Goal: Book appointment/travel/reservation

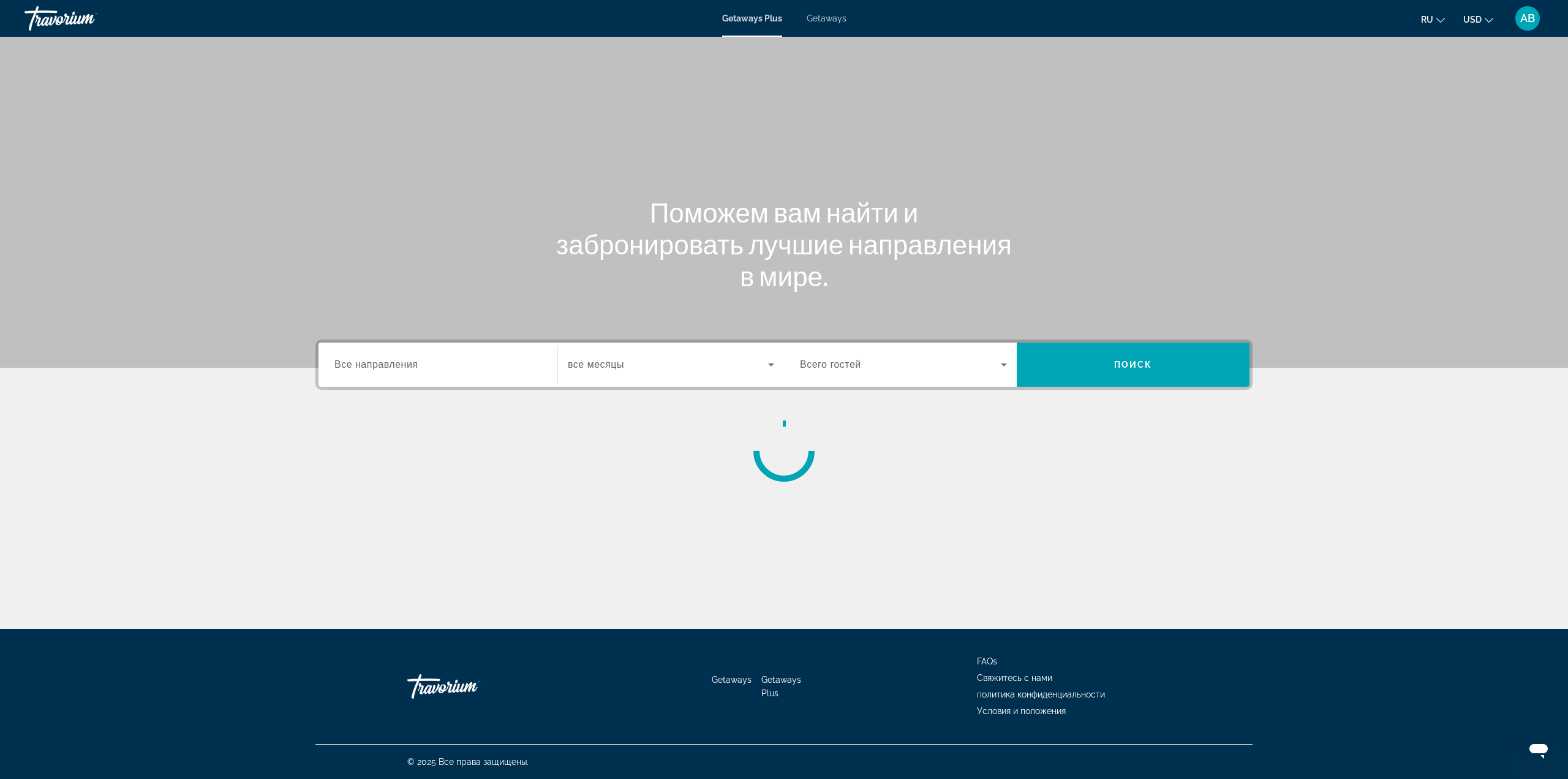
click at [836, 5] on div "Getaways Plus Getaways ru English Español Français Italiano Português русский U…" at bounding box center [784, 18] width 1568 height 32
click at [837, 16] on span "Getaways" at bounding box center [827, 19] width 40 height 10
click at [391, 359] on span "Все направления" at bounding box center [377, 364] width 84 height 11
click at [391, 359] on input "Destination Все направления" at bounding box center [438, 365] width 207 height 15
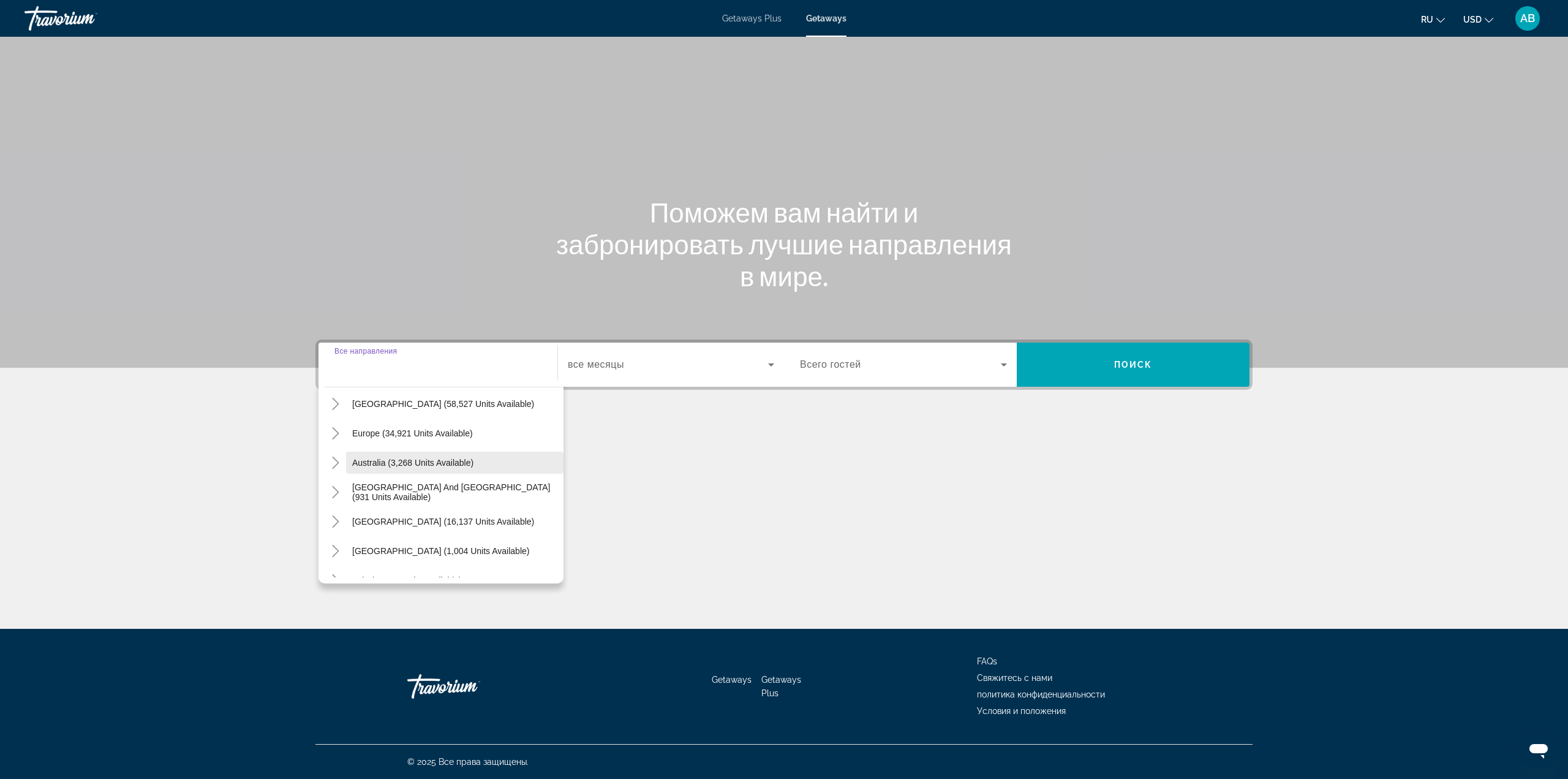
scroll to position [122, 0]
click at [427, 440] on span "Search widget" at bounding box center [455, 432] width 217 height 29
type input "**********"
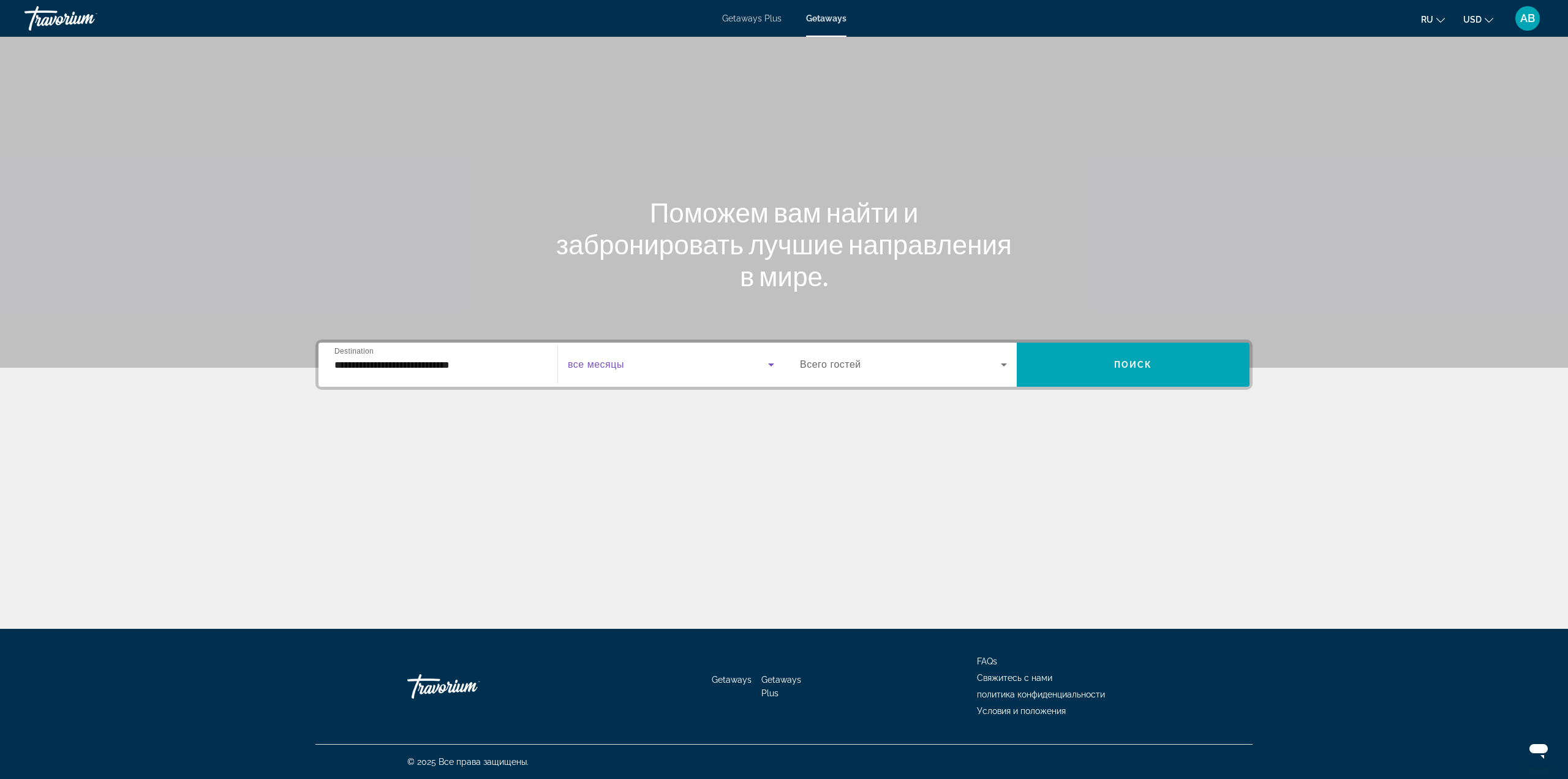
click at [636, 369] on span "Search widget" at bounding box center [668, 365] width 200 height 15
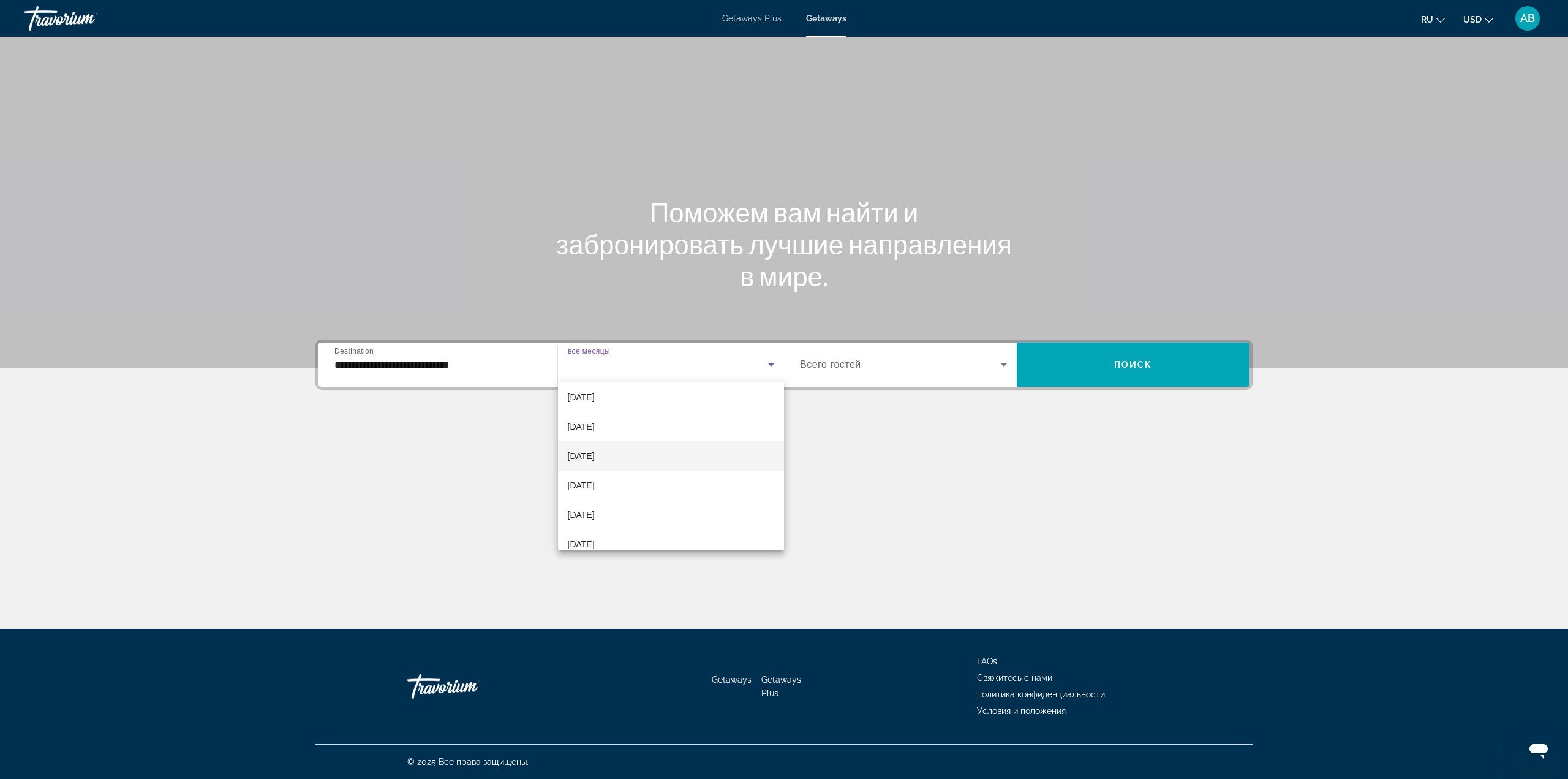
scroll to position [61, 0]
click at [633, 404] on mat-option "[DATE]" at bounding box center [671, 399] width 227 height 29
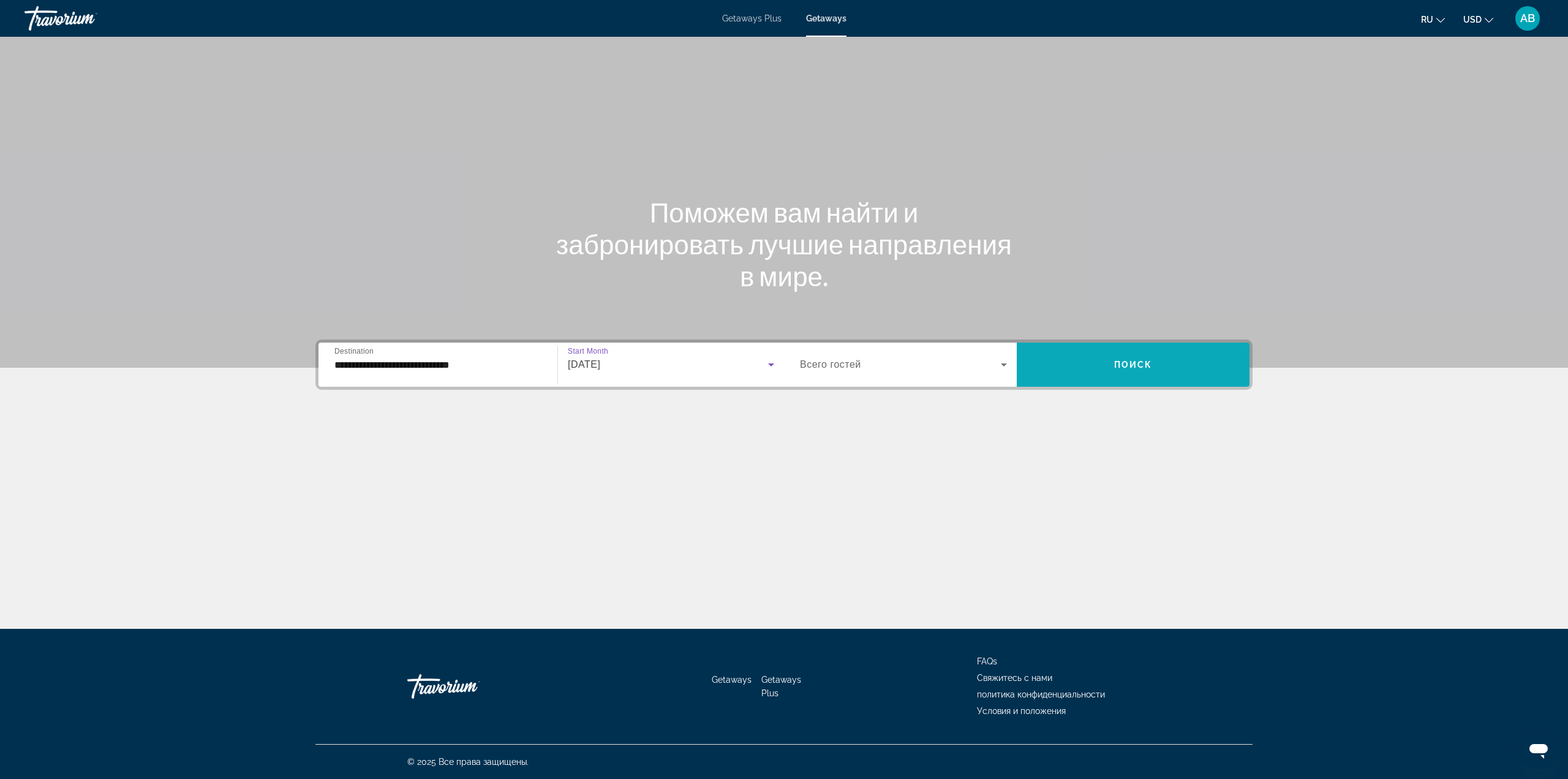
click at [1226, 359] on span "Search widget" at bounding box center [1133, 364] width 233 height 29
click at [440, 380] on div "Search widget" at bounding box center [438, 365] width 207 height 35
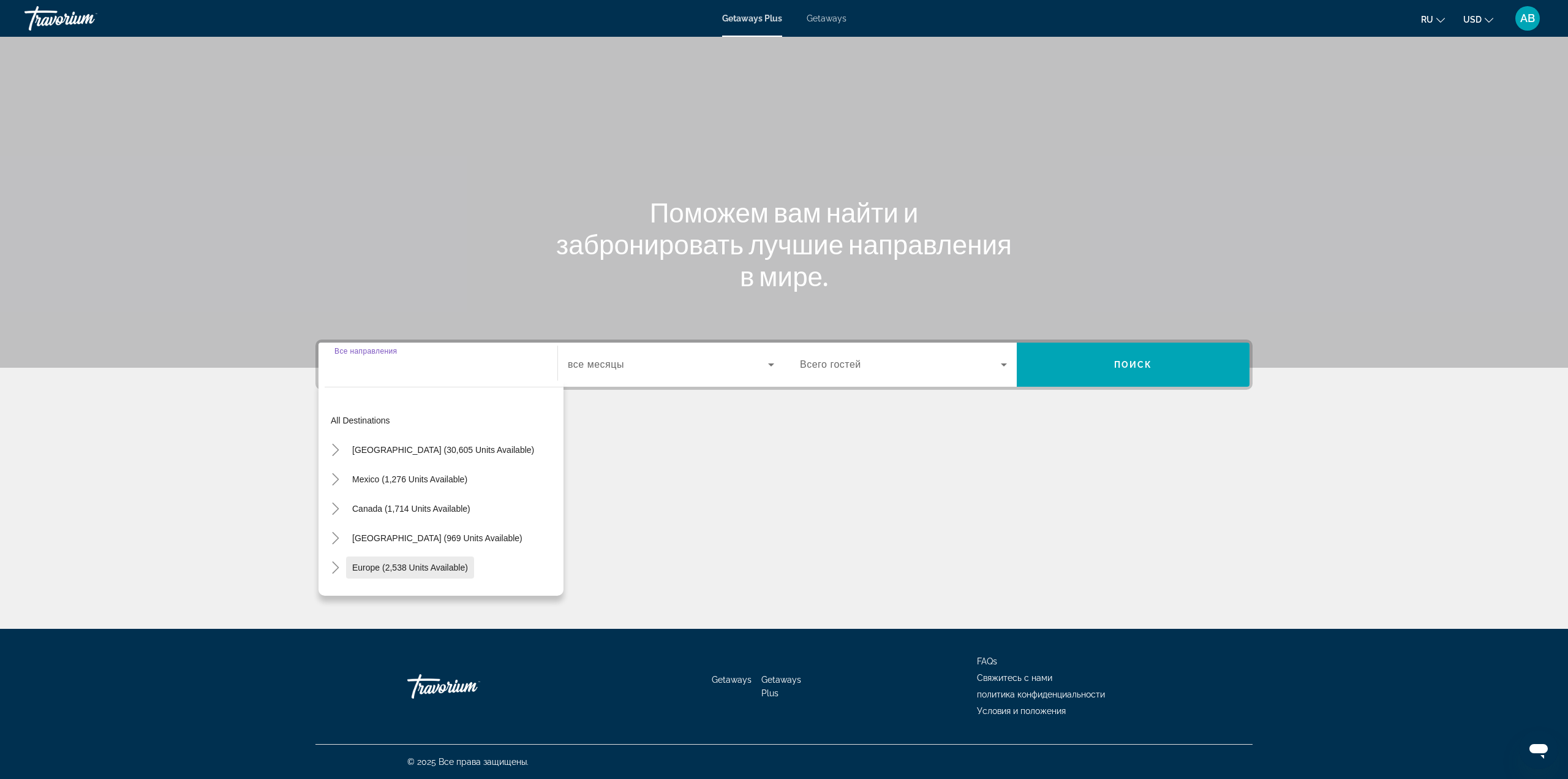
drag, startPoint x: 422, startPoint y: 563, endPoint x: 464, endPoint y: 509, distance: 68.4
click at [422, 563] on span "Europe (2,538 units available)" at bounding box center [410, 567] width 116 height 10
type input "**********"
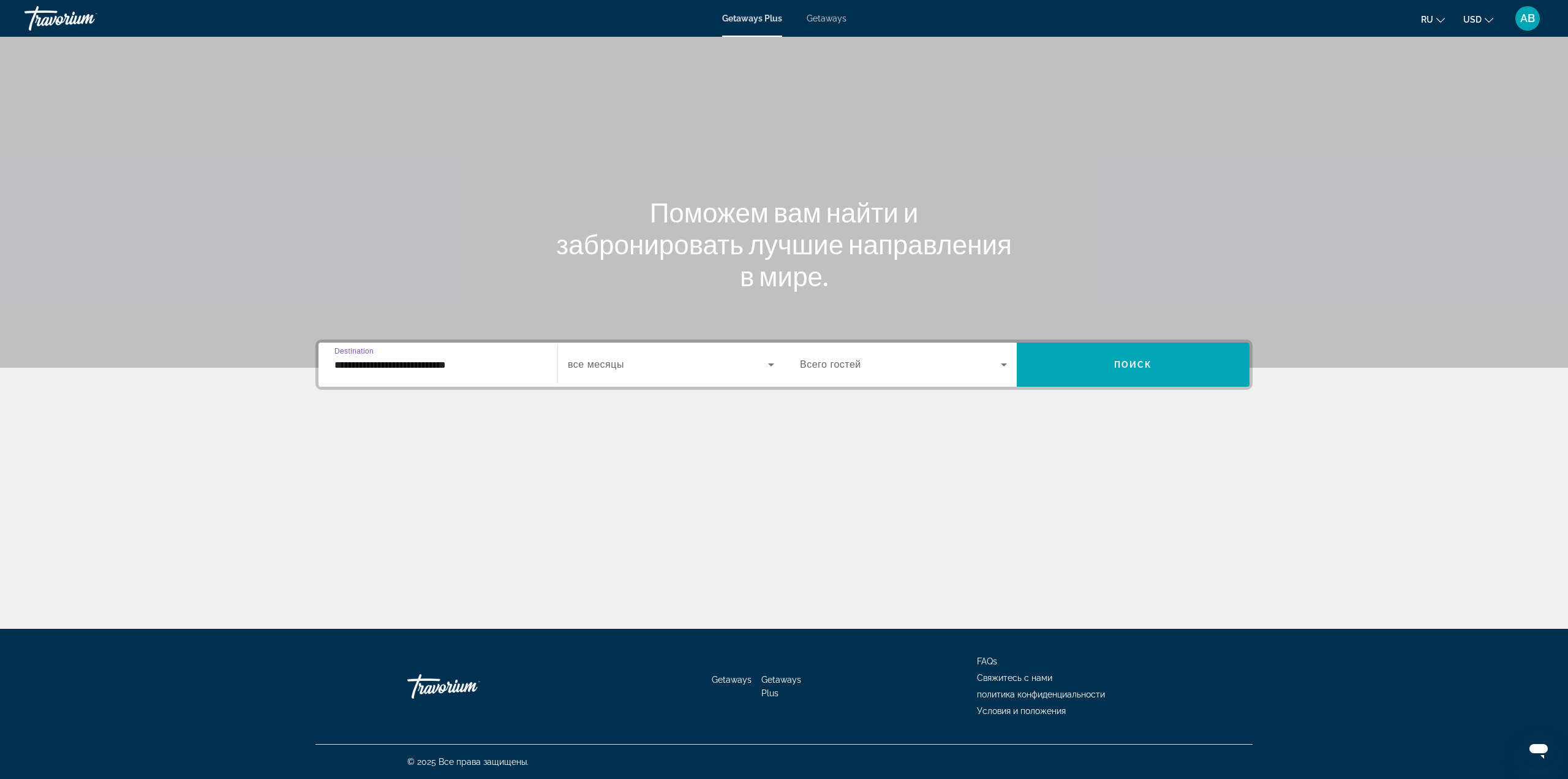
click at [619, 356] on div "Search widget" at bounding box center [671, 364] width 207 height 34
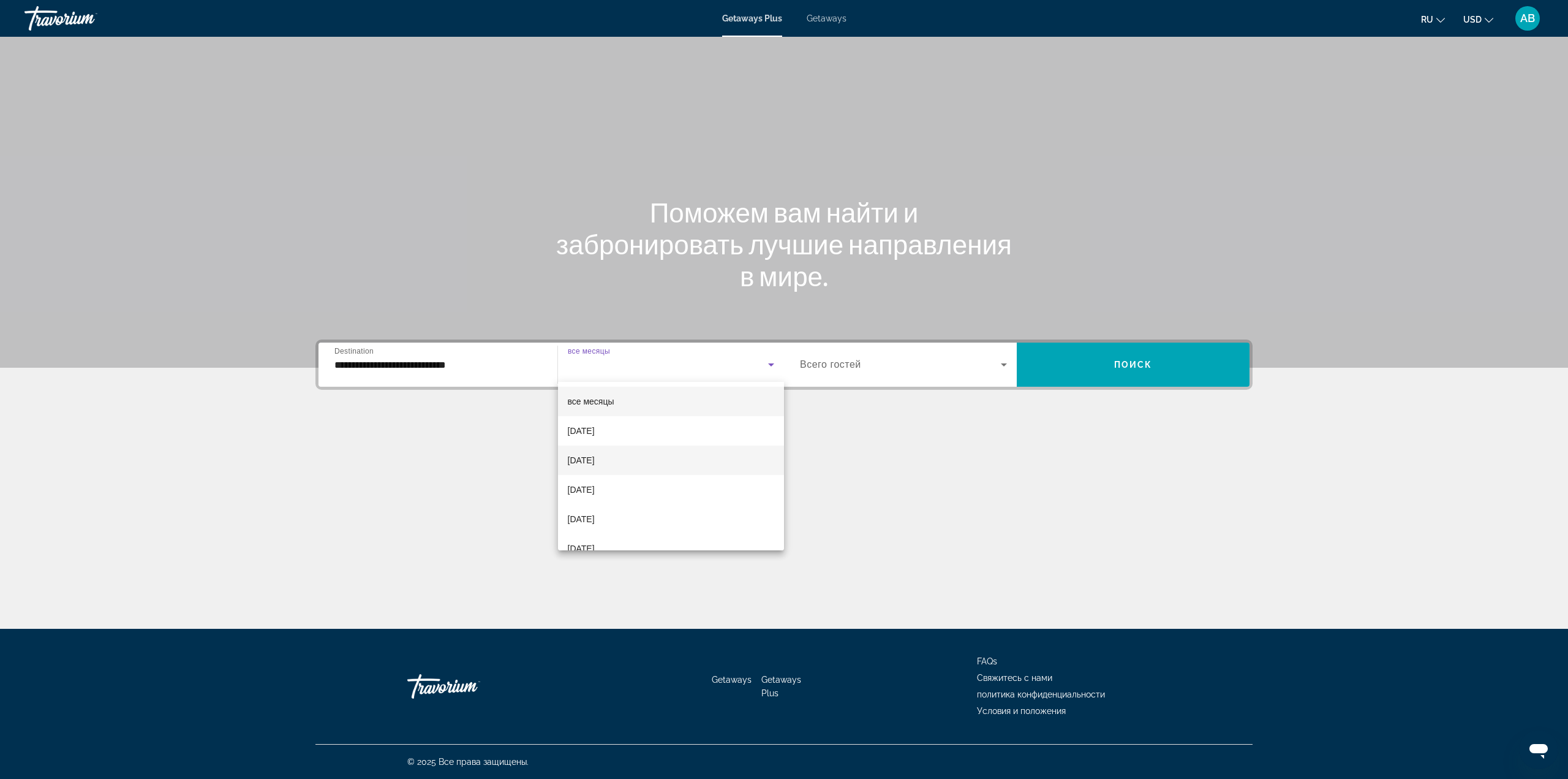
click at [652, 467] on mat-option "[DATE]" at bounding box center [671, 460] width 227 height 29
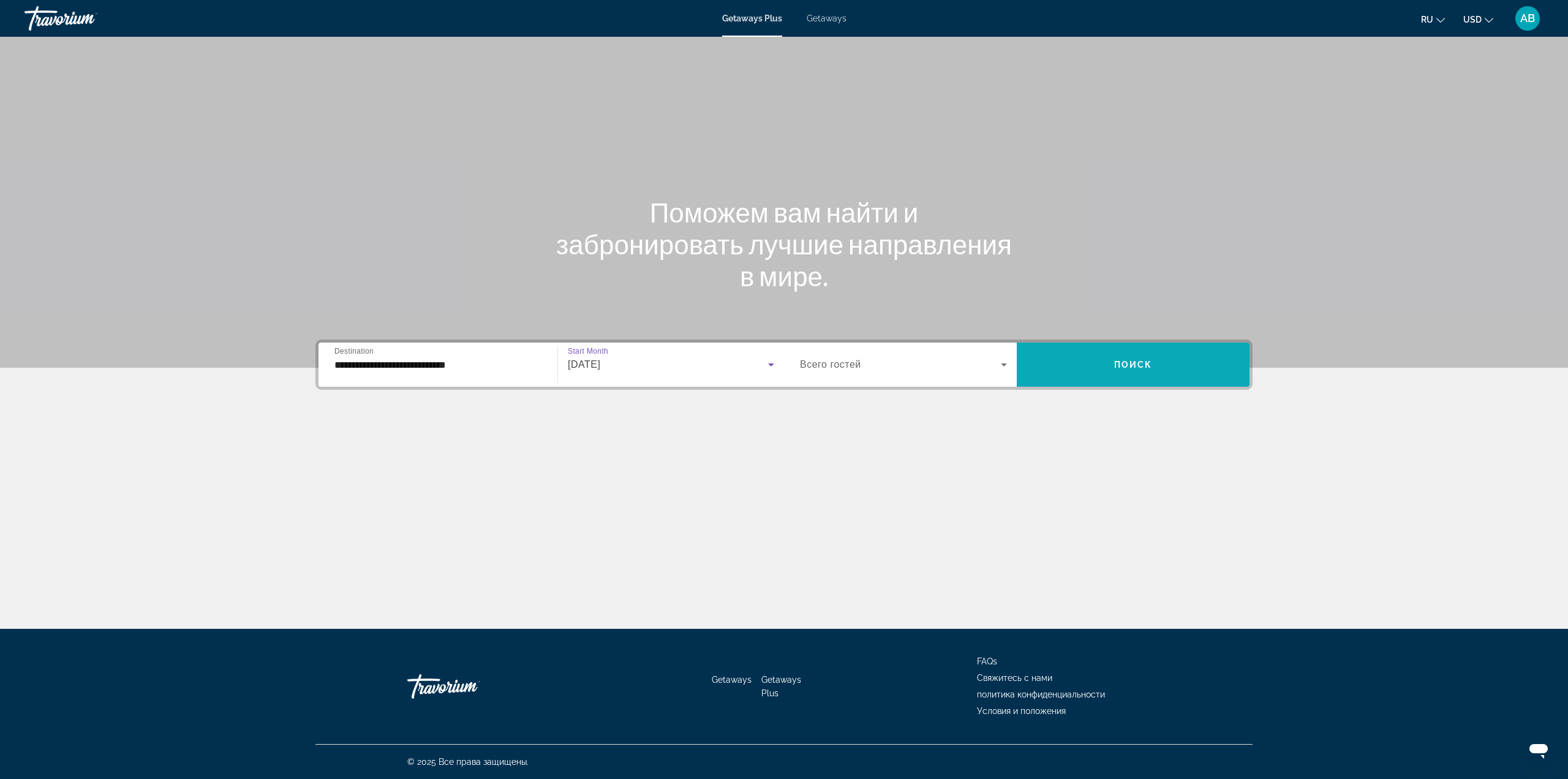
click at [1191, 367] on span "Search widget" at bounding box center [1133, 364] width 233 height 29
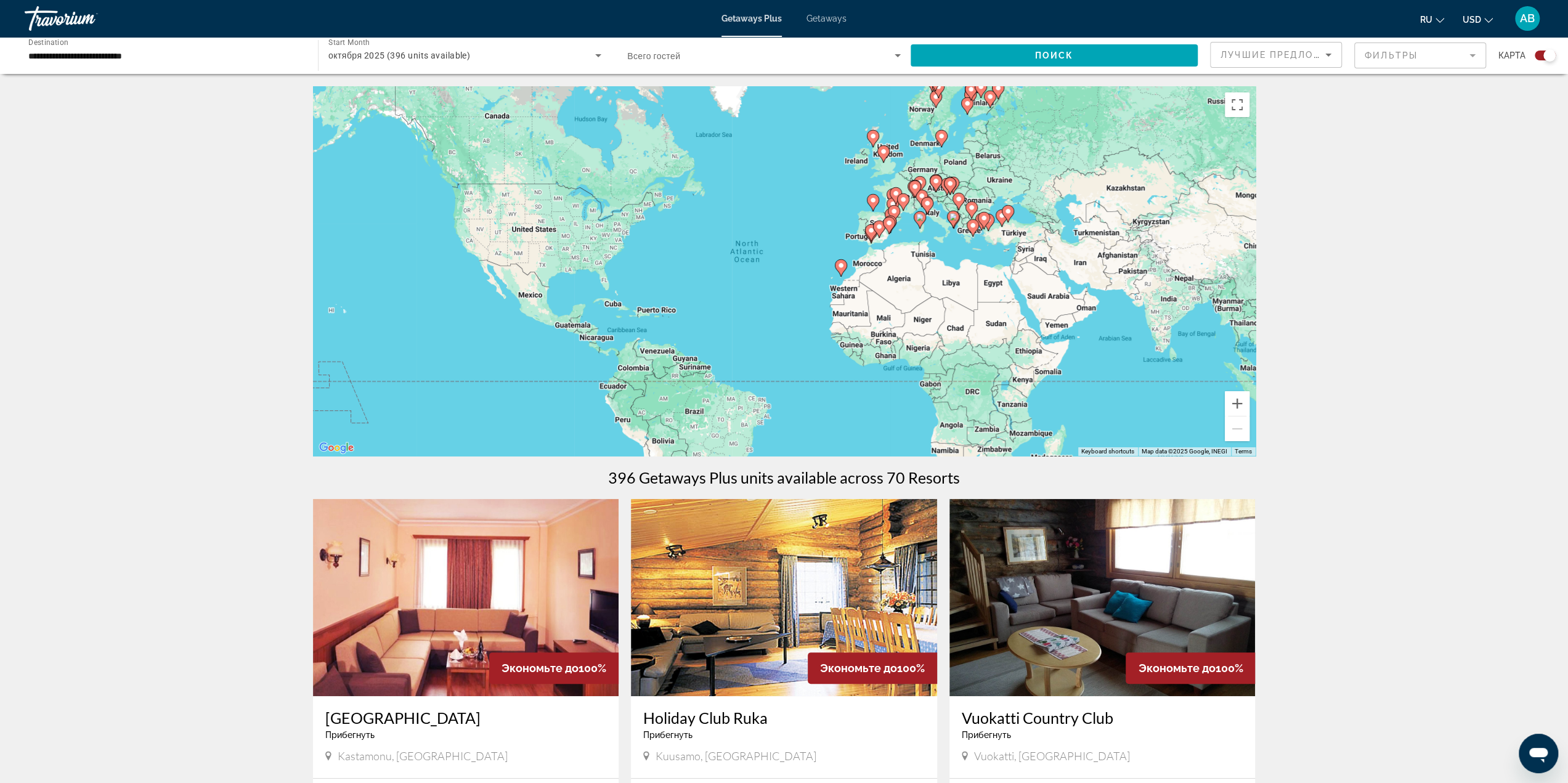
click at [838, 18] on span "Getaways" at bounding box center [827, 19] width 40 height 10
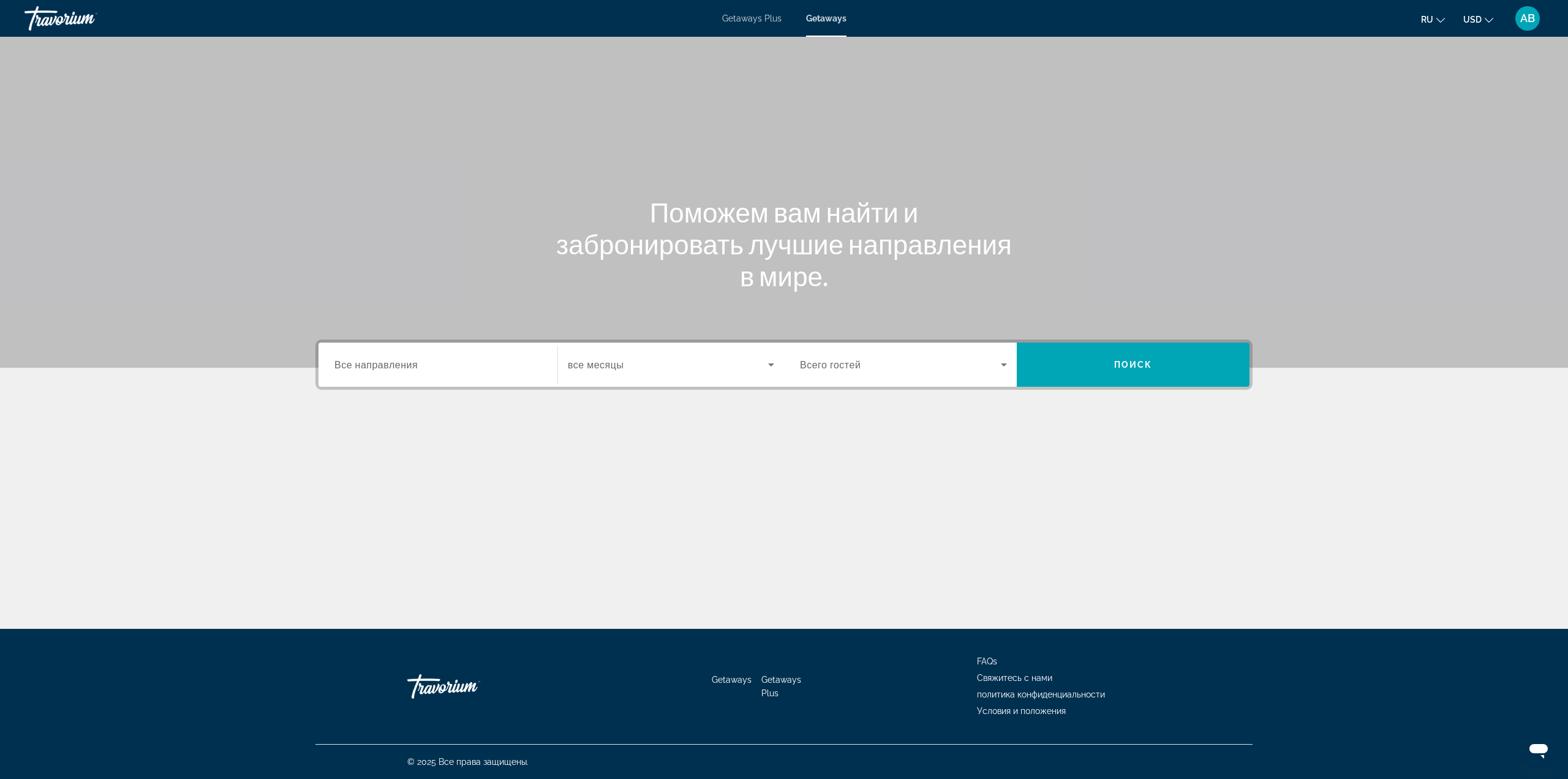
click at [534, 370] on input "Destination Все направления" at bounding box center [438, 365] width 207 height 15
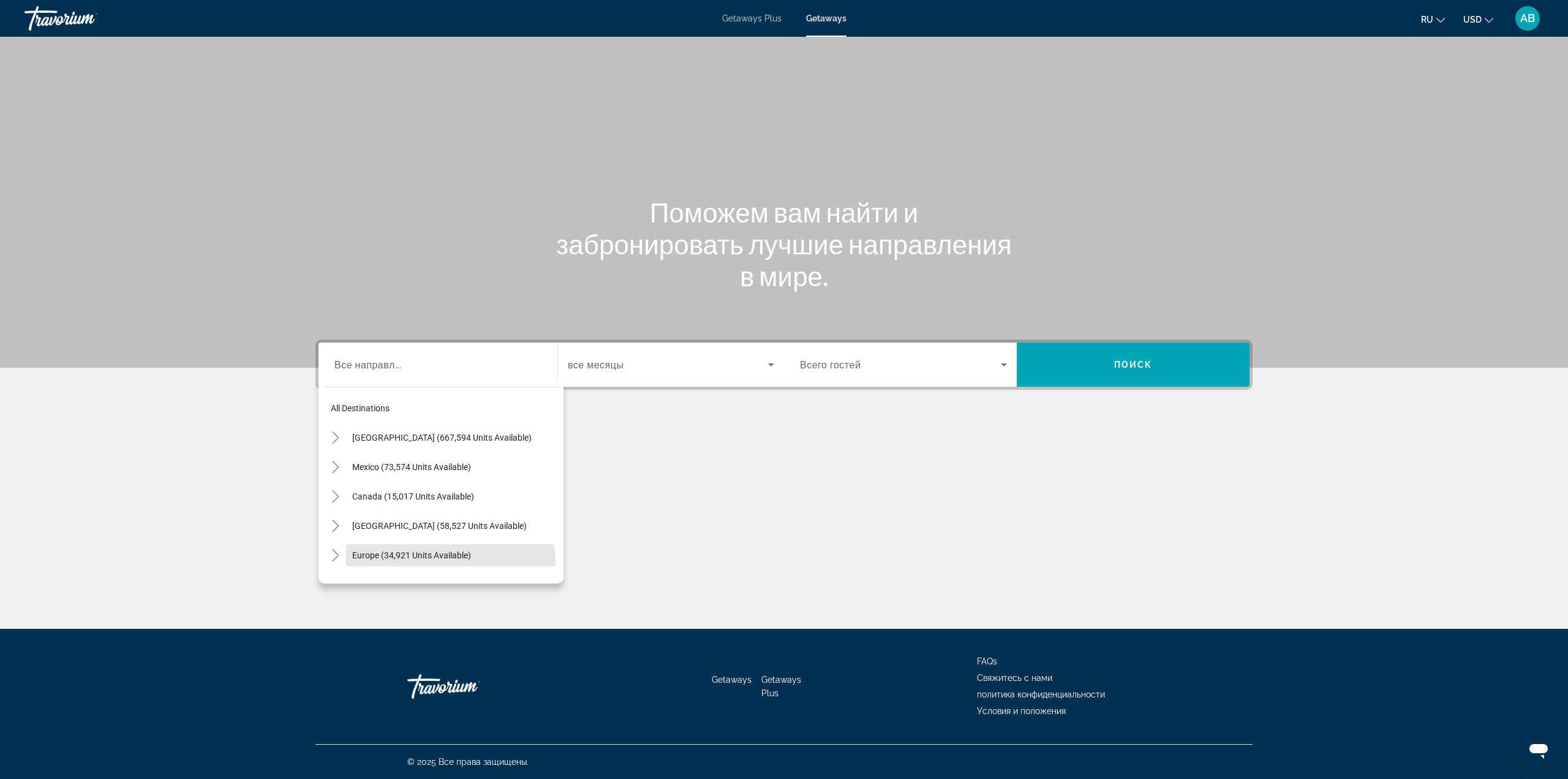
drag, startPoint x: 418, startPoint y: 565, endPoint x: 441, endPoint y: 557, distance: 24.4
click at [418, 565] on span "Search widget" at bounding box center [455, 555] width 217 height 29
type input "**********"
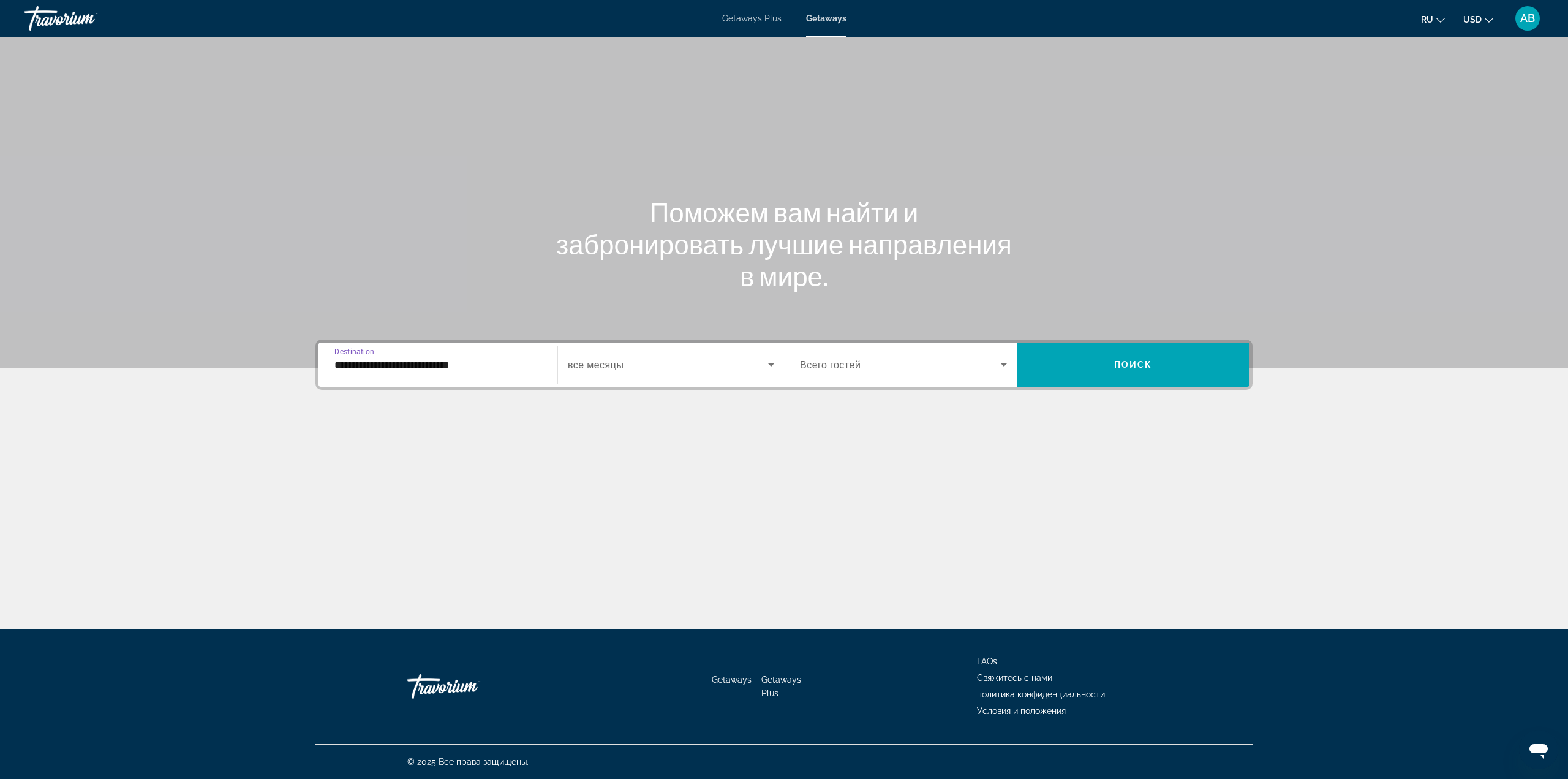
click at [701, 368] on span "Search widget" at bounding box center [668, 365] width 200 height 15
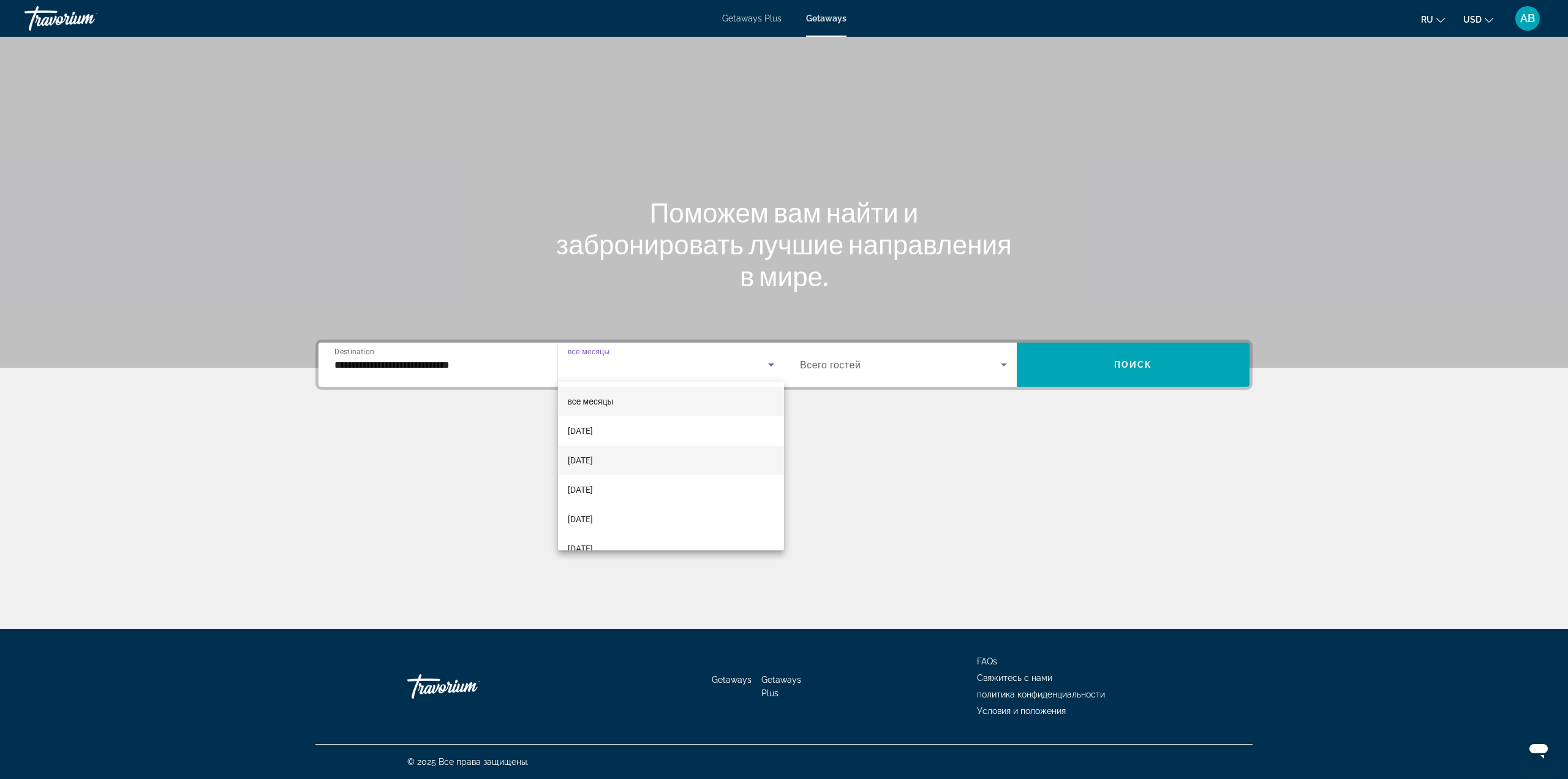
click at [641, 467] on mat-option "October 2025" at bounding box center [671, 460] width 227 height 29
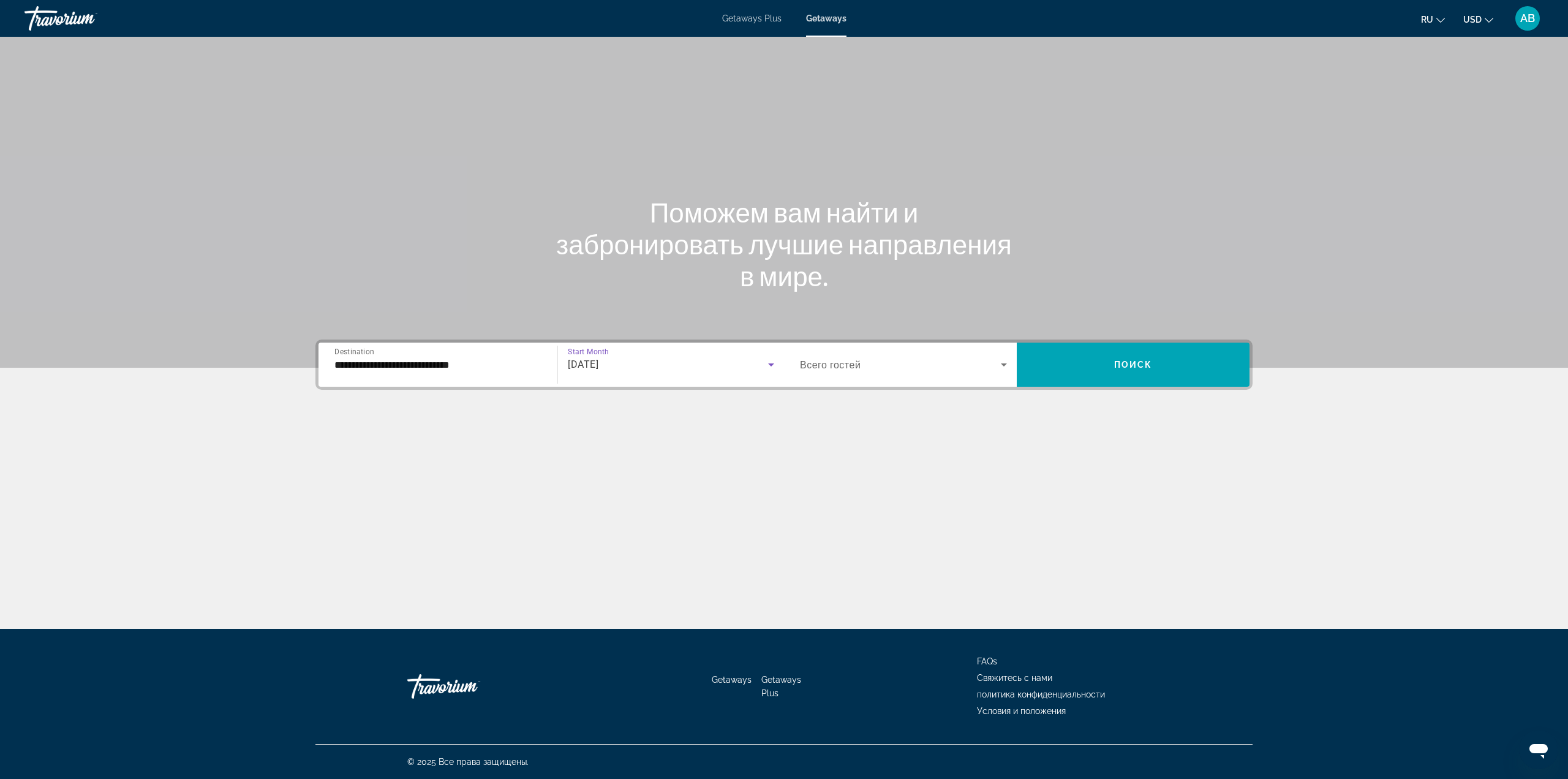
click at [817, 385] on div "Occupancy Всего гостей" at bounding box center [903, 364] width 227 height 44
click at [1166, 362] on span "Search widget" at bounding box center [1133, 364] width 233 height 29
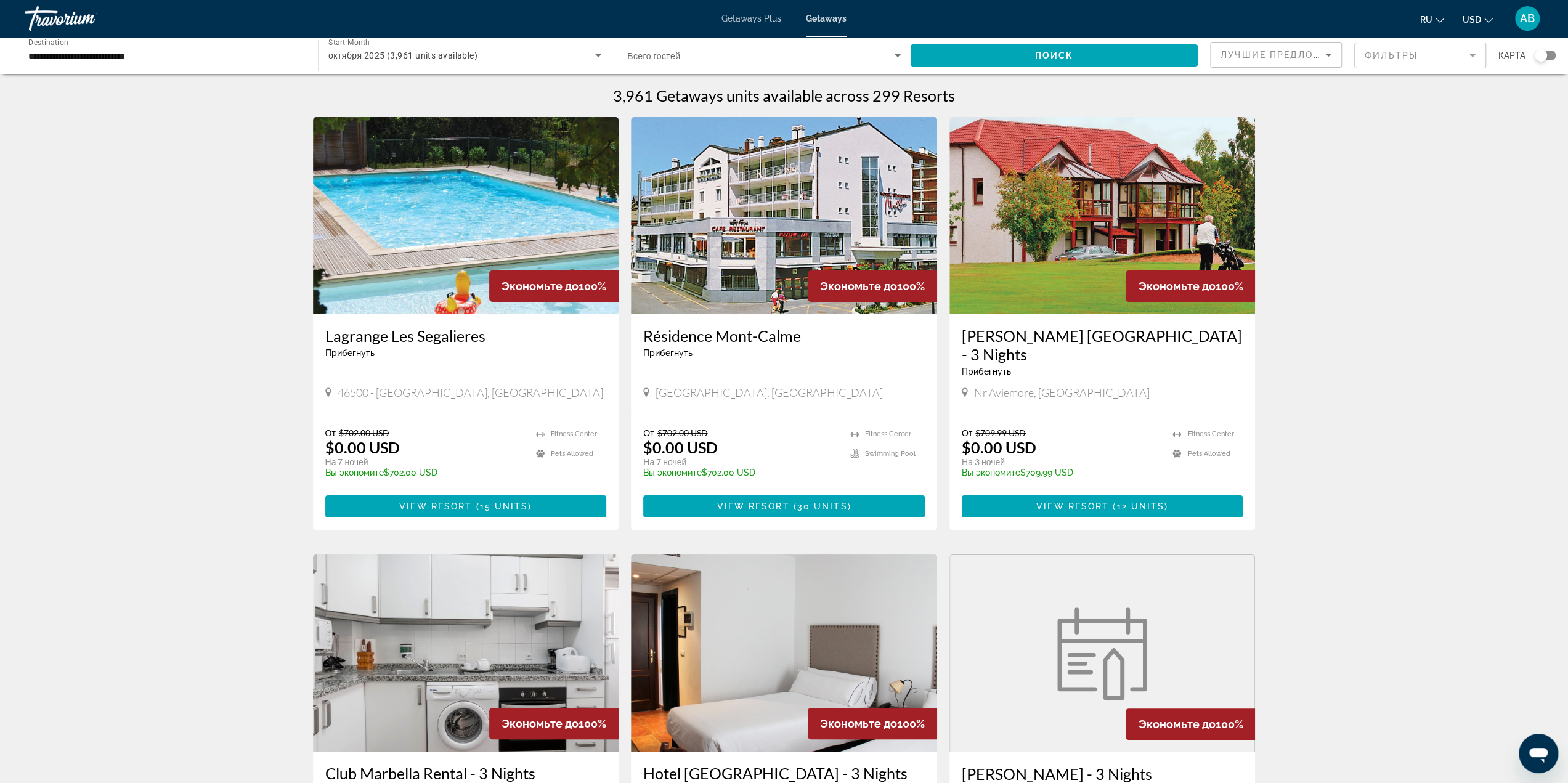
click at [1239, 70] on app-map-search-filters "Лучшие предложения Фильтры карта" at bounding box center [1383, 55] width 346 height 37
click at [1246, 61] on div "Лучшие предложения" at bounding box center [1273, 55] width 105 height 15
click at [1312, 124] on mat-option "Низшая цена" at bounding box center [1276, 116] width 131 height 30
click at [1086, 61] on span "Search widget" at bounding box center [1054, 55] width 287 height 30
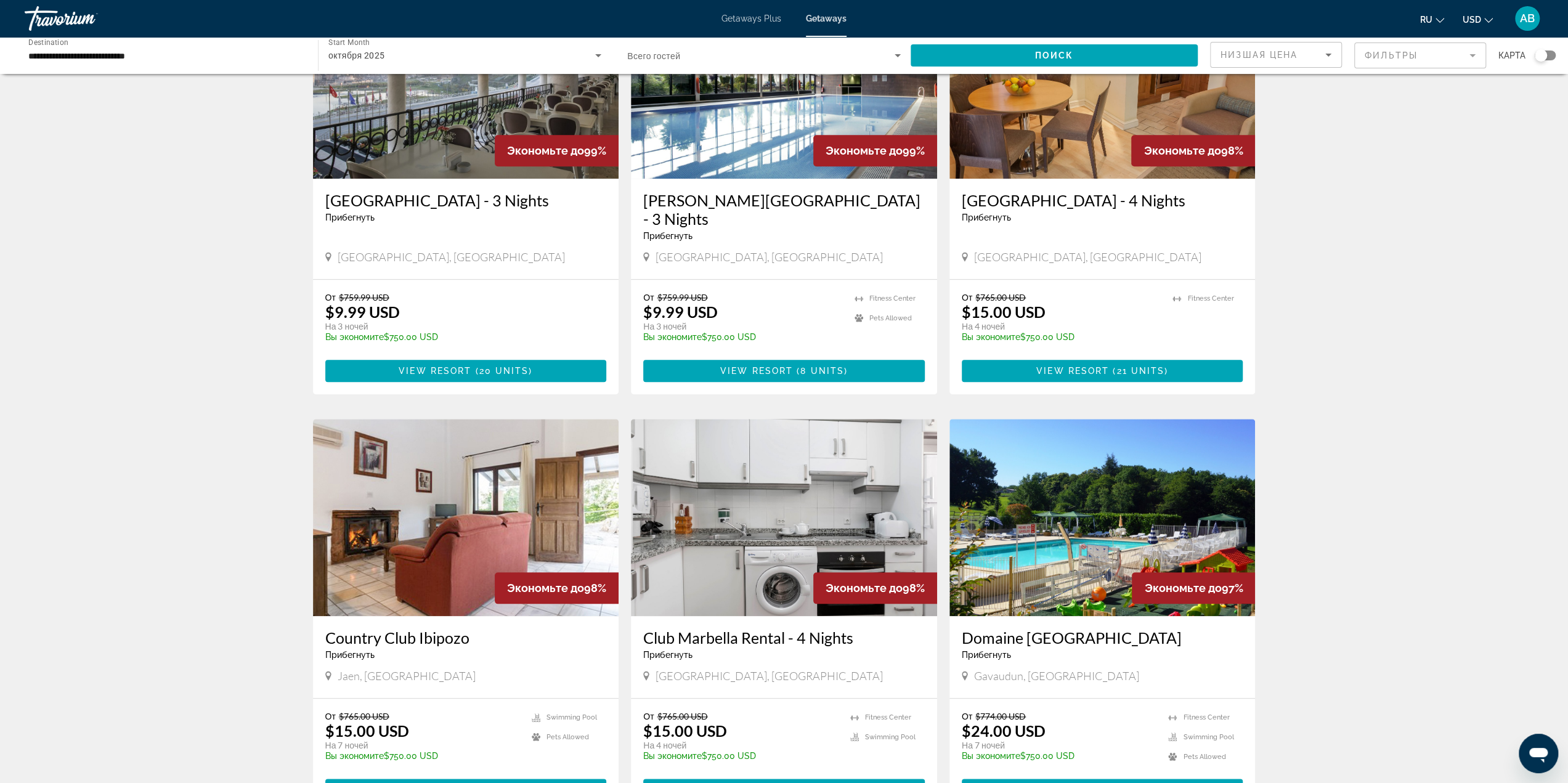
scroll to position [1170, 0]
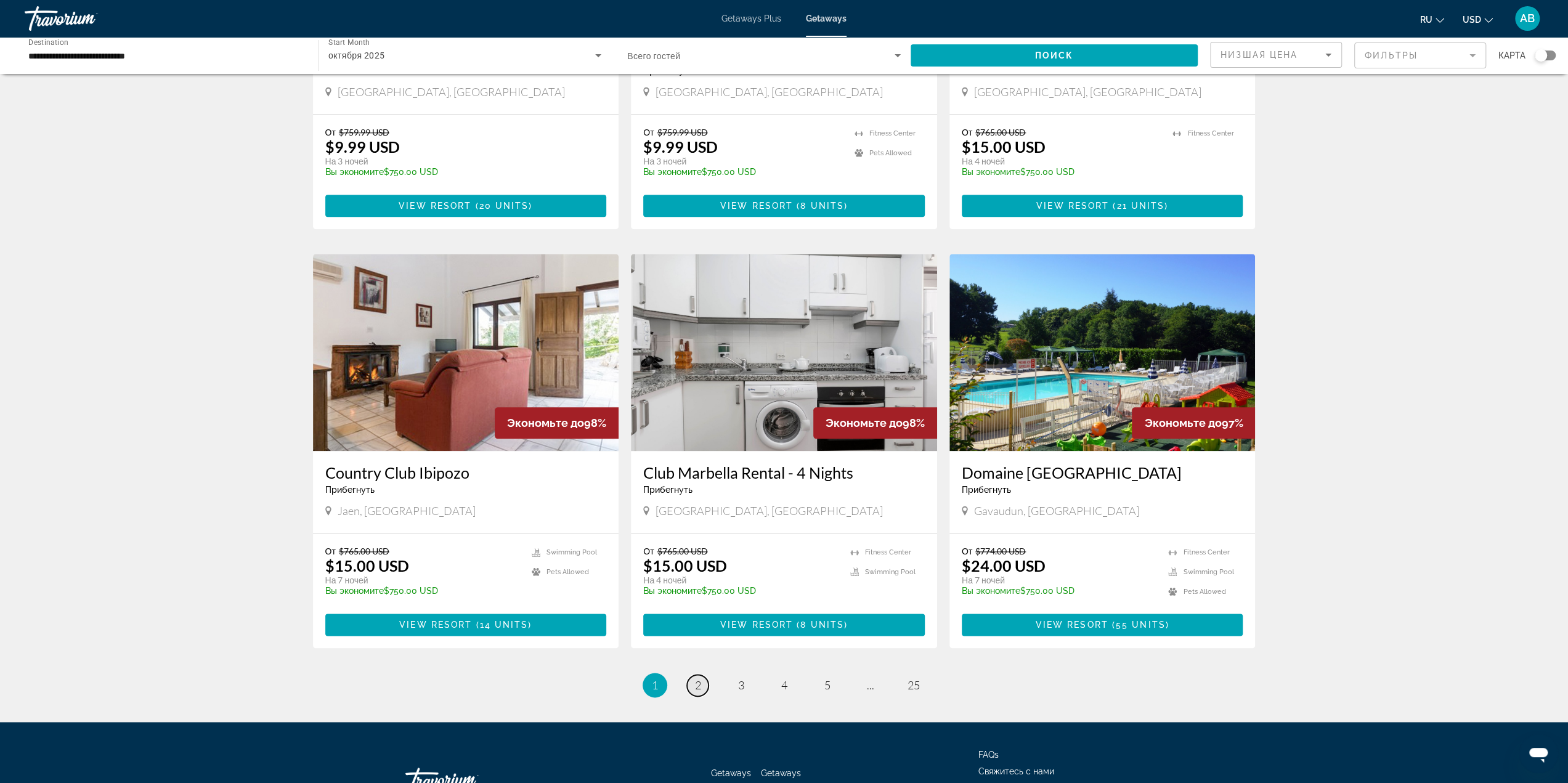
click at [704, 674] on link "page 2" at bounding box center [698, 685] width 21 height 21
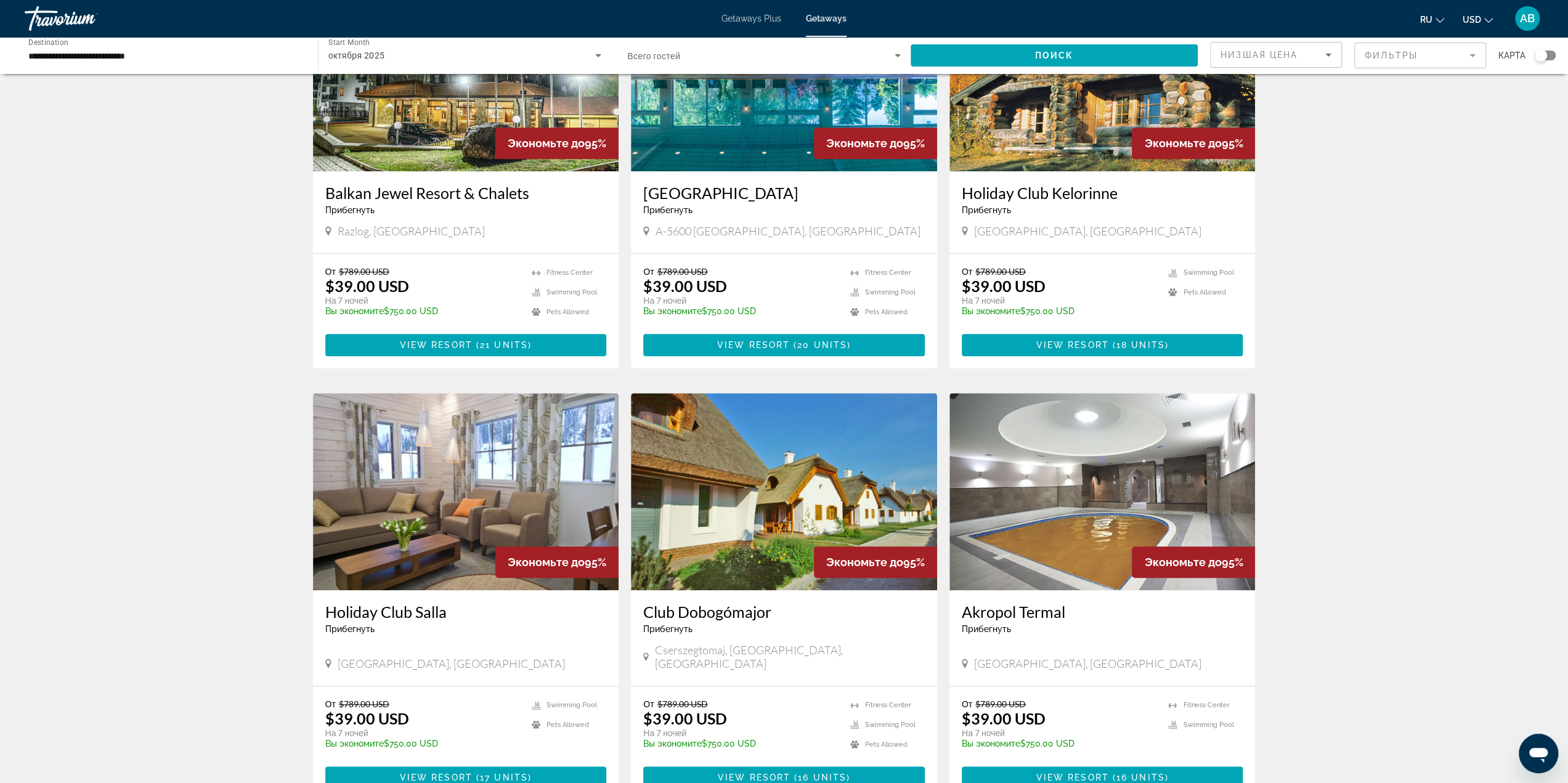
scroll to position [1109, 0]
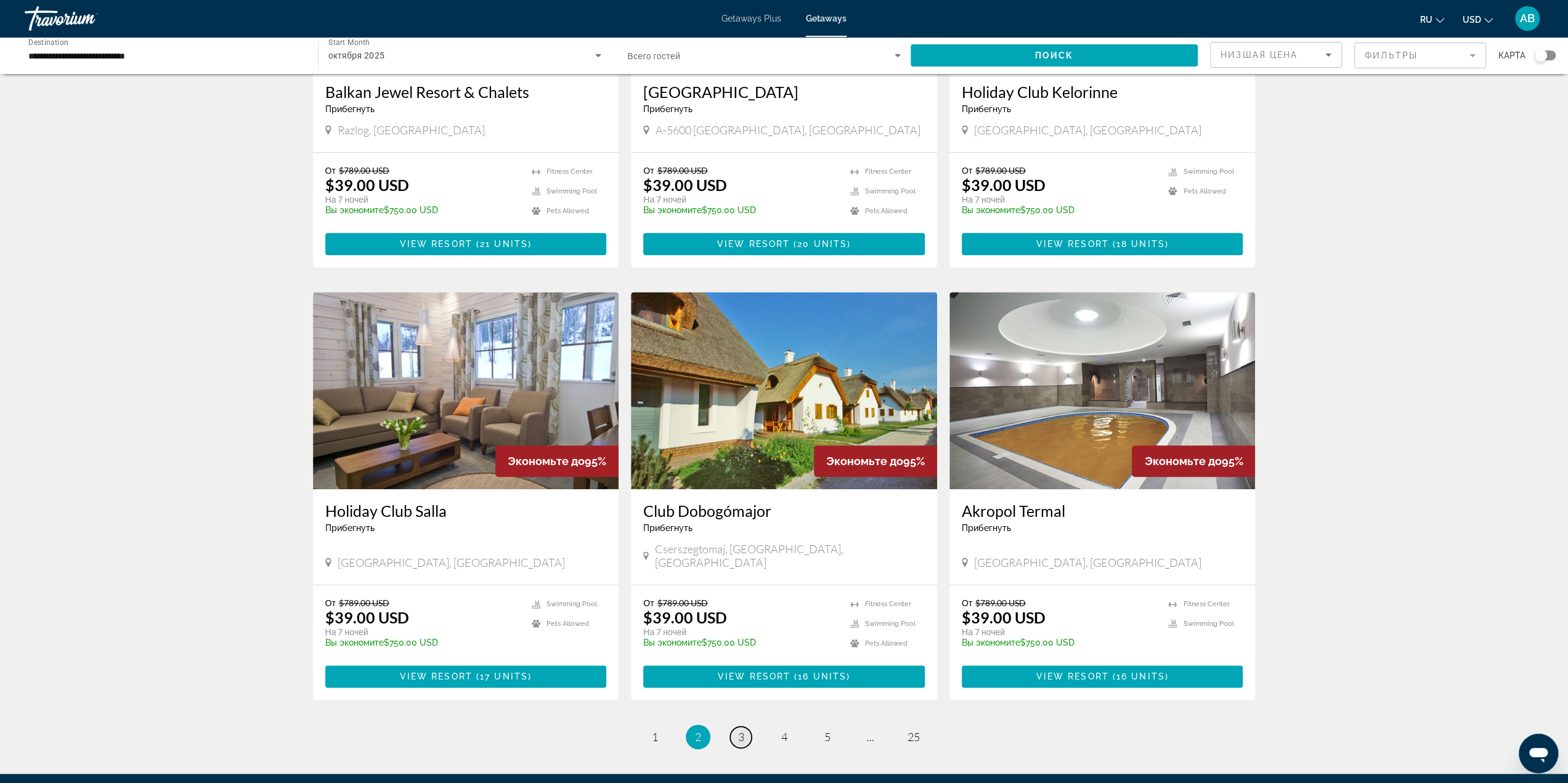
click at [746, 726] on link "page 3" at bounding box center [741, 737] width 21 height 21
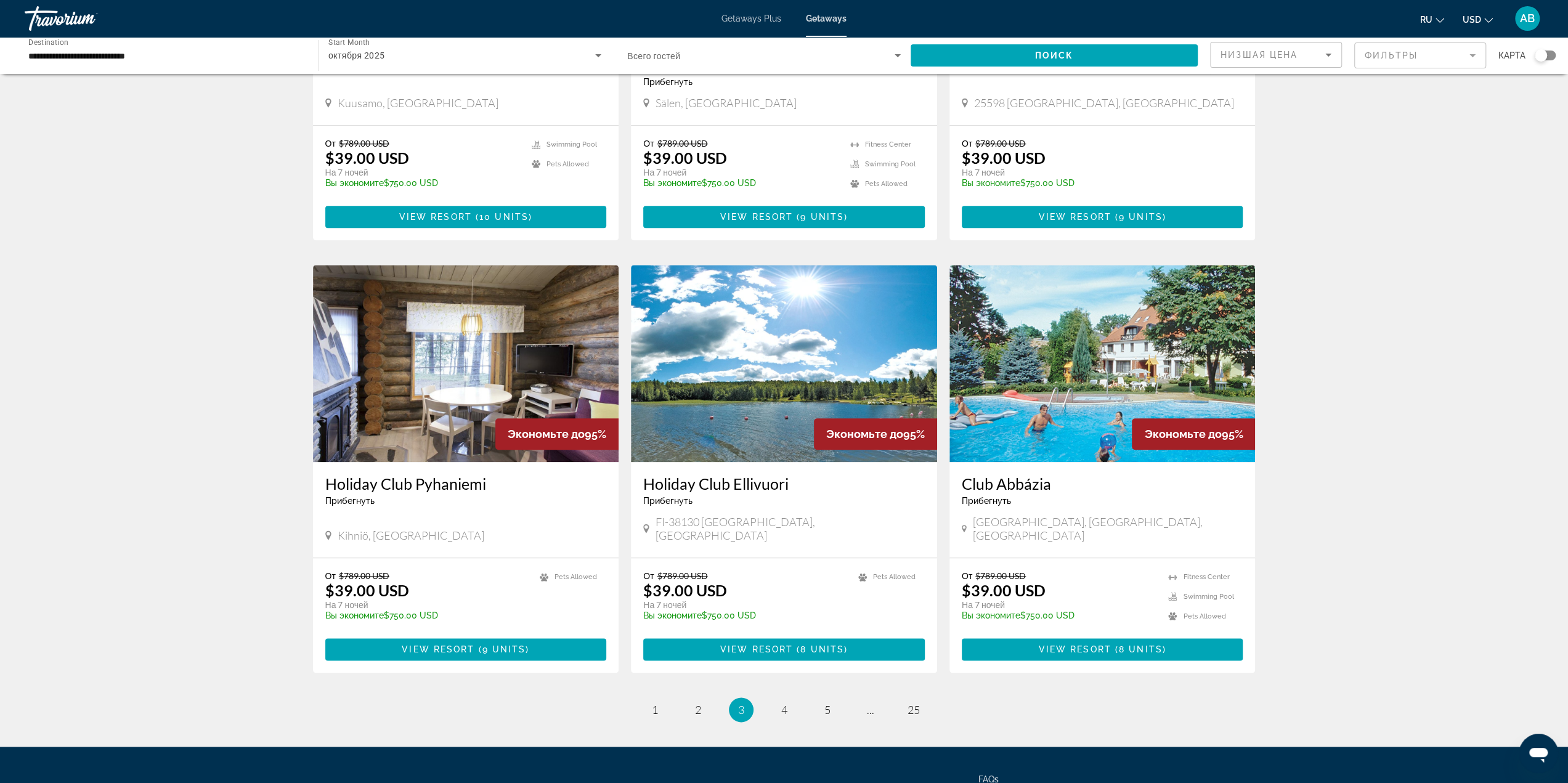
scroll to position [1170, 0]
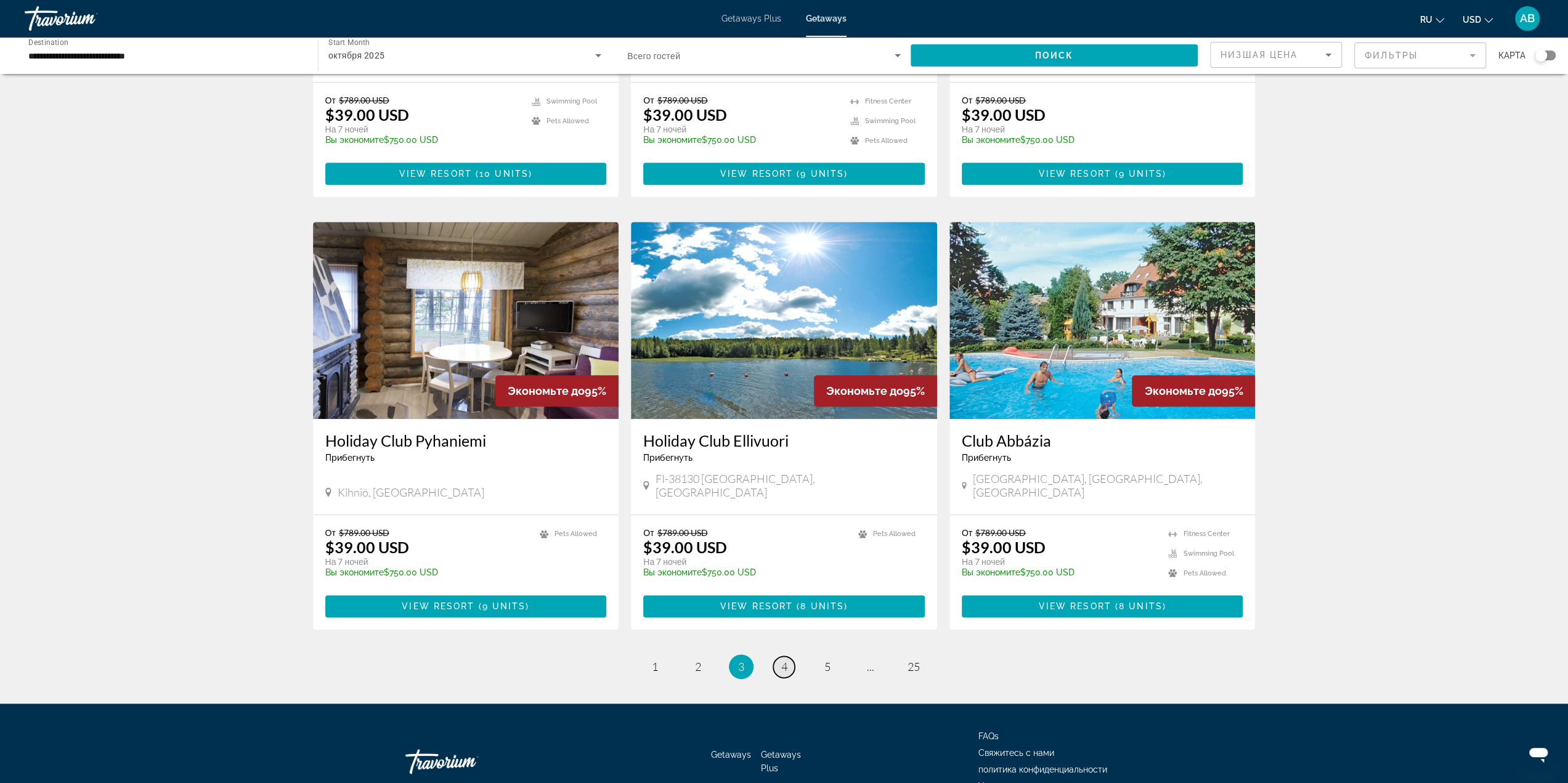
click at [783, 659] on span "4" at bounding box center [785, 666] width 6 height 14
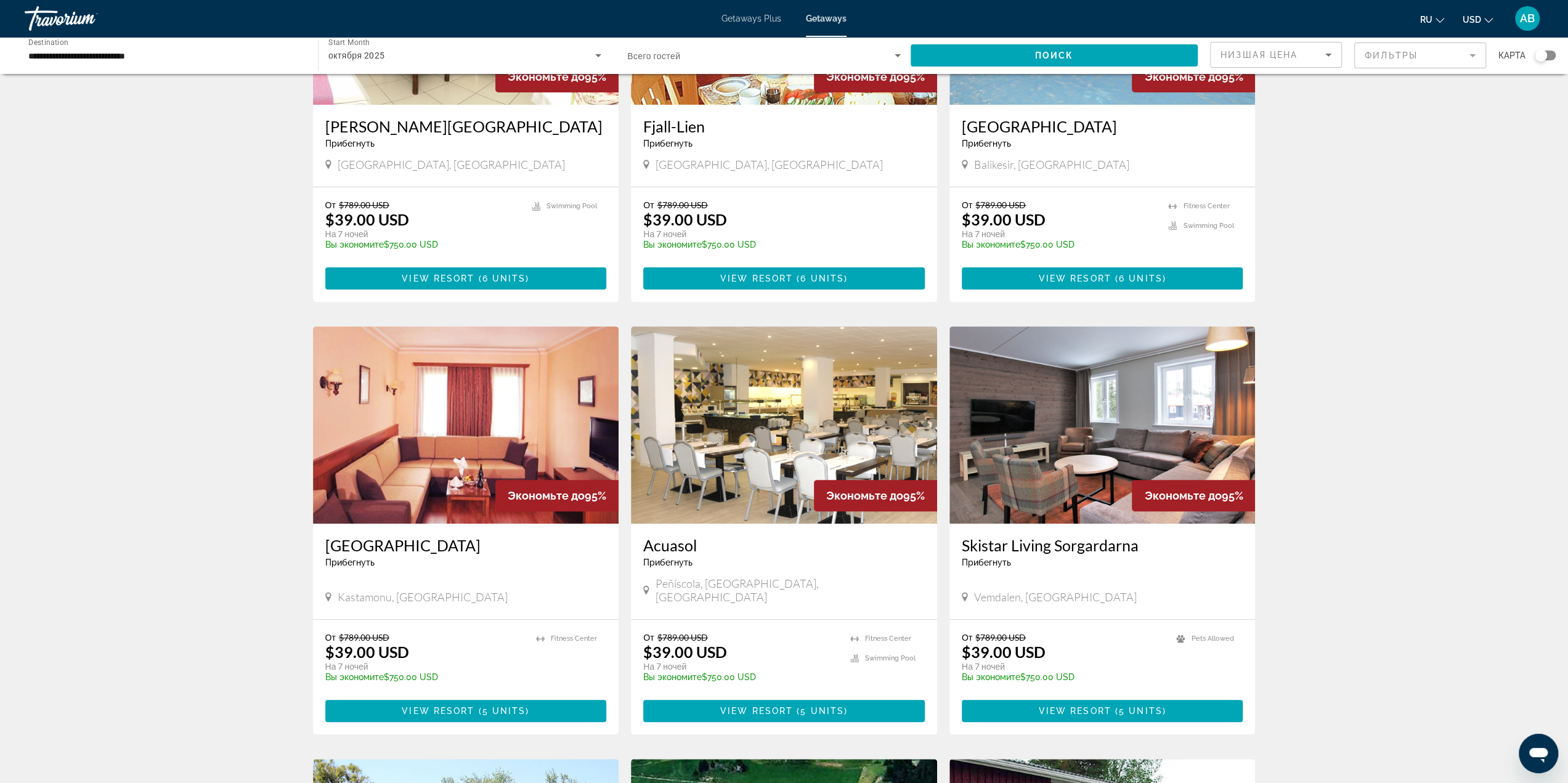
scroll to position [246, 0]
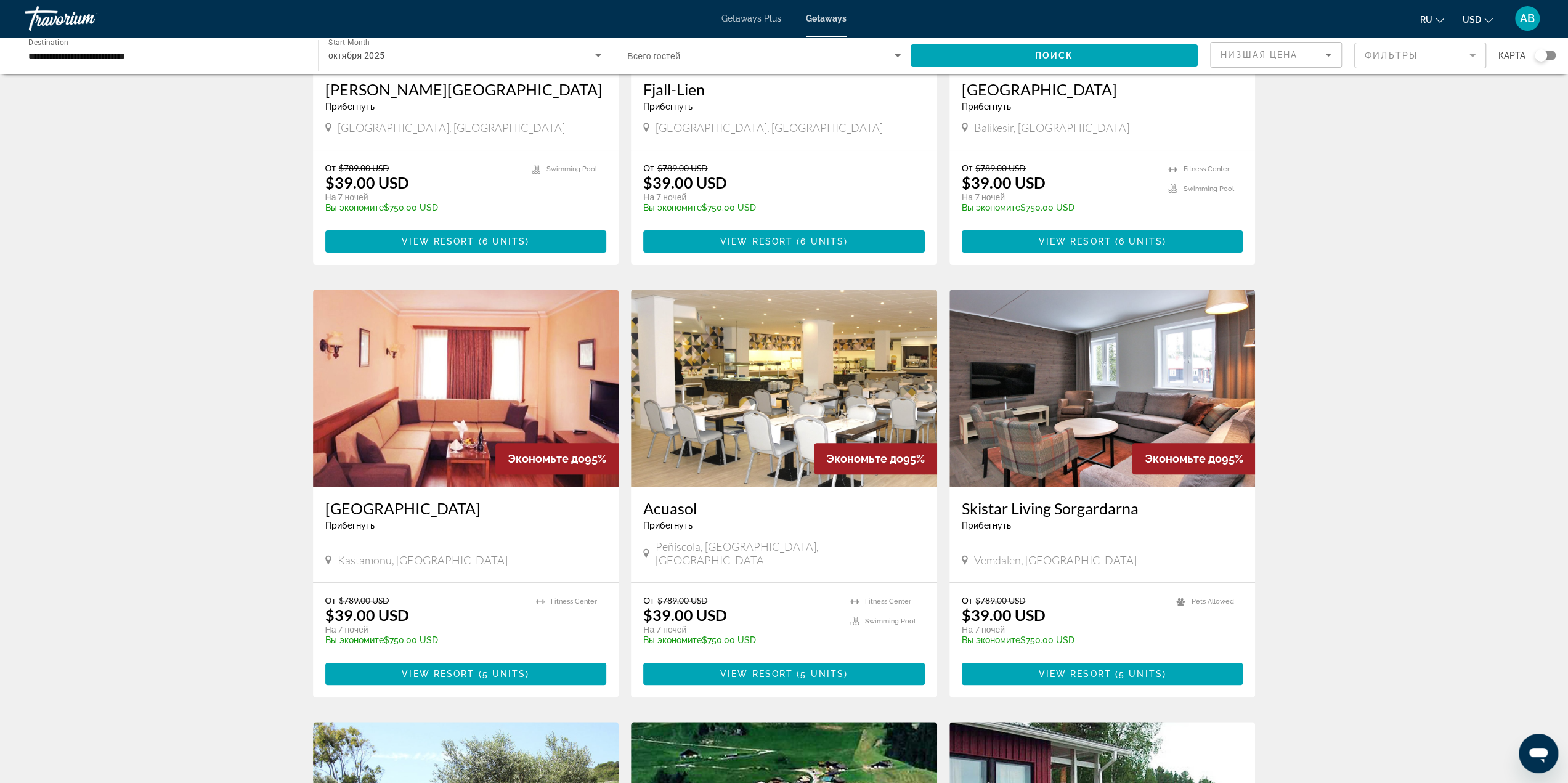
click at [739, 546] on span "Peñíscola, Castellón, Spain" at bounding box center [790, 553] width 270 height 27
click at [856, 529] on div "Прибегнуть - Это курорт только для взрослых" at bounding box center [784, 526] width 281 height 10
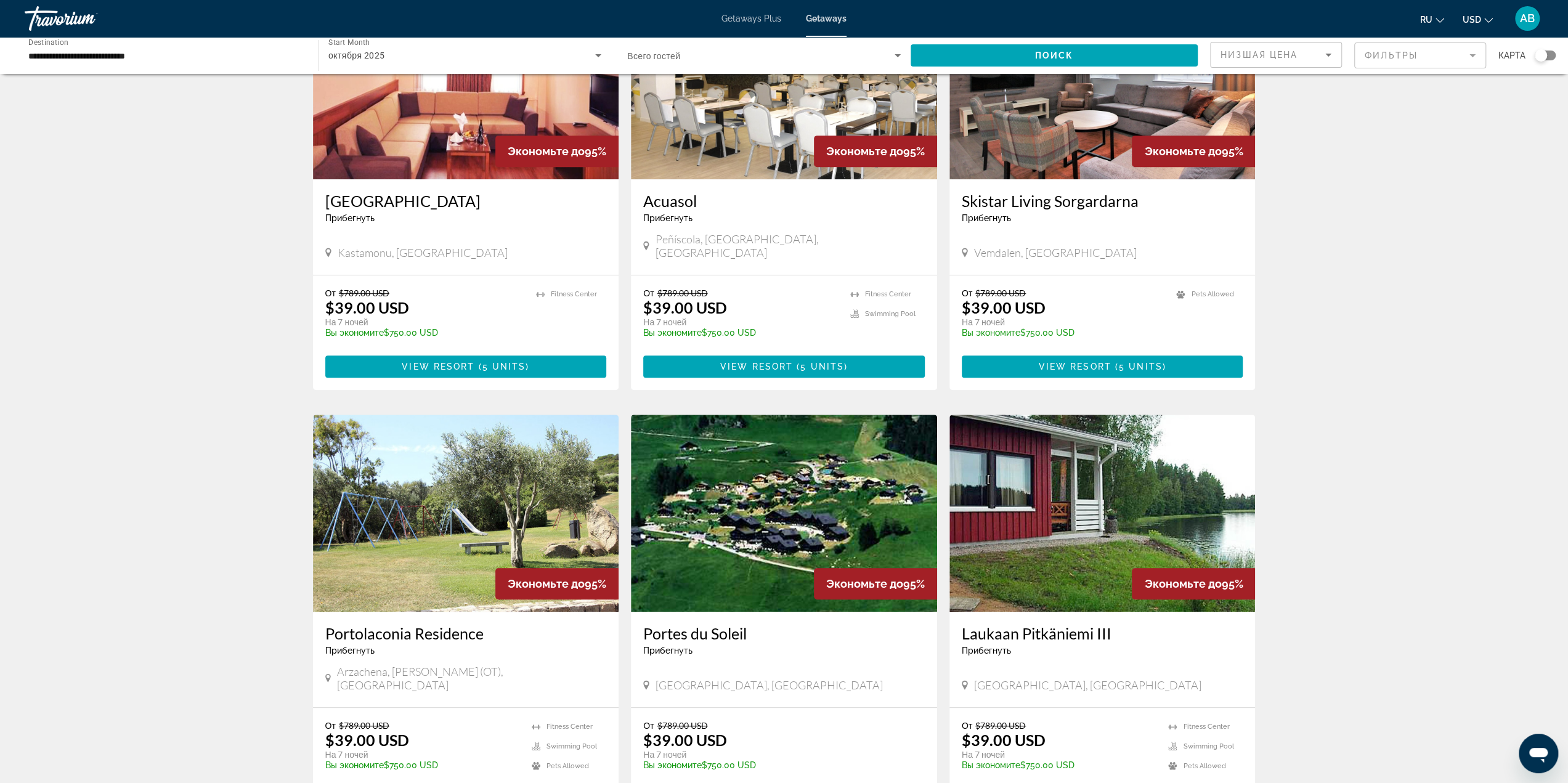
scroll to position [554, 0]
click at [834, 361] on span "Main content" at bounding box center [784, 365] width 281 height 30
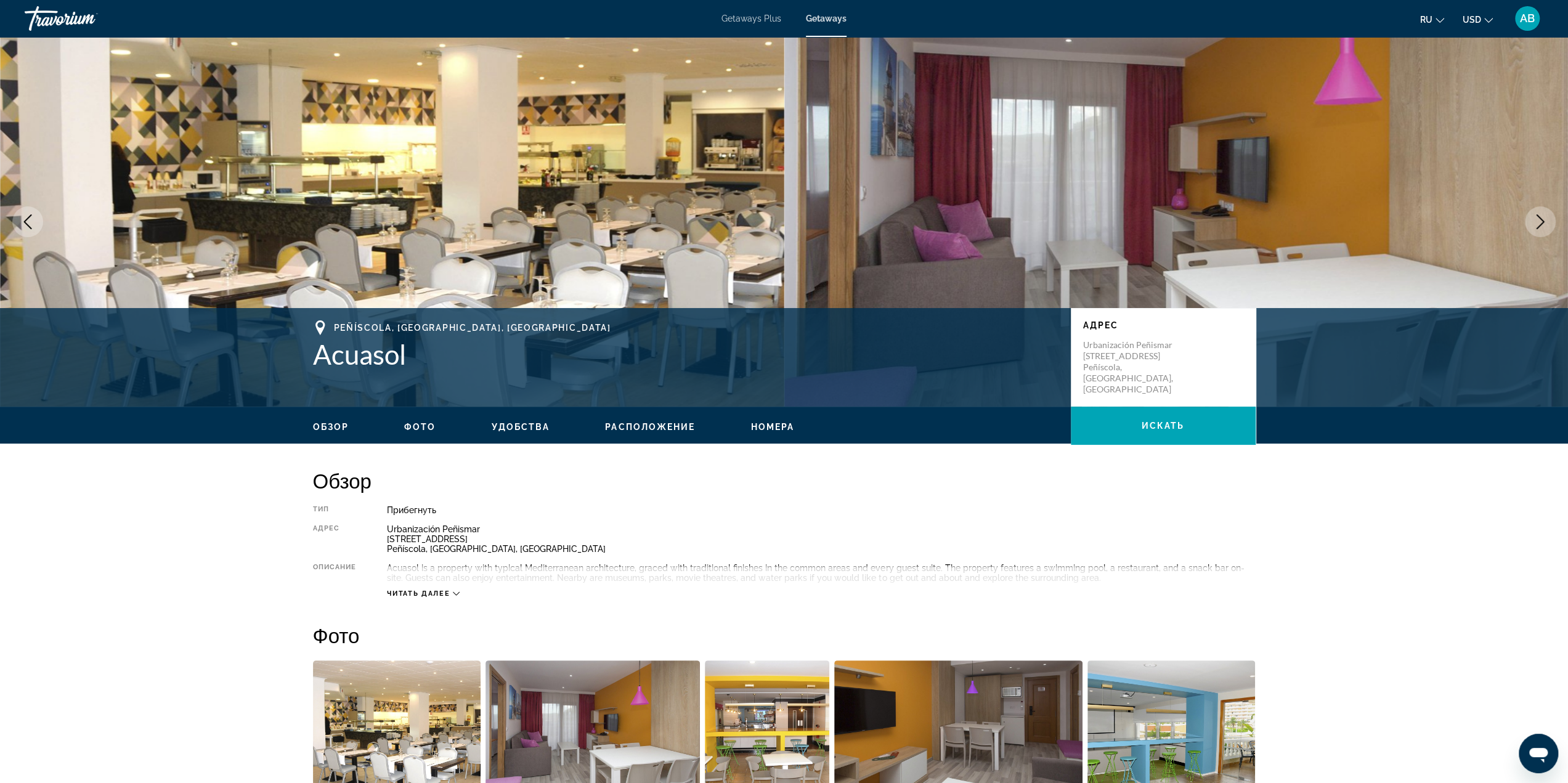
click at [446, 597] on span "Читать далее" at bounding box center [418, 593] width 63 height 8
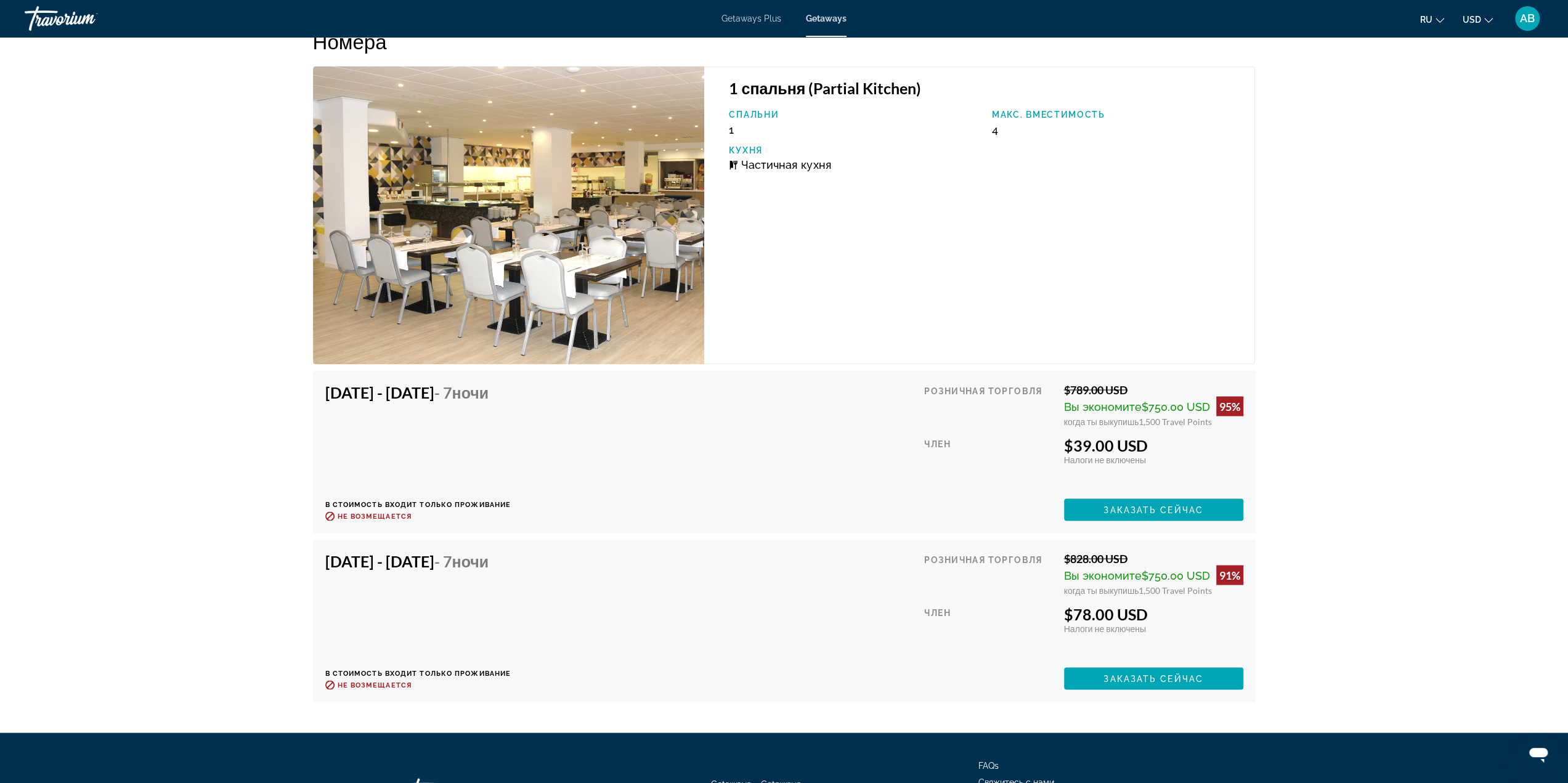
scroll to position [2201, 0]
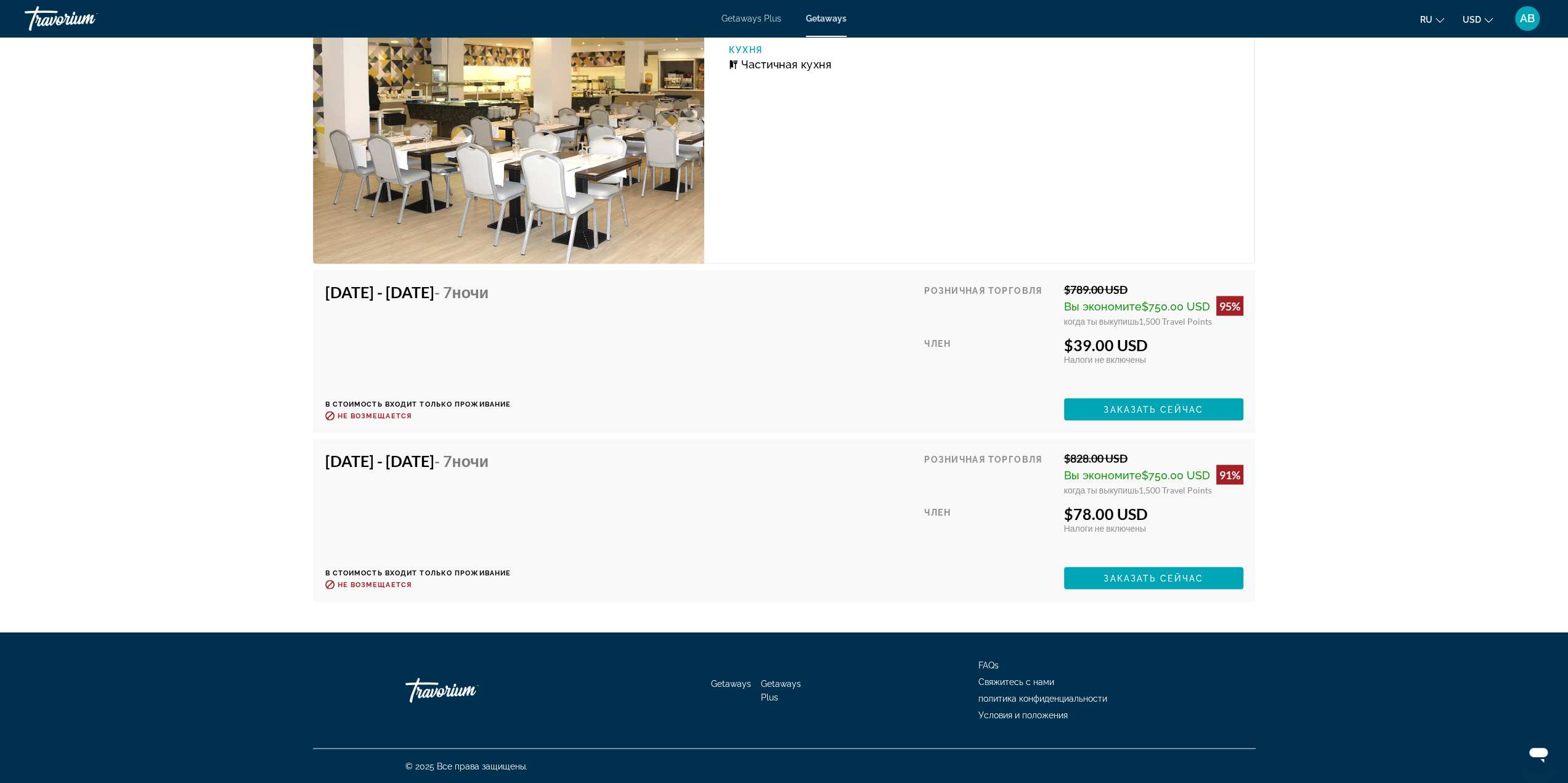
click at [485, 288] on h4 "Oct 4, 2025 - Oct 11, 2025 - 7 ночи" at bounding box center [414, 291] width 177 height 18
click at [489, 298] on span "ночи" at bounding box center [471, 291] width 37 height 18
click at [482, 297] on h4 "Oct 4, 2025 - Oct 11, 2025 - 7 ночи" at bounding box center [414, 291] width 177 height 18
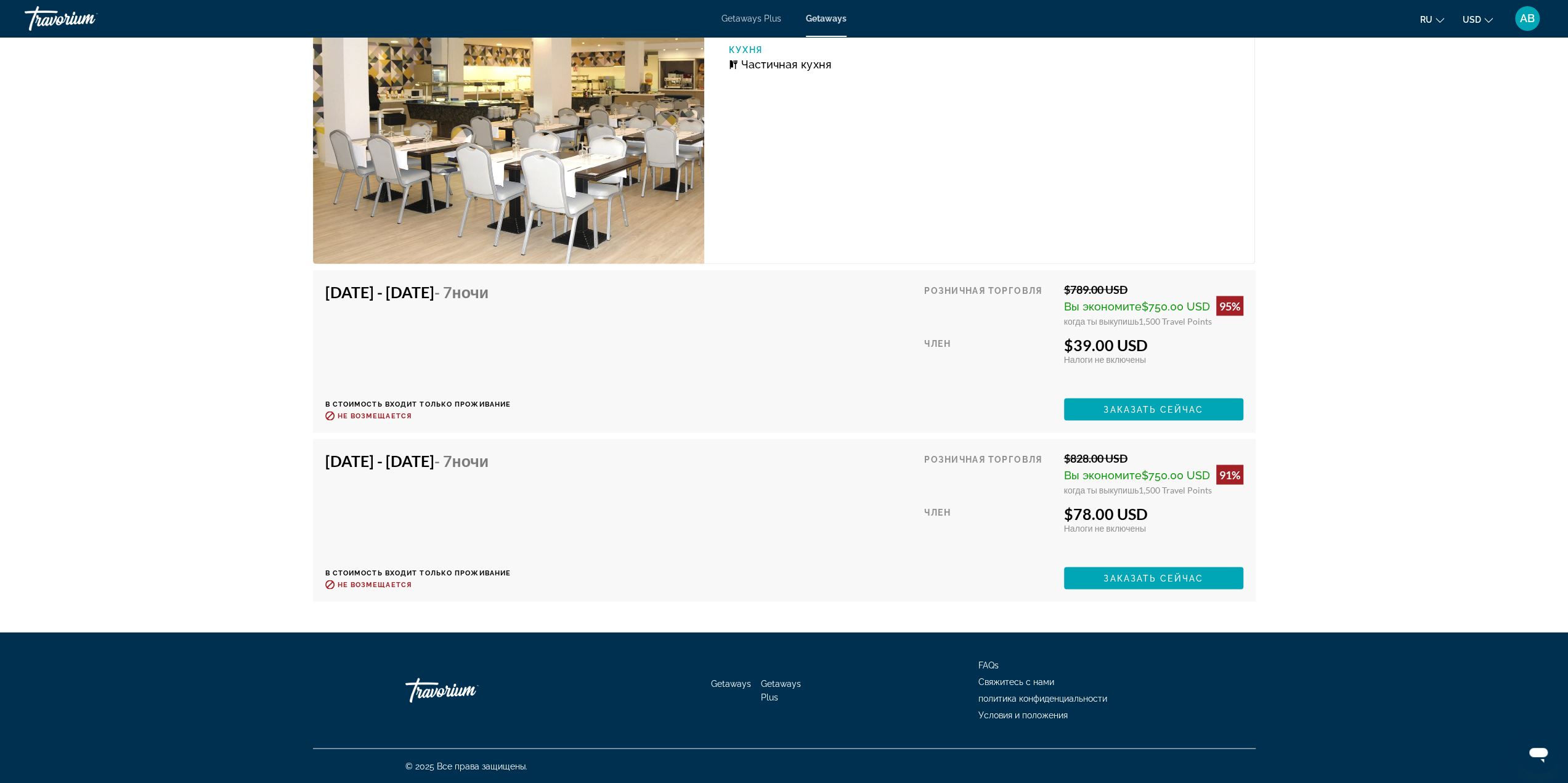
click at [482, 297] on h4 "Oct 4, 2025 - Oct 11, 2025 - 7 ночи" at bounding box center [414, 291] width 177 height 18
click at [502, 298] on h4 "Oct 4, 2025 - Oct 11, 2025 - 7 ночи" at bounding box center [414, 291] width 177 height 18
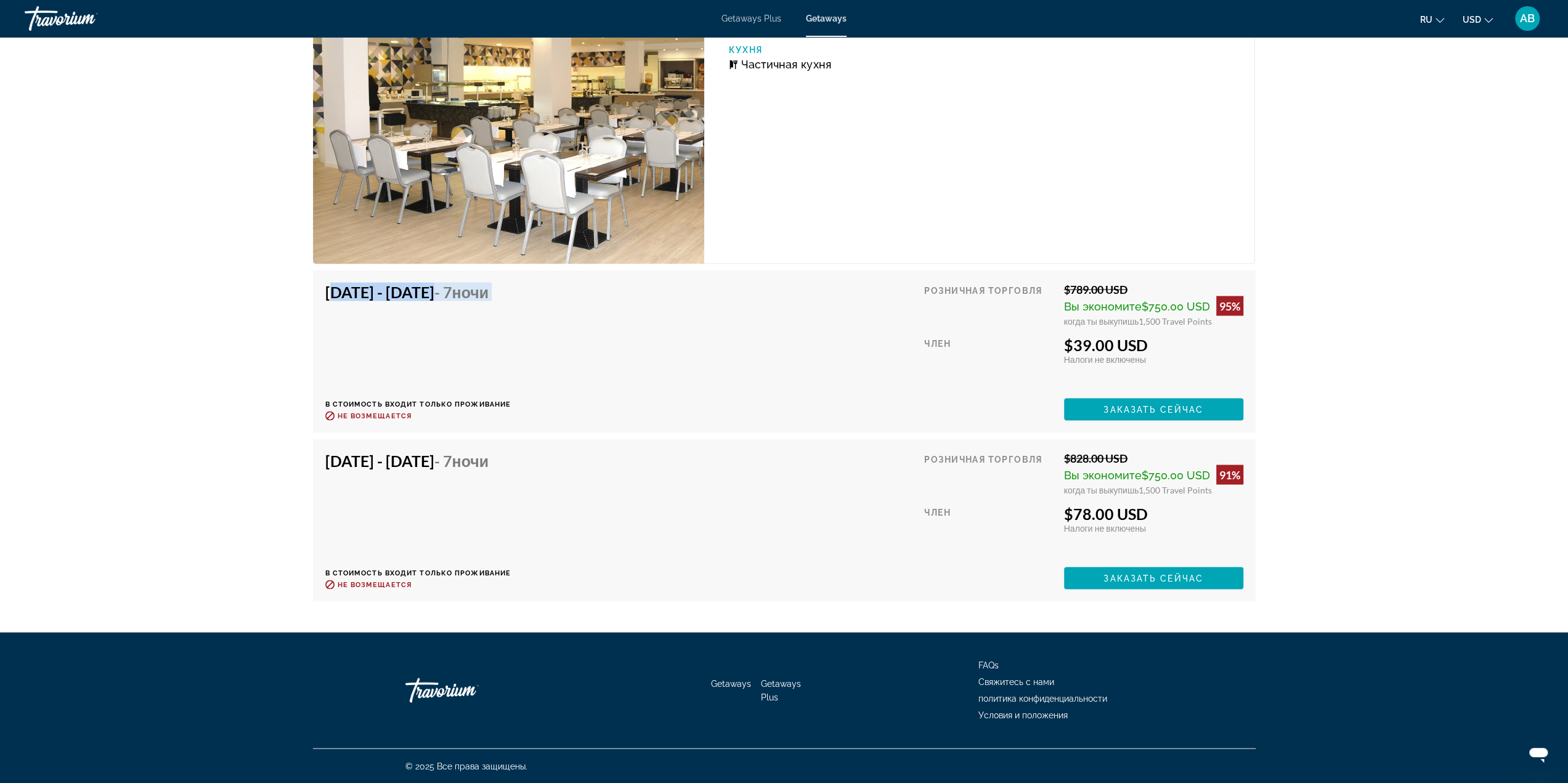
click at [475, 293] on h4 "Oct 4, 2025 - Oct 11, 2025 - 7 ночи" at bounding box center [414, 291] width 177 height 18
click at [448, 294] on h4 "Oct 4, 2025 - Oct 11, 2025 - 7 ночи" at bounding box center [414, 291] width 177 height 18
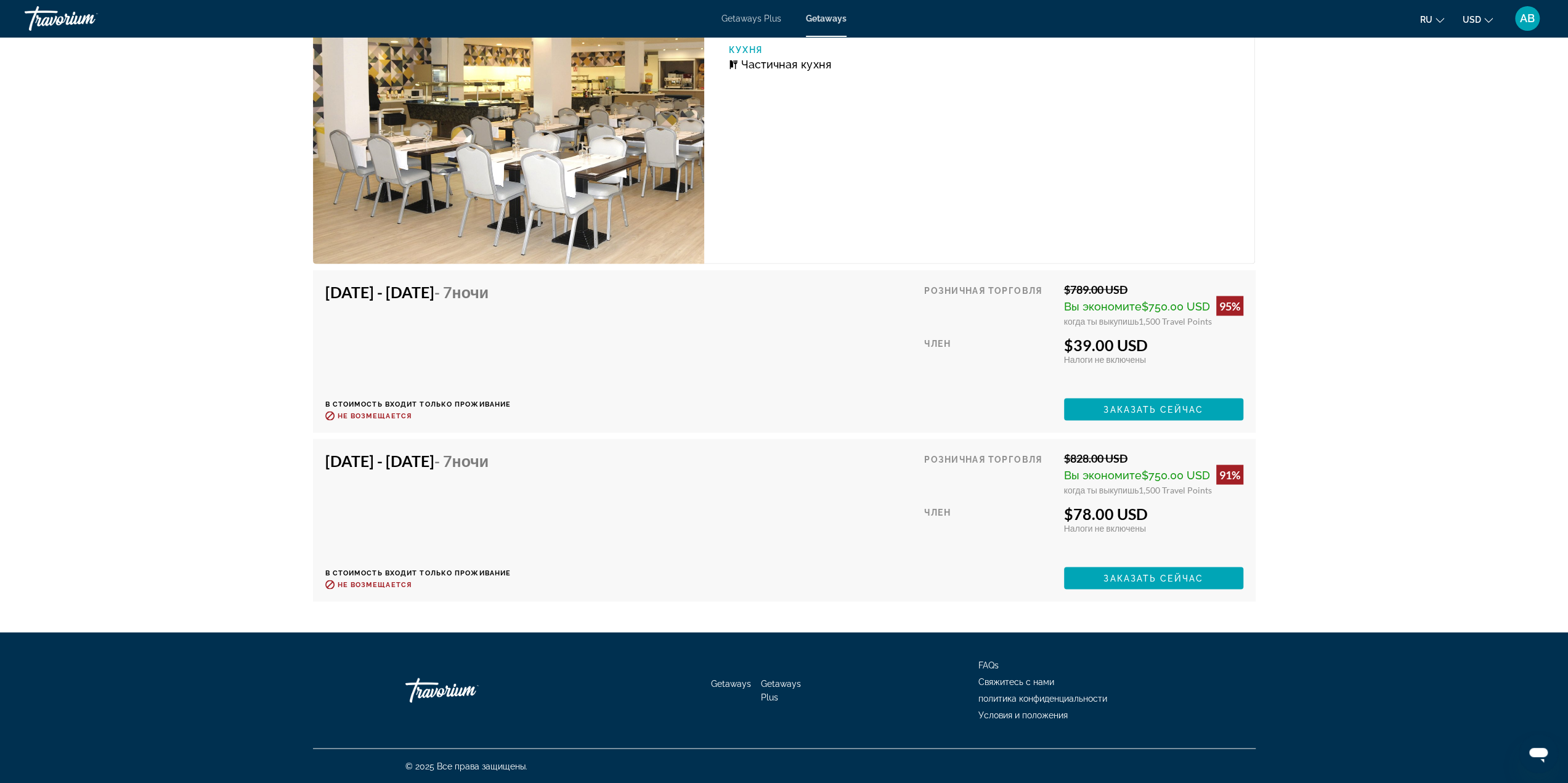
click at [398, 291] on h4 "Oct 4, 2025 - Oct 11, 2025 - 7 ночи" at bounding box center [414, 291] width 177 height 18
click at [388, 296] on h4 "Oct 4, 2025 - Oct 11, 2025 - 7 ночи" at bounding box center [414, 291] width 177 height 18
click at [466, 291] on h4 "Oct 4, 2025 - Oct 11, 2025 - 7 ночи" at bounding box center [414, 291] width 177 height 18
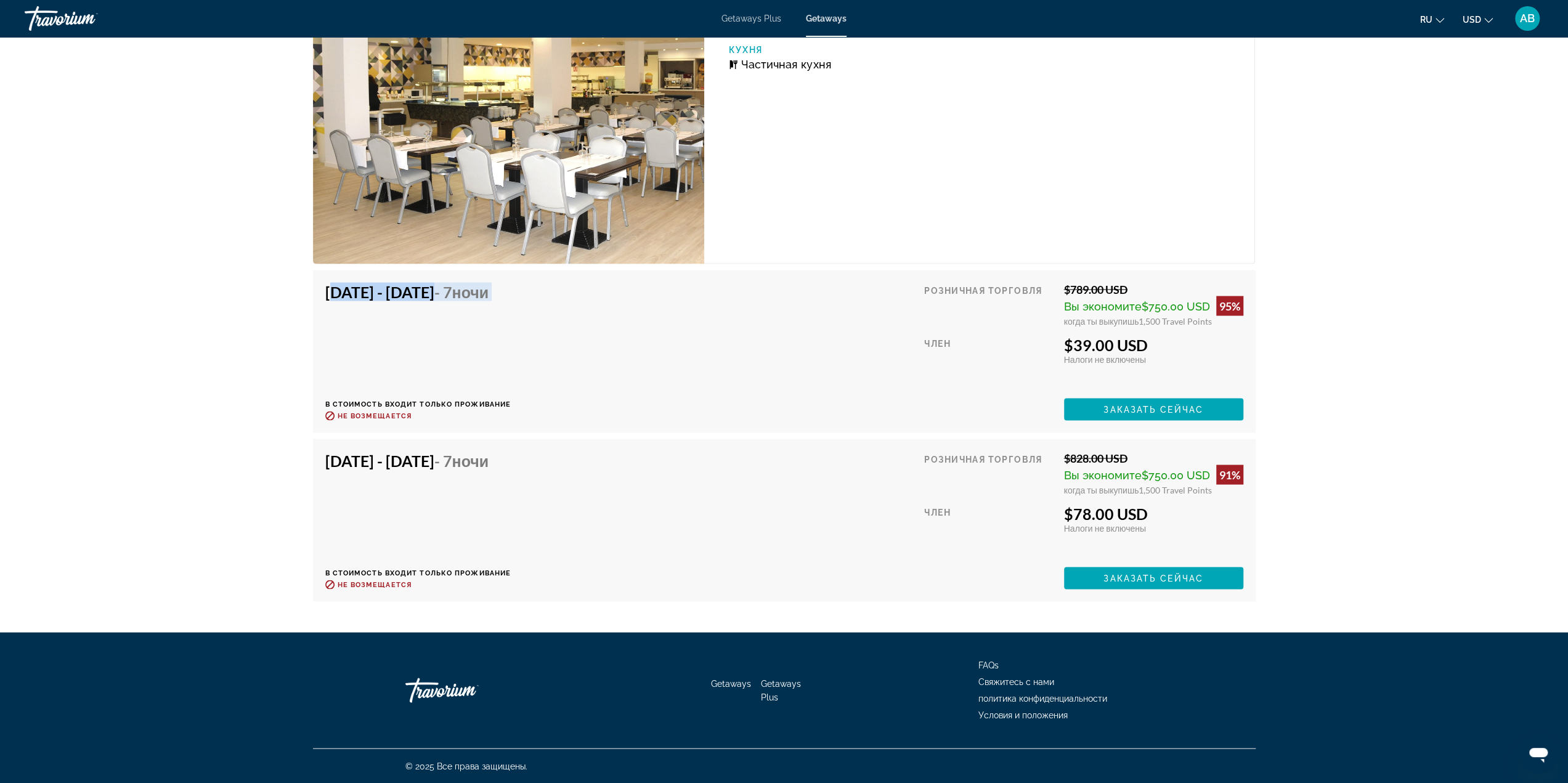
click at [466, 291] on h4 "Oct 4, 2025 - Oct 11, 2025 - 7 ночи" at bounding box center [414, 291] width 177 height 18
click at [464, 293] on h4 "Oct 4, 2025 - Oct 11, 2025 - 7 ночи" at bounding box center [414, 291] width 177 height 18
click at [435, 295] on h4 "Oct 4, 2025 - Oct 11, 2025 - 7 ночи" at bounding box center [414, 291] width 177 height 18
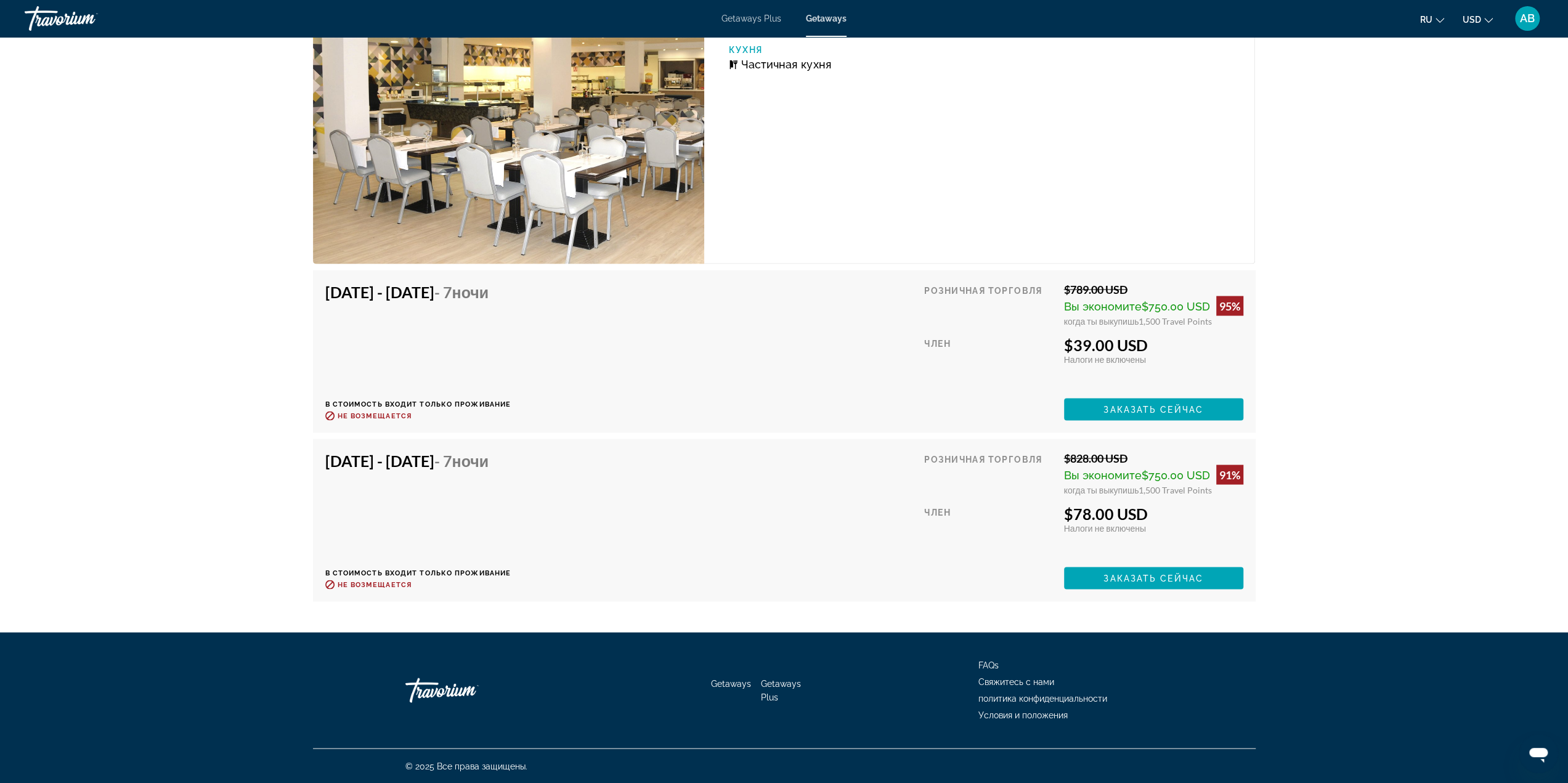
click at [403, 293] on h4 "Oct 4, 2025 - Oct 11, 2025 - 7 ночи" at bounding box center [414, 291] width 177 height 18
click at [402, 293] on h4 "Oct 4, 2025 - Oct 11, 2025 - 7 ночи" at bounding box center [414, 291] width 177 height 18
click at [433, 294] on h4 "Oct 4, 2025 - Oct 11, 2025 - 7 ночи" at bounding box center [414, 291] width 177 height 18
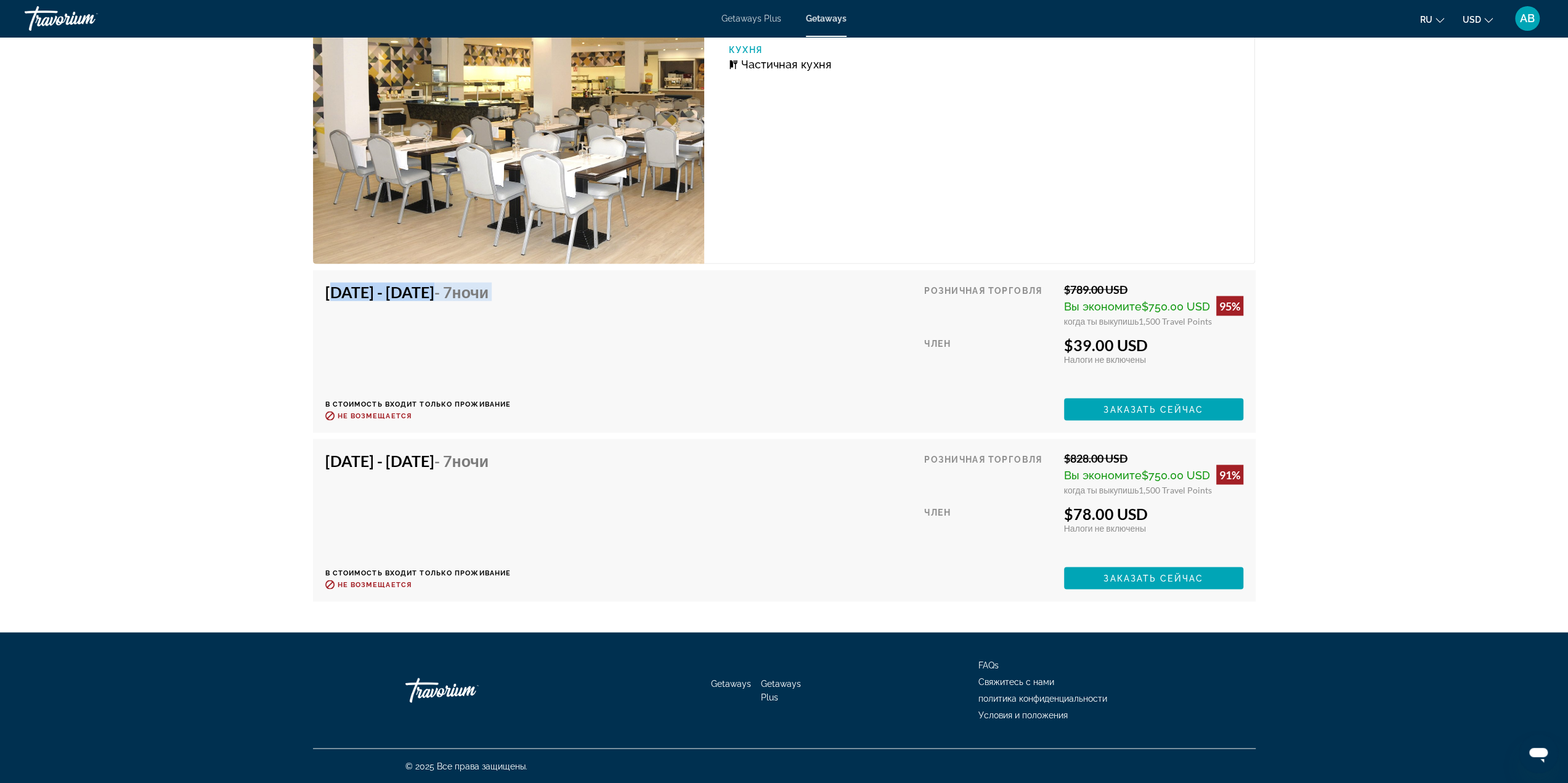
click at [433, 294] on h4 "Oct 4, 2025 - Oct 11, 2025 - 7 ночи" at bounding box center [414, 291] width 177 height 18
click at [401, 295] on h4 "Oct 4, 2025 - Oct 11, 2025 - 7 ночи" at bounding box center [414, 291] width 177 height 18
click at [444, 290] on h4 "Oct 4, 2025 - Oct 11, 2025 - 7 ночи" at bounding box center [414, 291] width 177 height 18
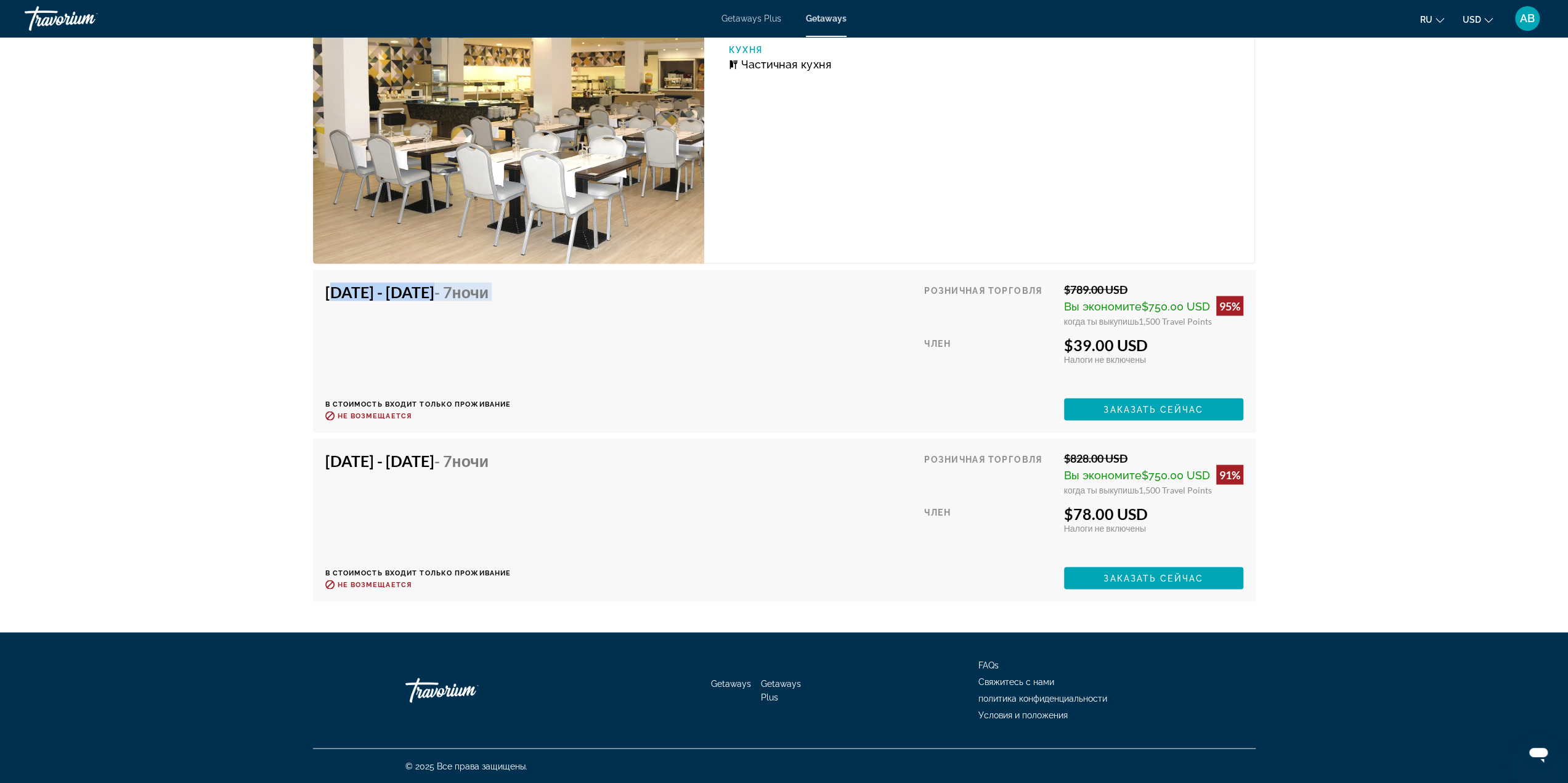
click at [444, 290] on h4 "Oct 4, 2025 - Oct 11, 2025 - 7 ночи" at bounding box center [414, 291] width 177 height 18
click at [483, 290] on h4 "Oct 4, 2025 - Oct 11, 2025 - 7 ночи" at bounding box center [414, 291] width 177 height 18
click at [443, 298] on h4 "Oct 4, 2025 - Oct 11, 2025 - 7 ночи" at bounding box center [414, 291] width 177 height 18
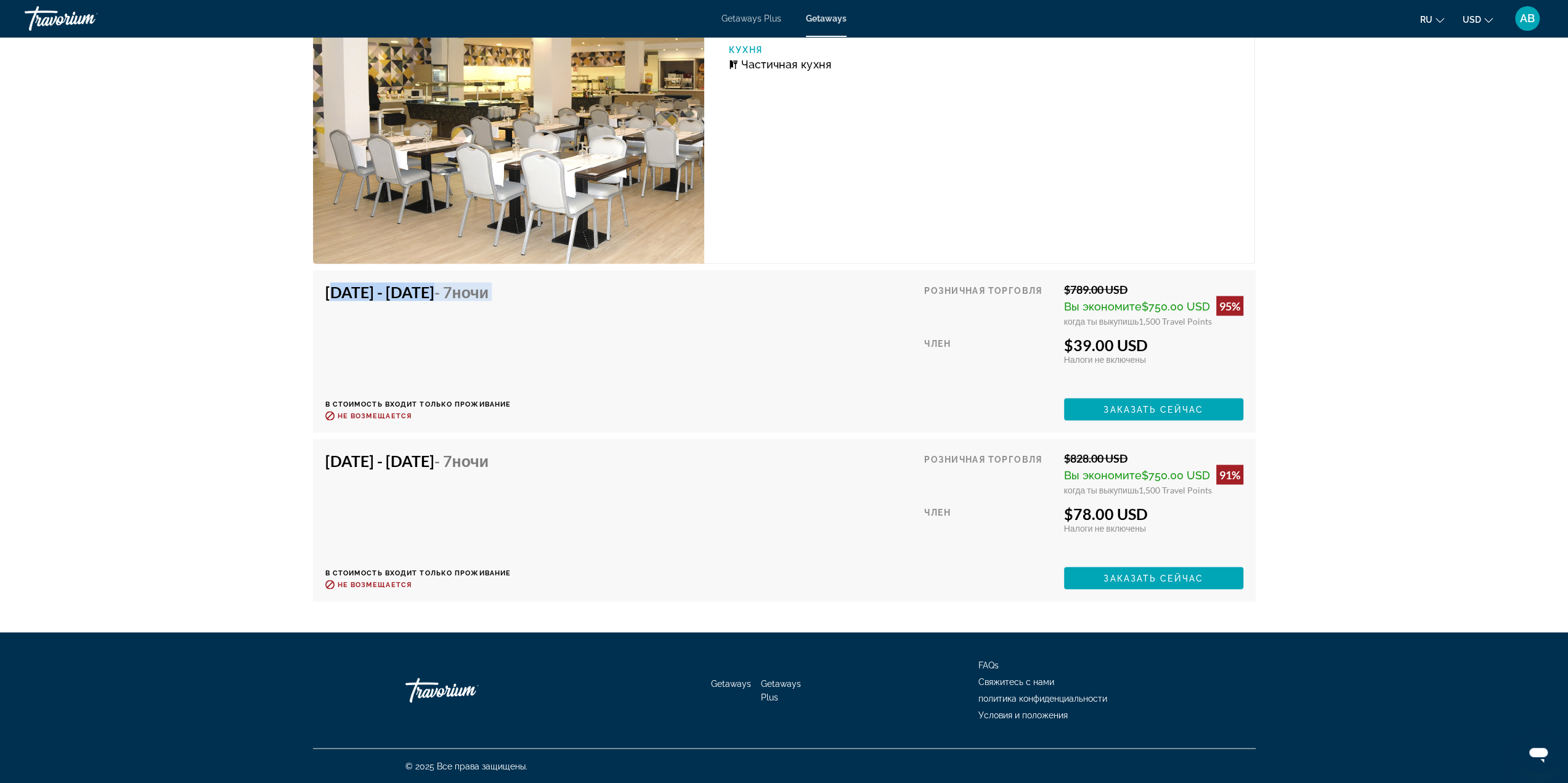
click at [443, 298] on h4 "Oct 4, 2025 - Oct 11, 2025 - 7 ночи" at bounding box center [414, 291] width 177 height 18
click at [439, 299] on h4 "Oct 4, 2025 - Oct 11, 2025 - 7 ночи" at bounding box center [414, 291] width 177 height 18
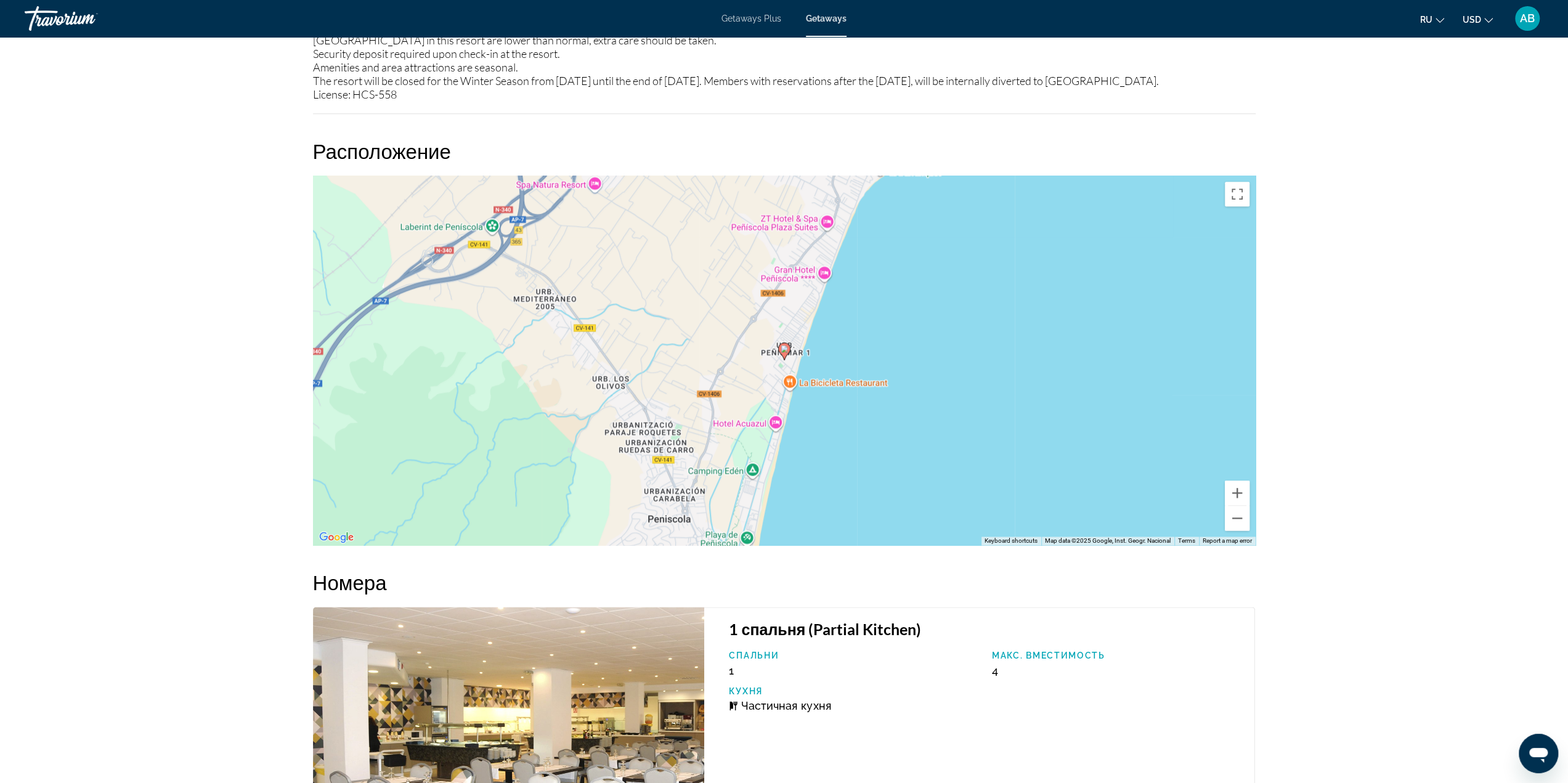
scroll to position [1525, 0]
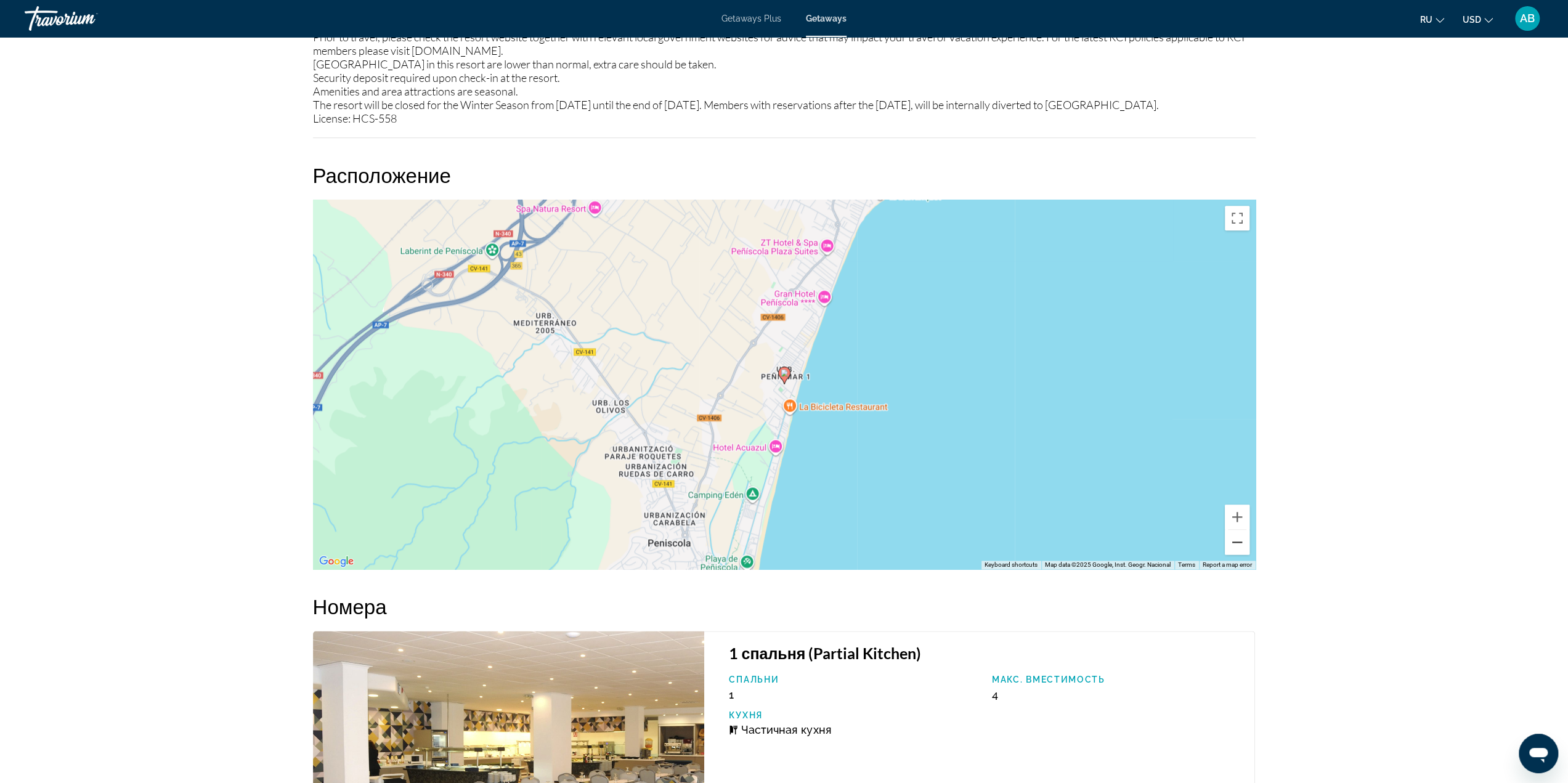
click at [1238, 554] on button "Zoom out" at bounding box center [1237, 542] width 24 height 24
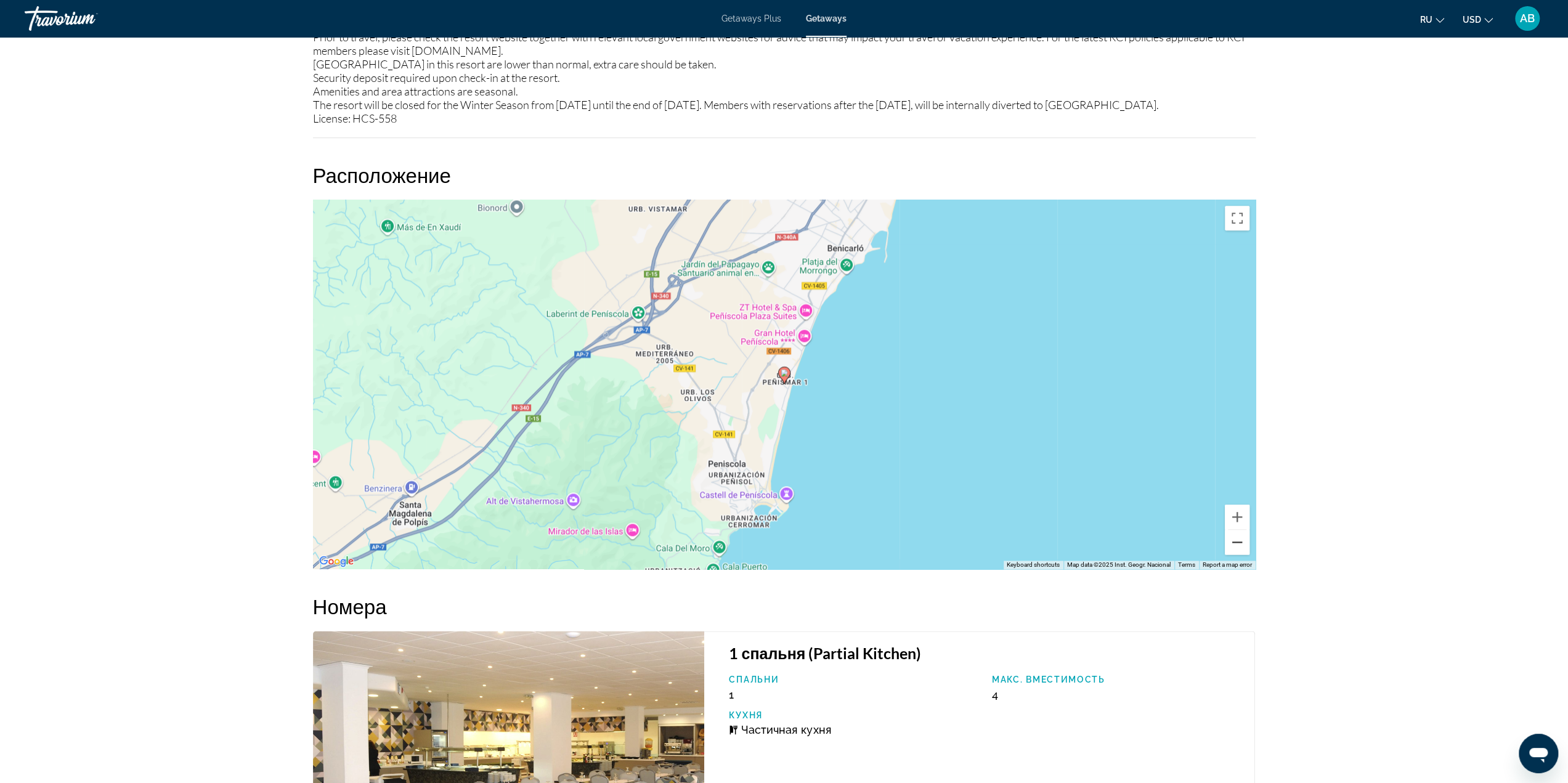
click at [1238, 554] on button "Zoom out" at bounding box center [1237, 542] width 24 height 24
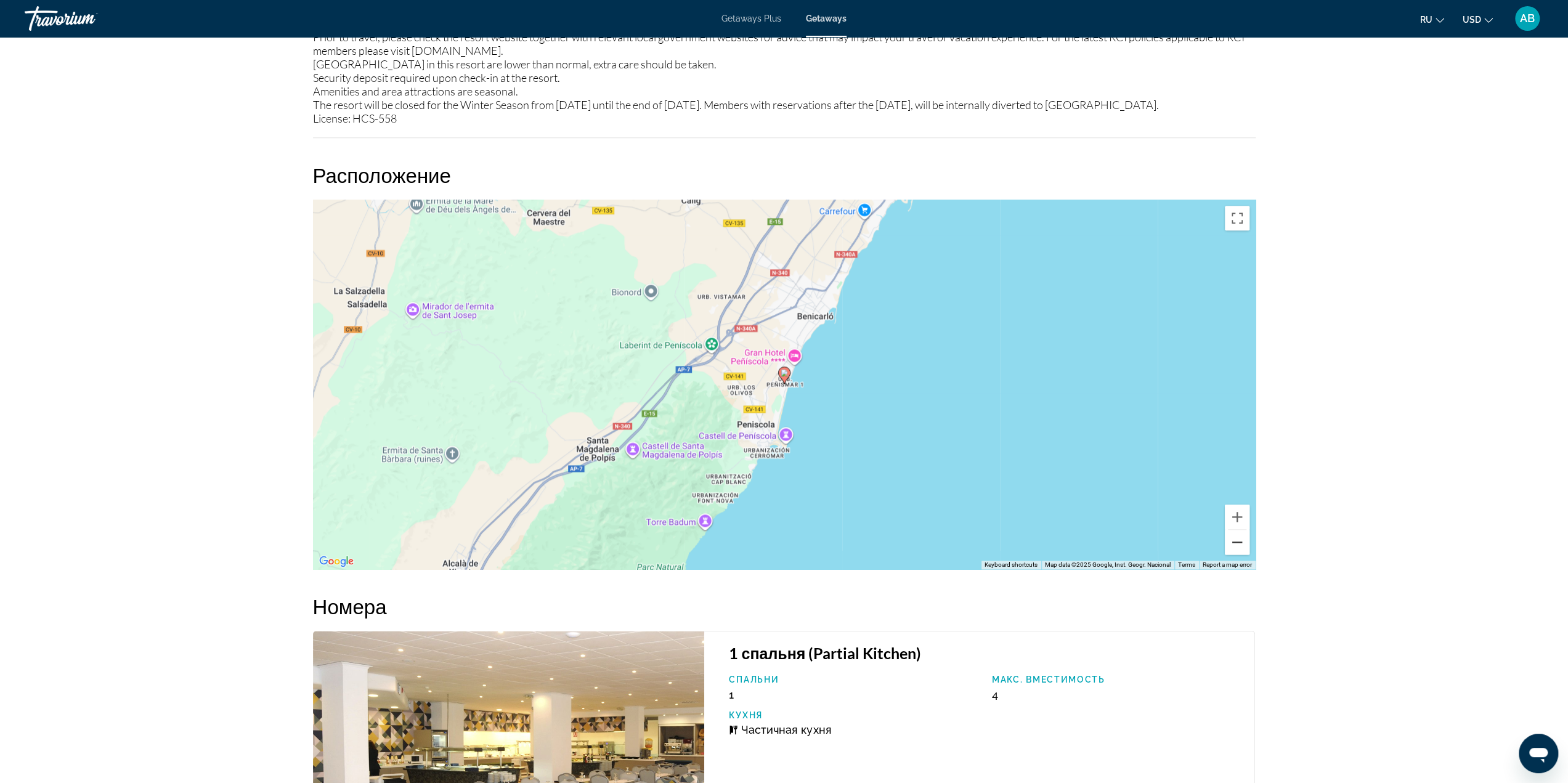
click at [1238, 554] on button "Zoom out" at bounding box center [1237, 542] width 24 height 24
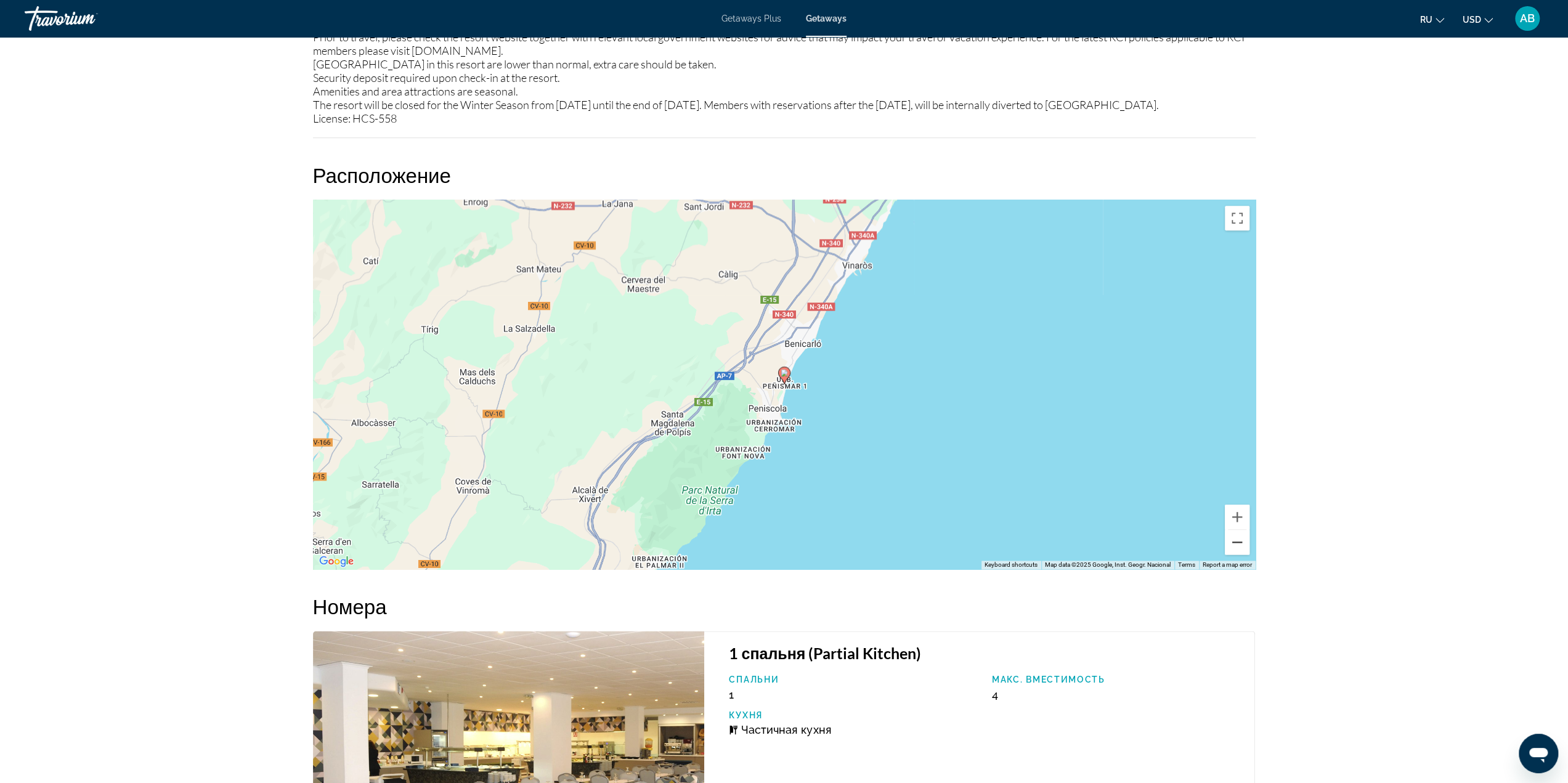
click at [1238, 554] on button "Zoom out" at bounding box center [1237, 542] width 24 height 24
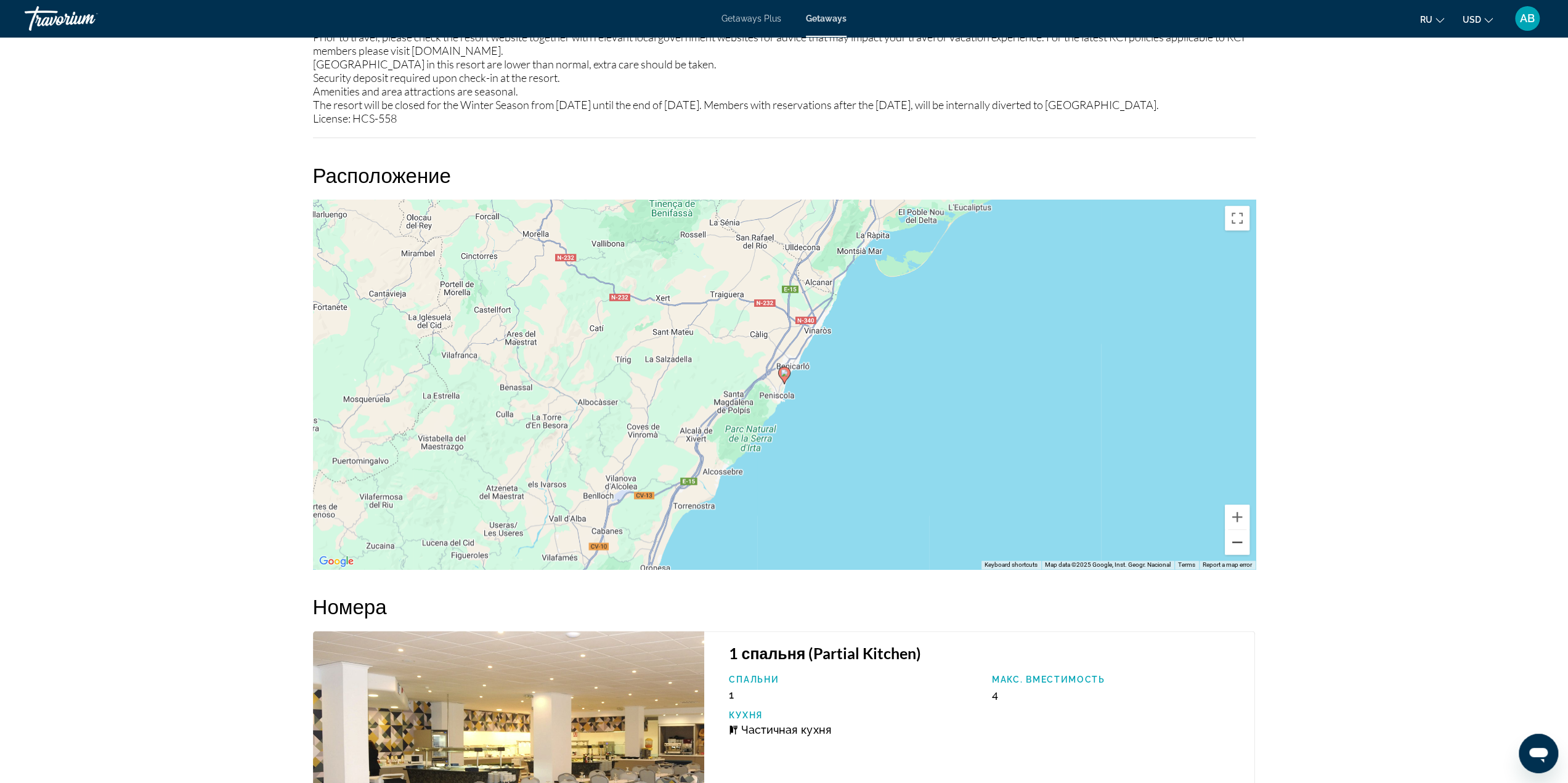
click at [1238, 554] on button "Zoom out" at bounding box center [1237, 542] width 24 height 24
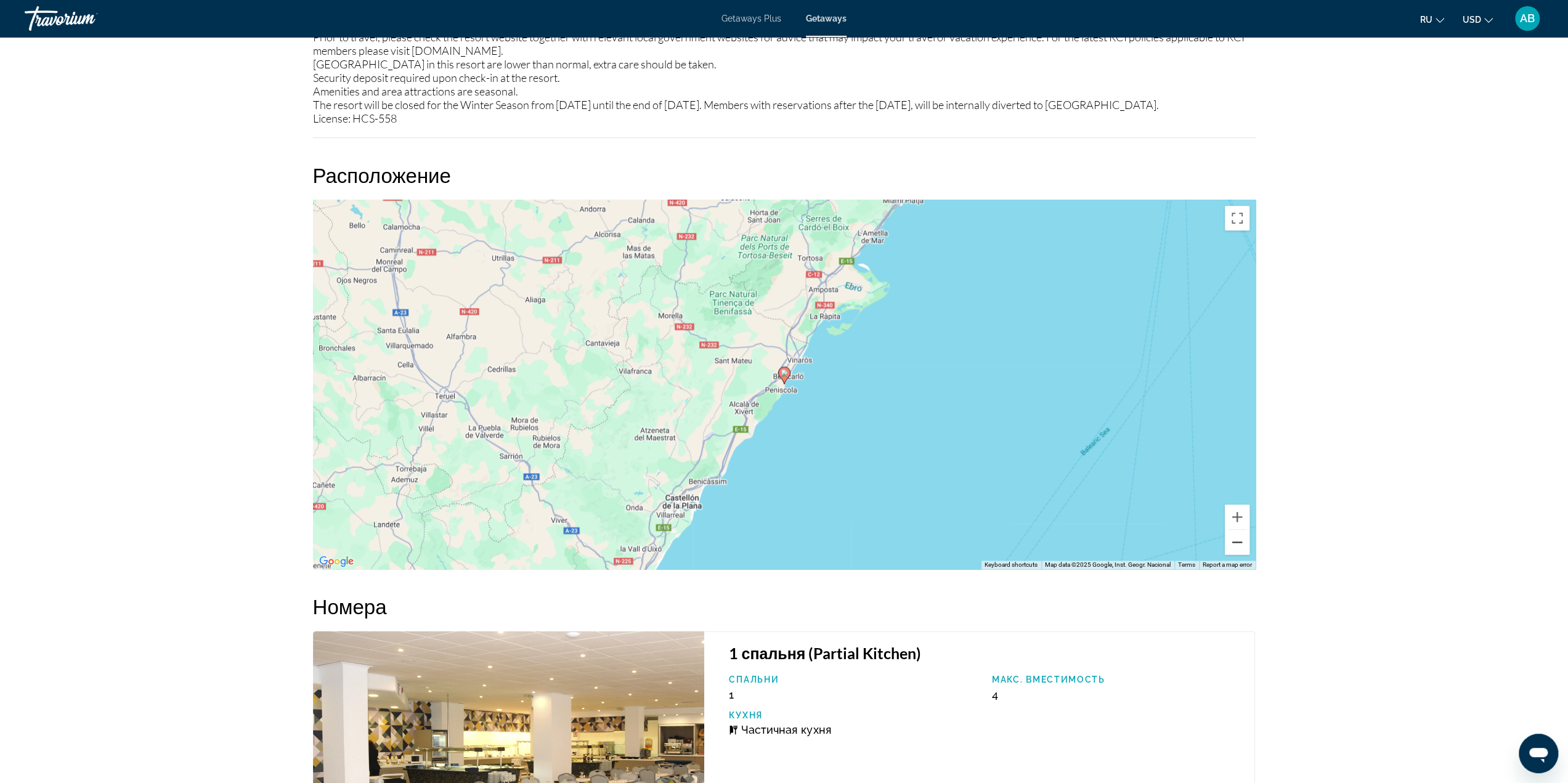
click at [1237, 554] on button "Zoom out" at bounding box center [1237, 542] width 24 height 24
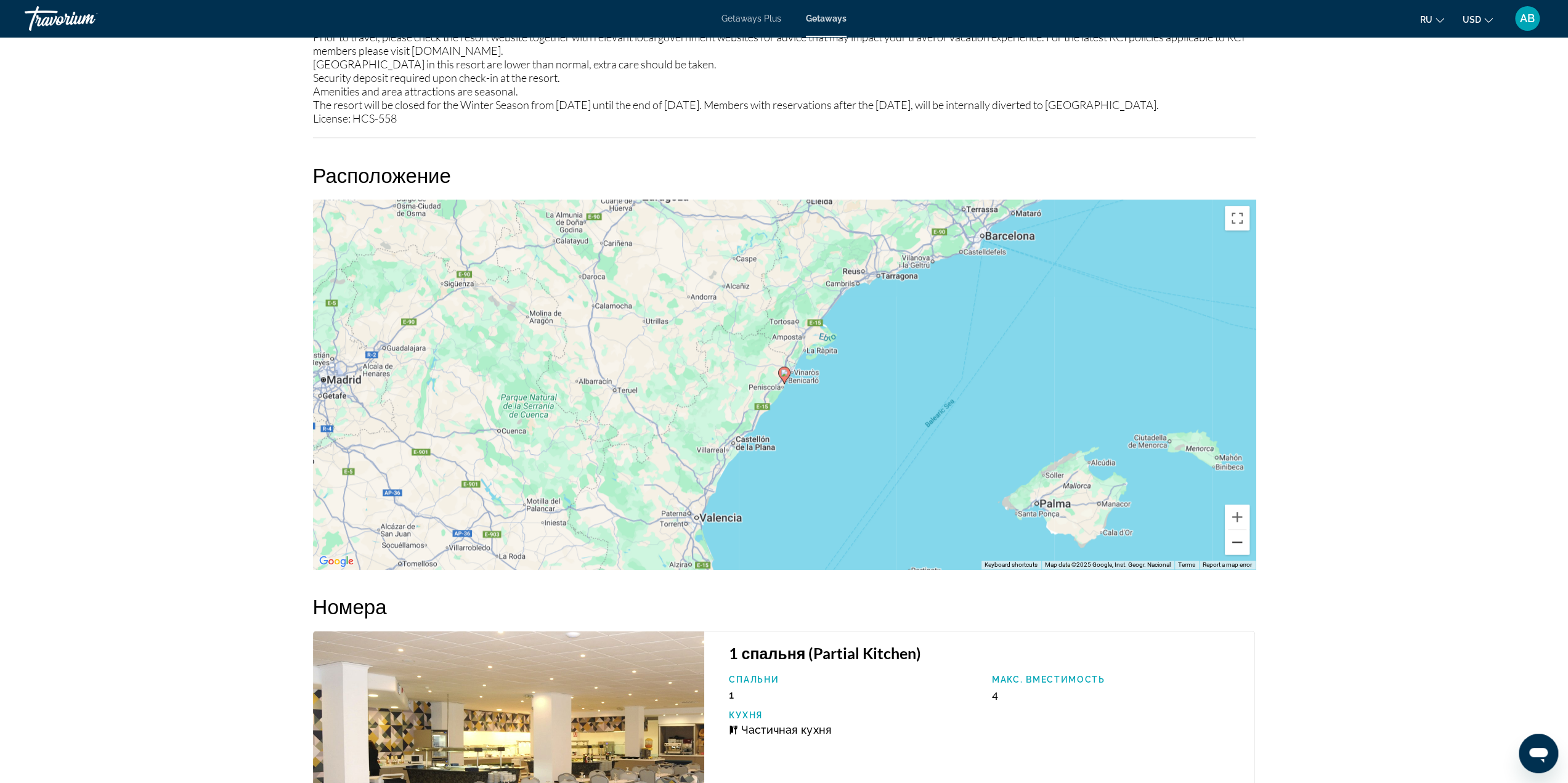
click at [1237, 554] on button "Zoom out" at bounding box center [1237, 542] width 24 height 24
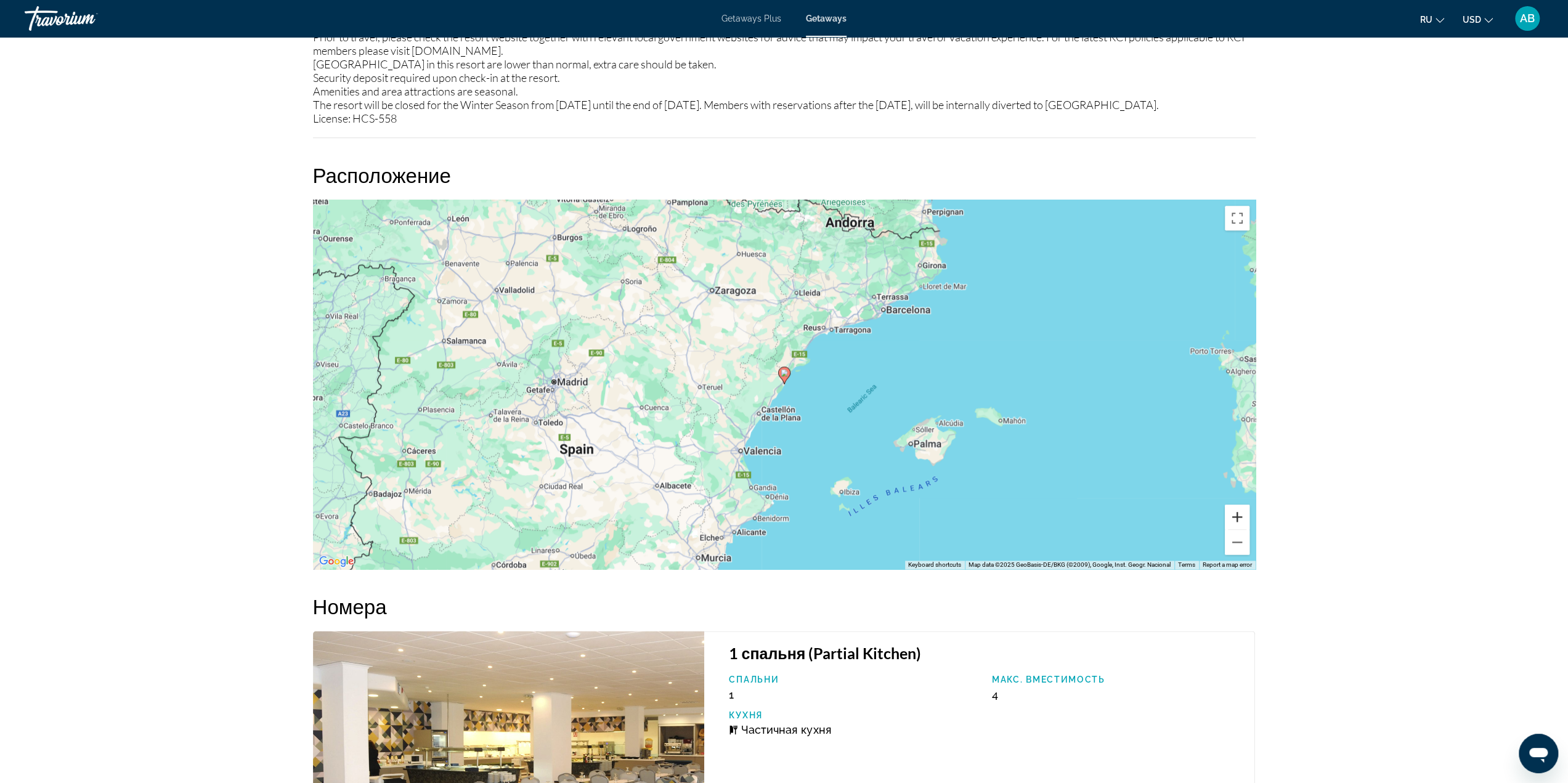
click at [1233, 529] on button "Zoom in" at bounding box center [1237, 516] width 24 height 24
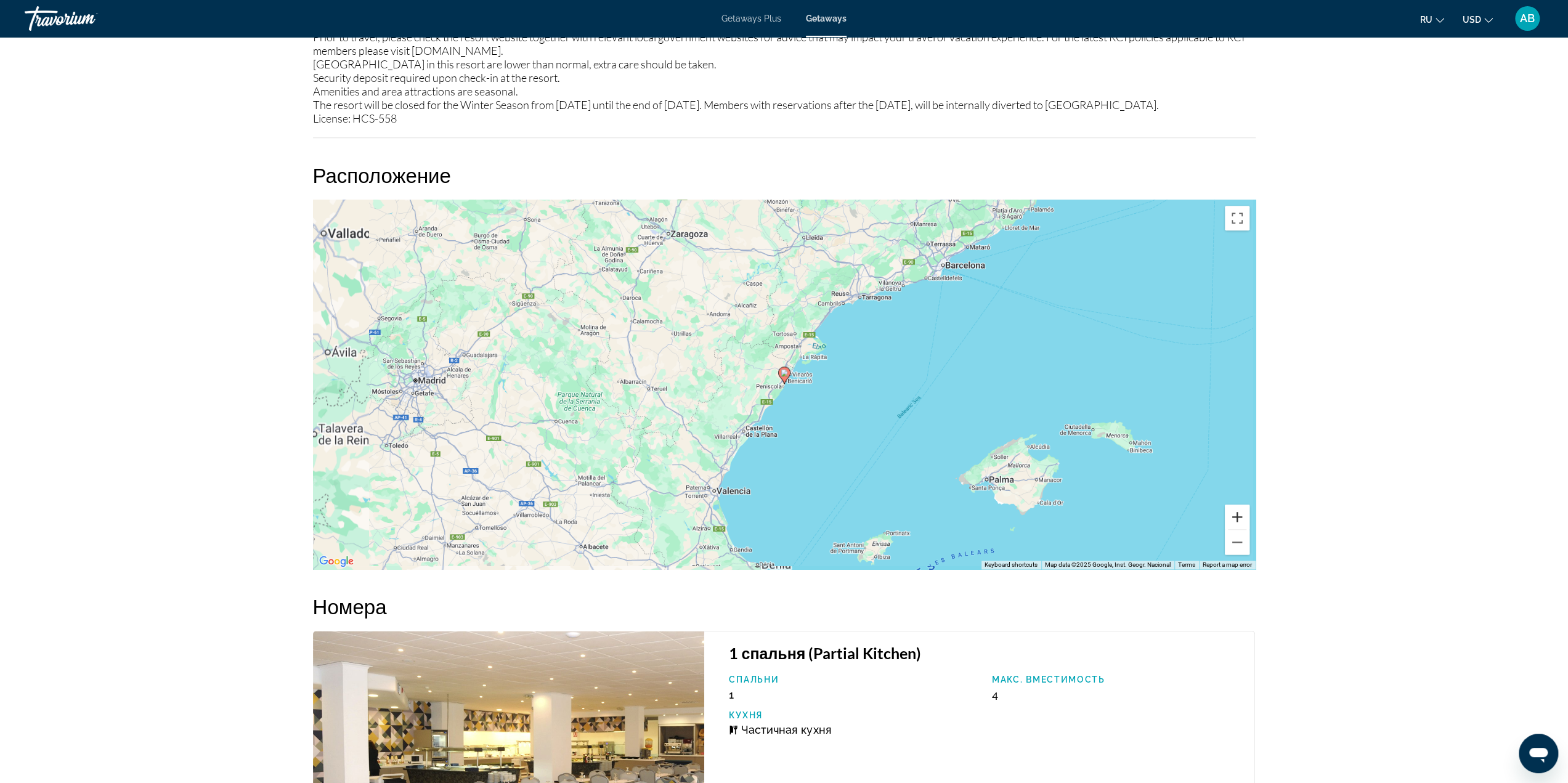
click at [1233, 529] on button "Zoom in" at bounding box center [1237, 516] width 24 height 24
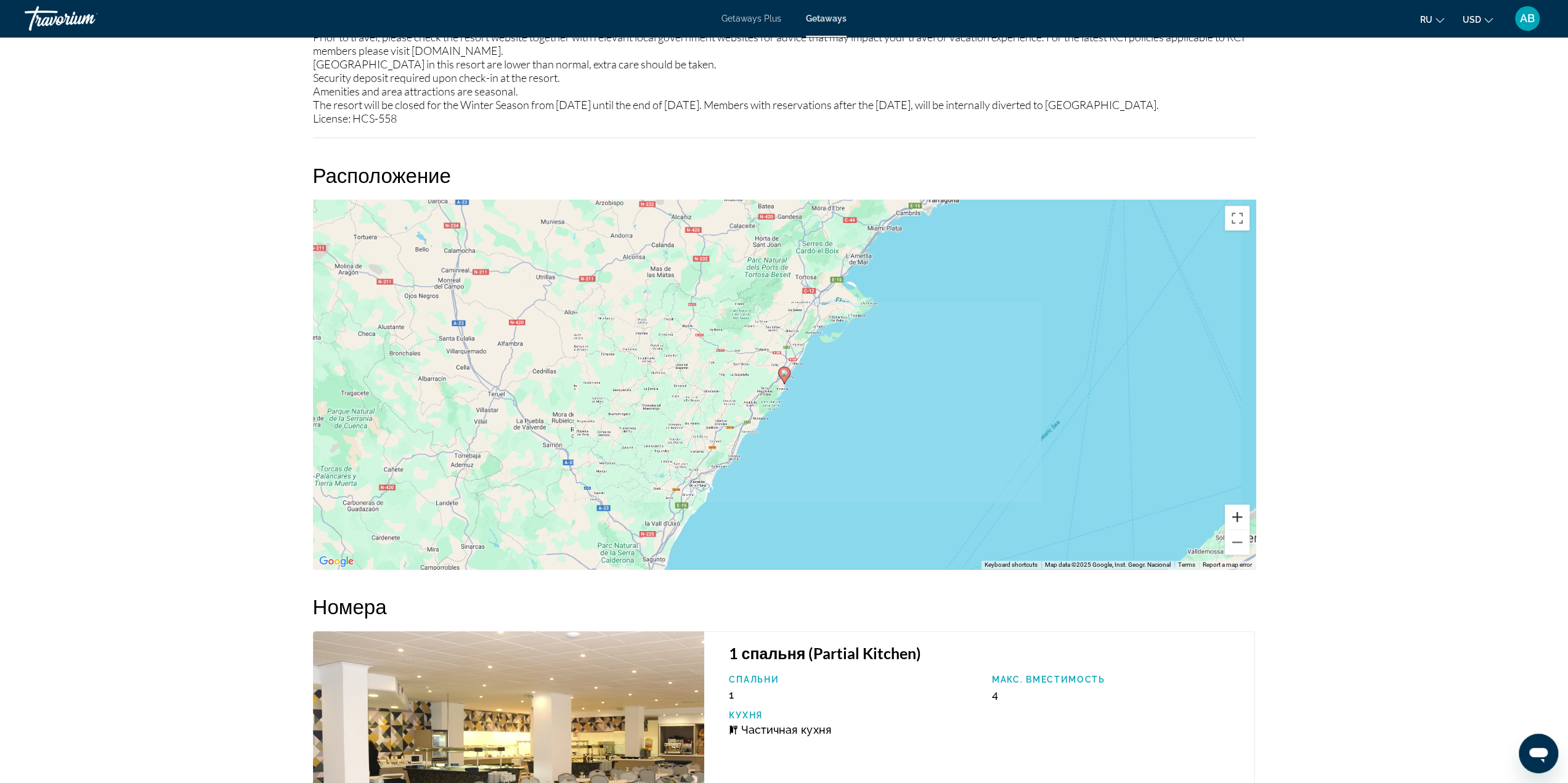
click at [1233, 529] on button "Zoom in" at bounding box center [1237, 516] width 24 height 24
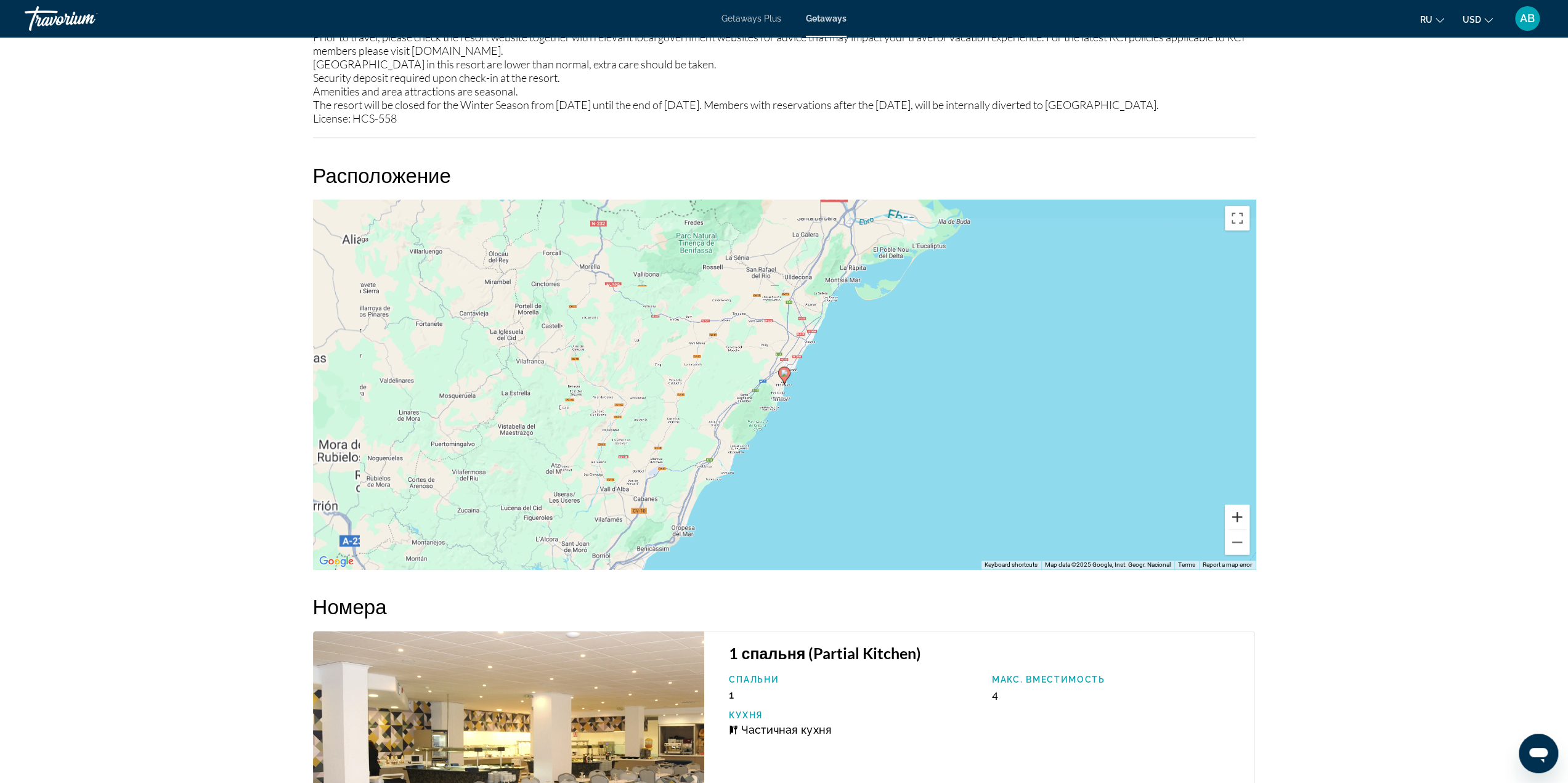
click at [1233, 529] on button "Zoom in" at bounding box center [1237, 516] width 24 height 24
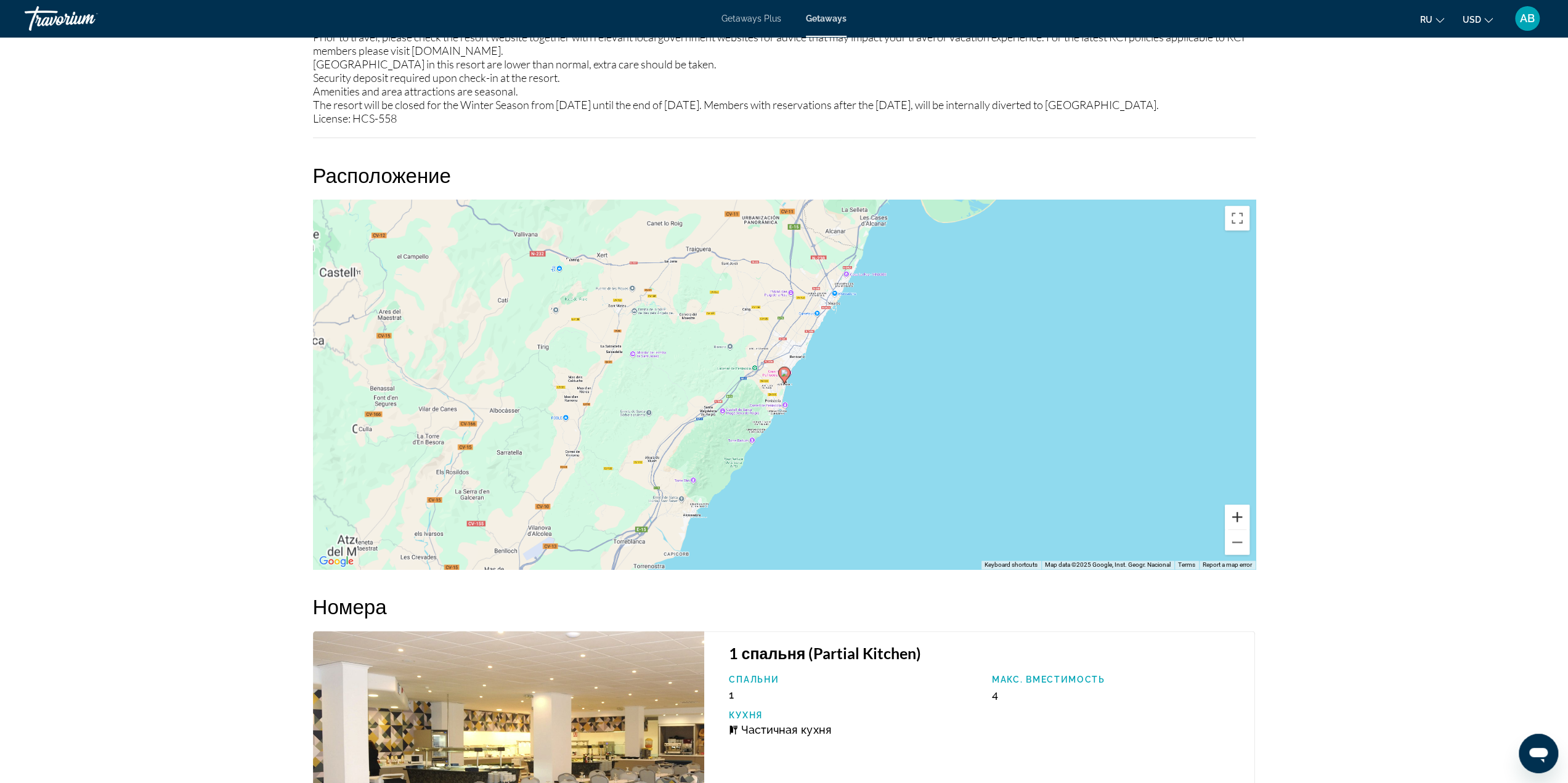
click at [1233, 529] on button "Zoom in" at bounding box center [1237, 516] width 24 height 24
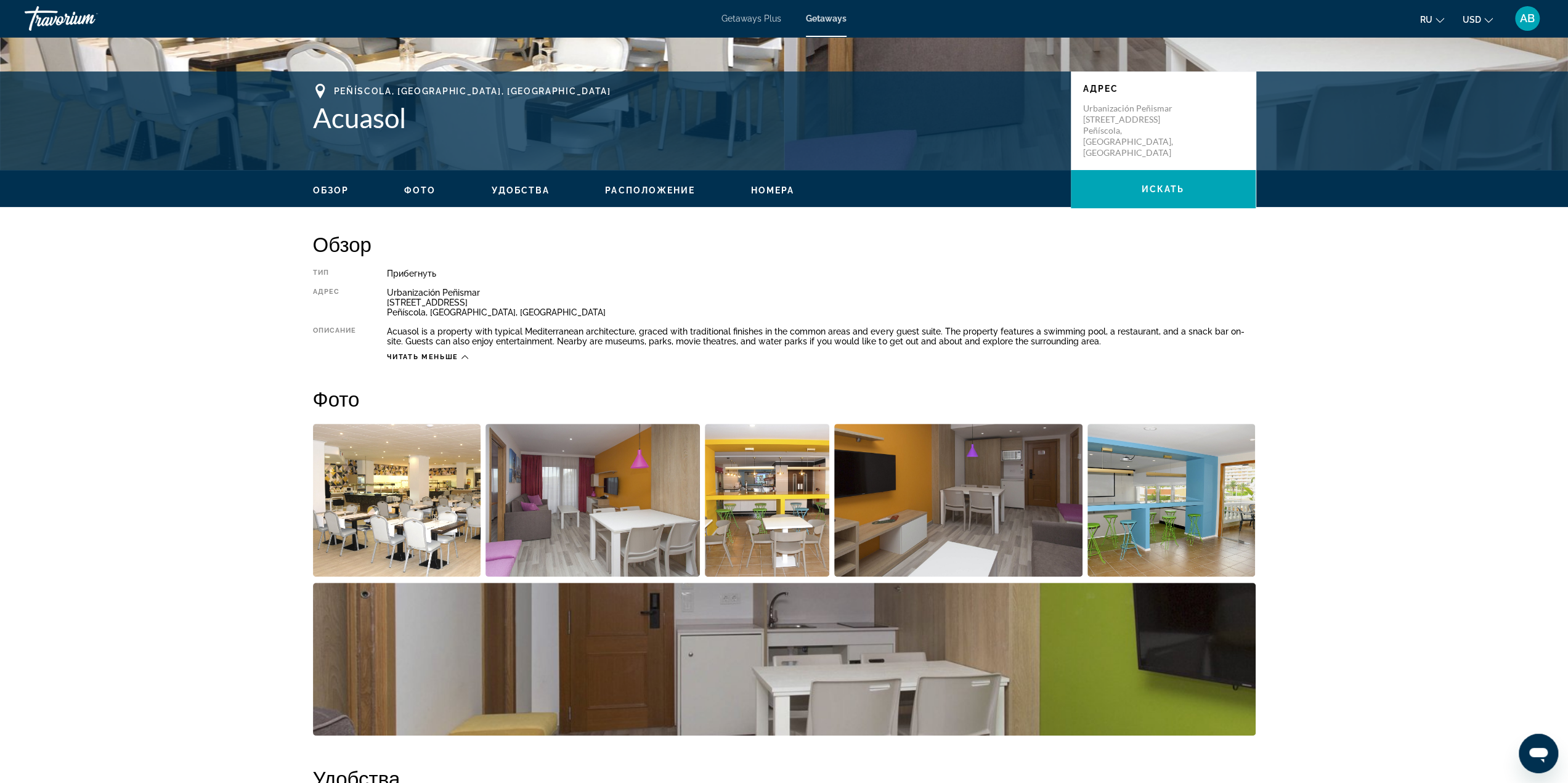
scroll to position [231, 0]
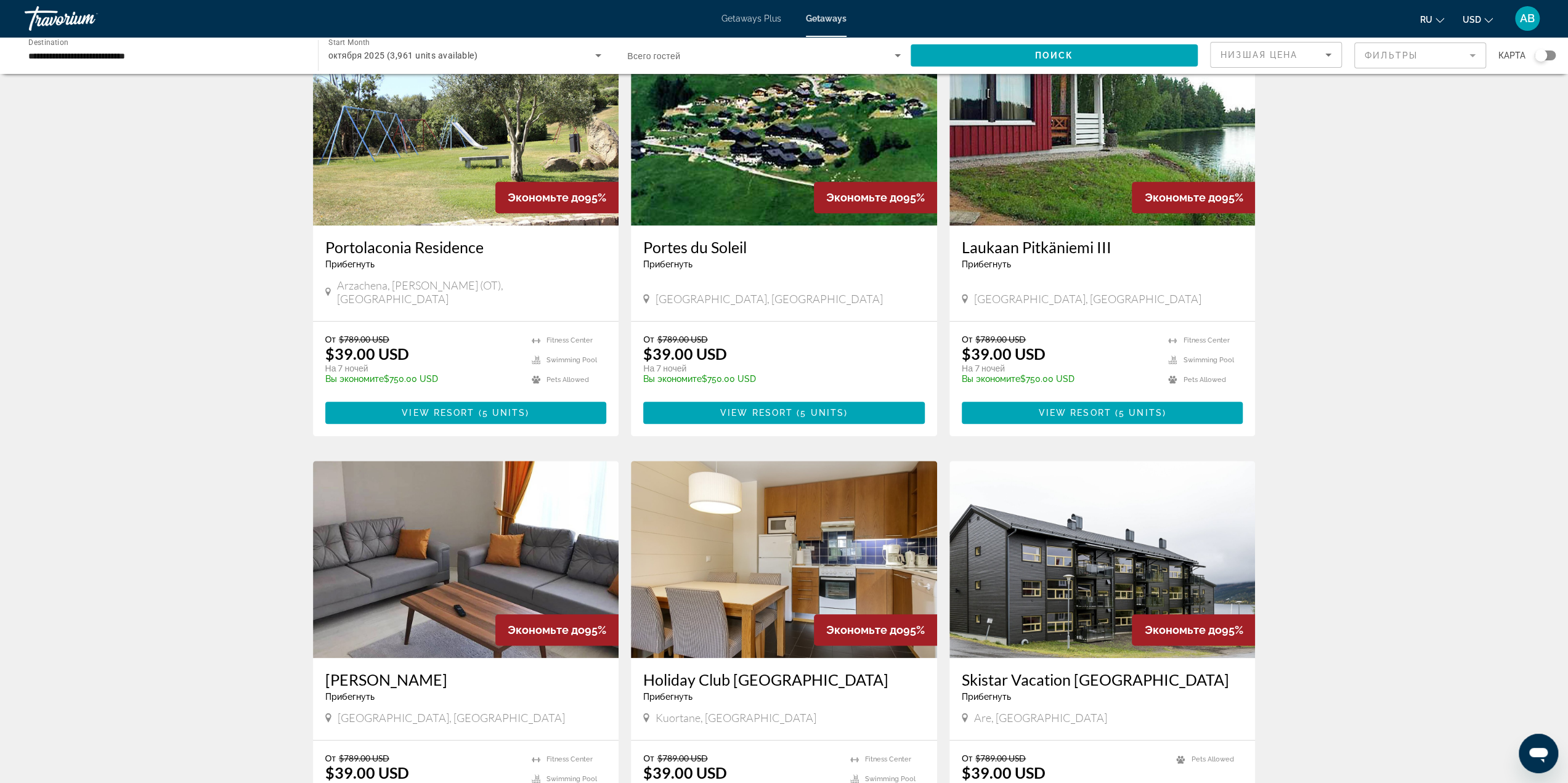
scroll to position [1109, 0]
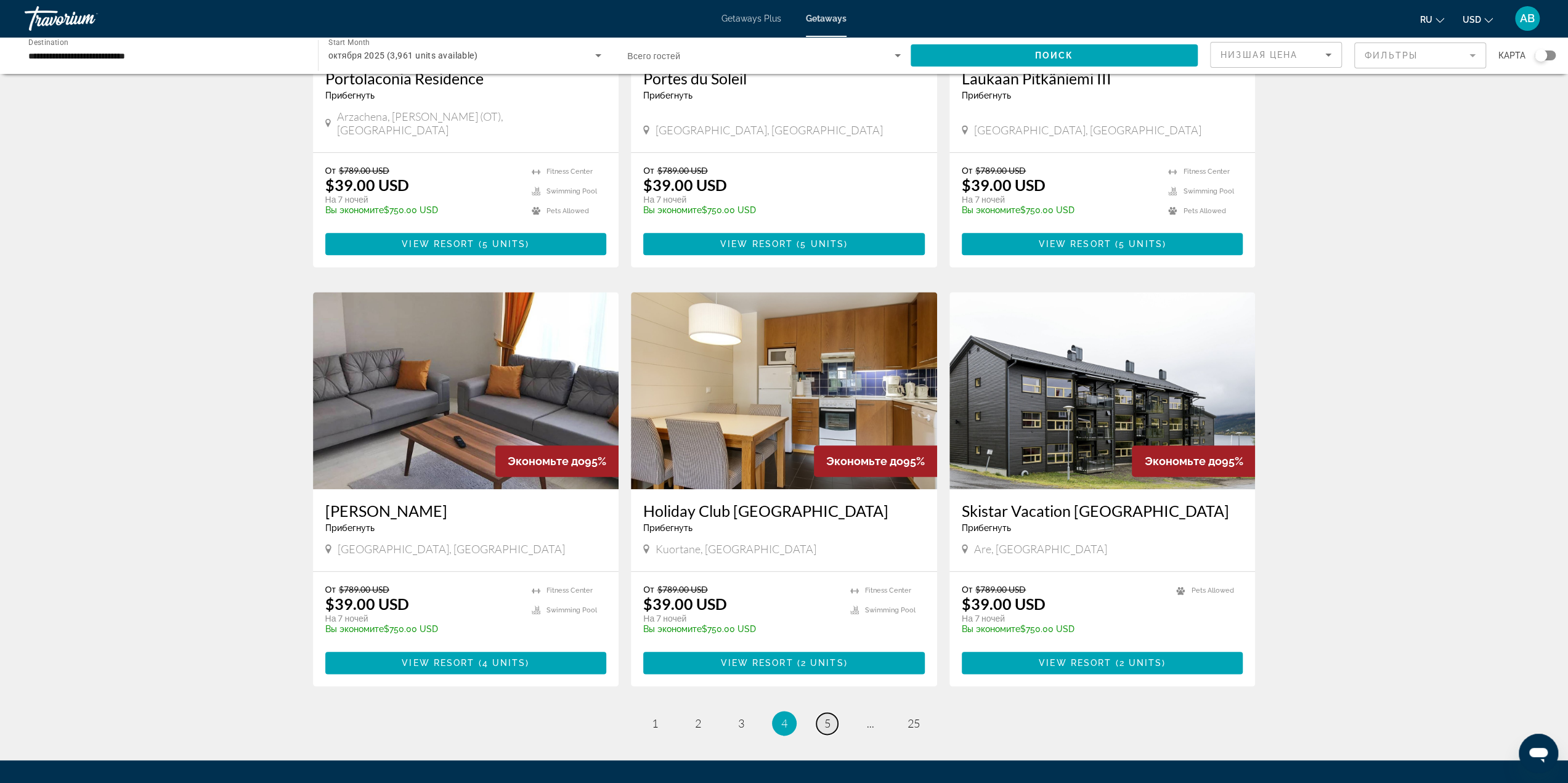
click at [823, 713] on link "page 5" at bounding box center [827, 723] width 21 height 21
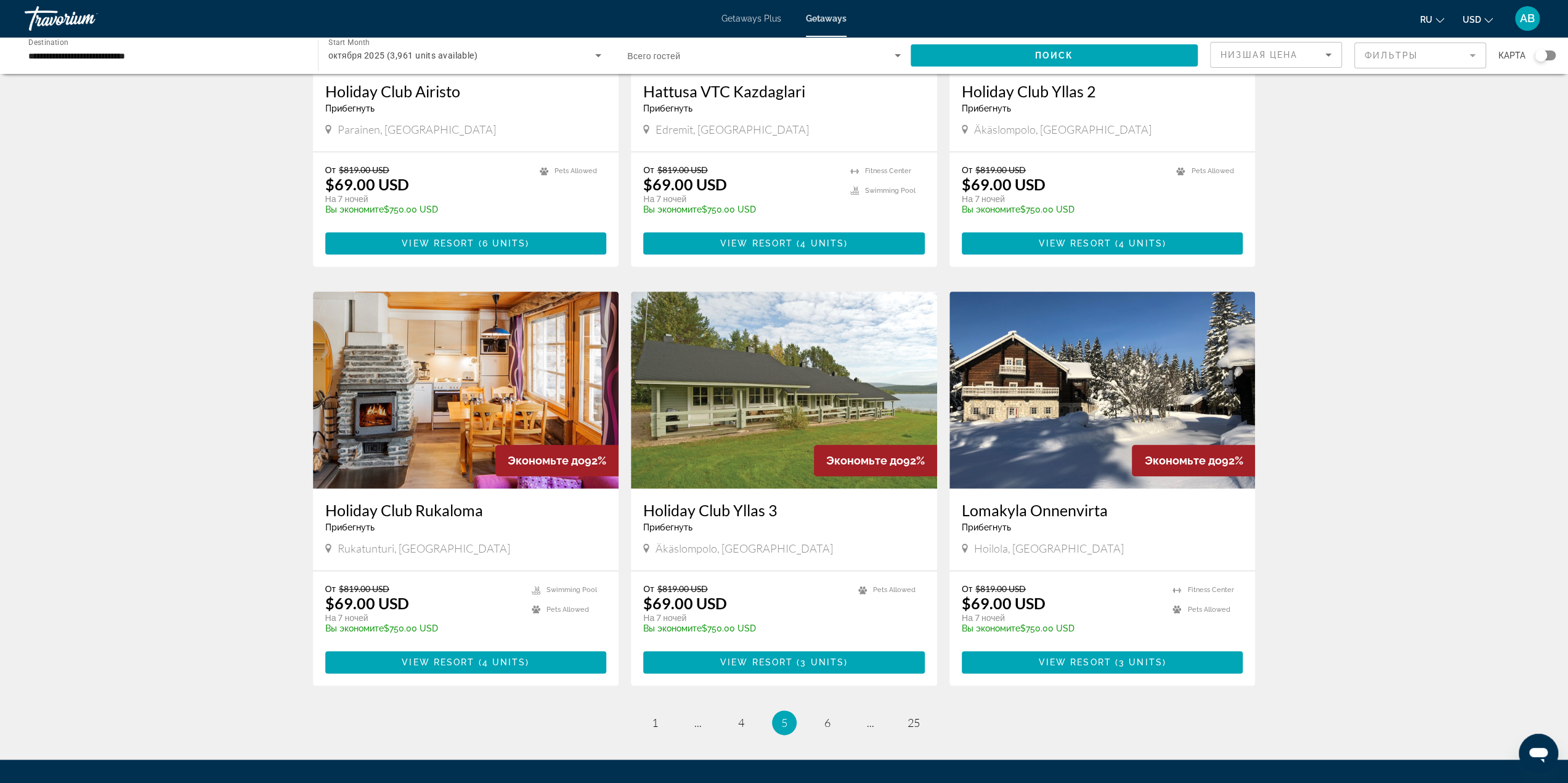
scroll to position [1170, 0]
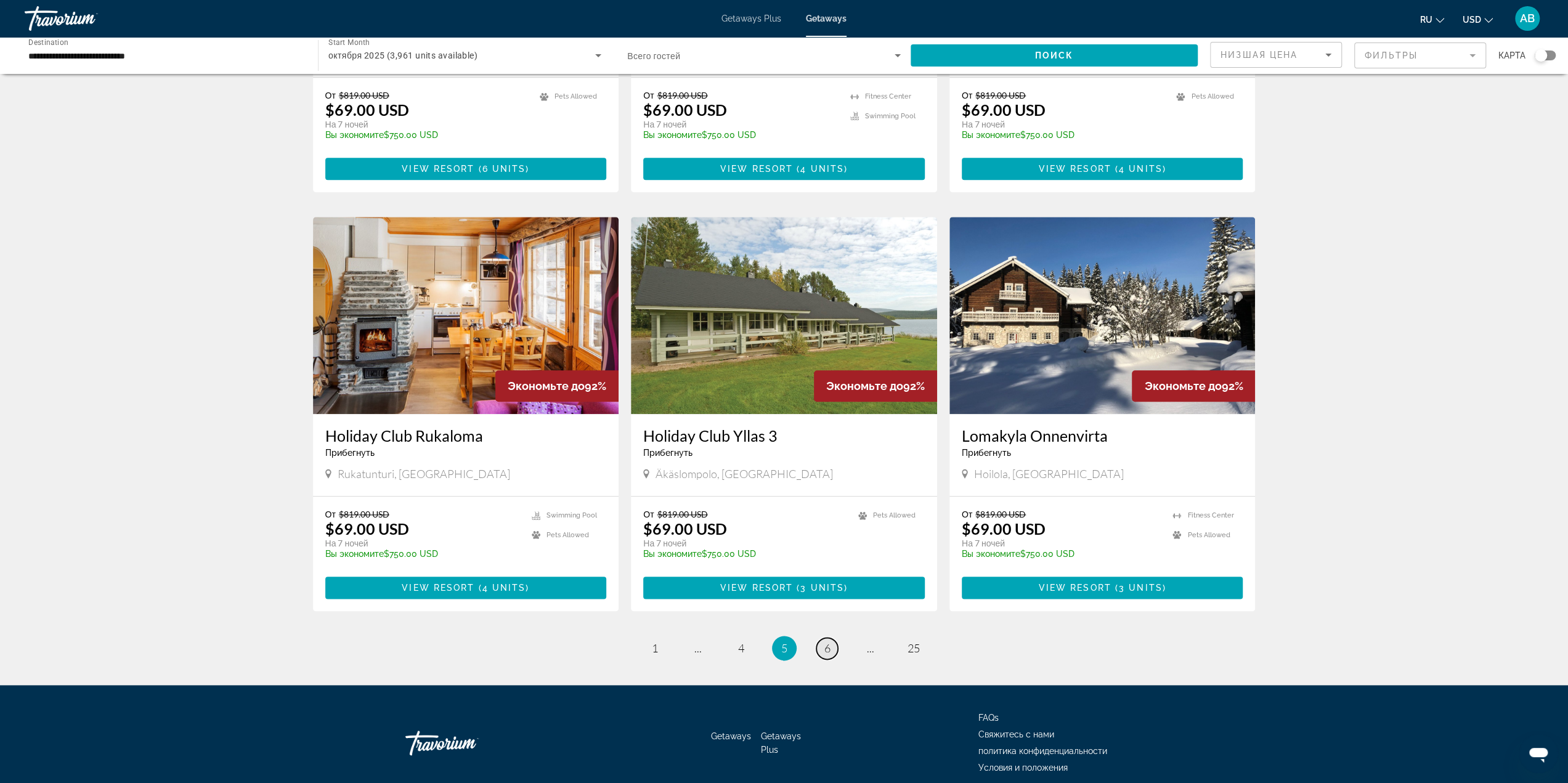
click at [824, 641] on span "6" at bounding box center [827, 648] width 6 height 14
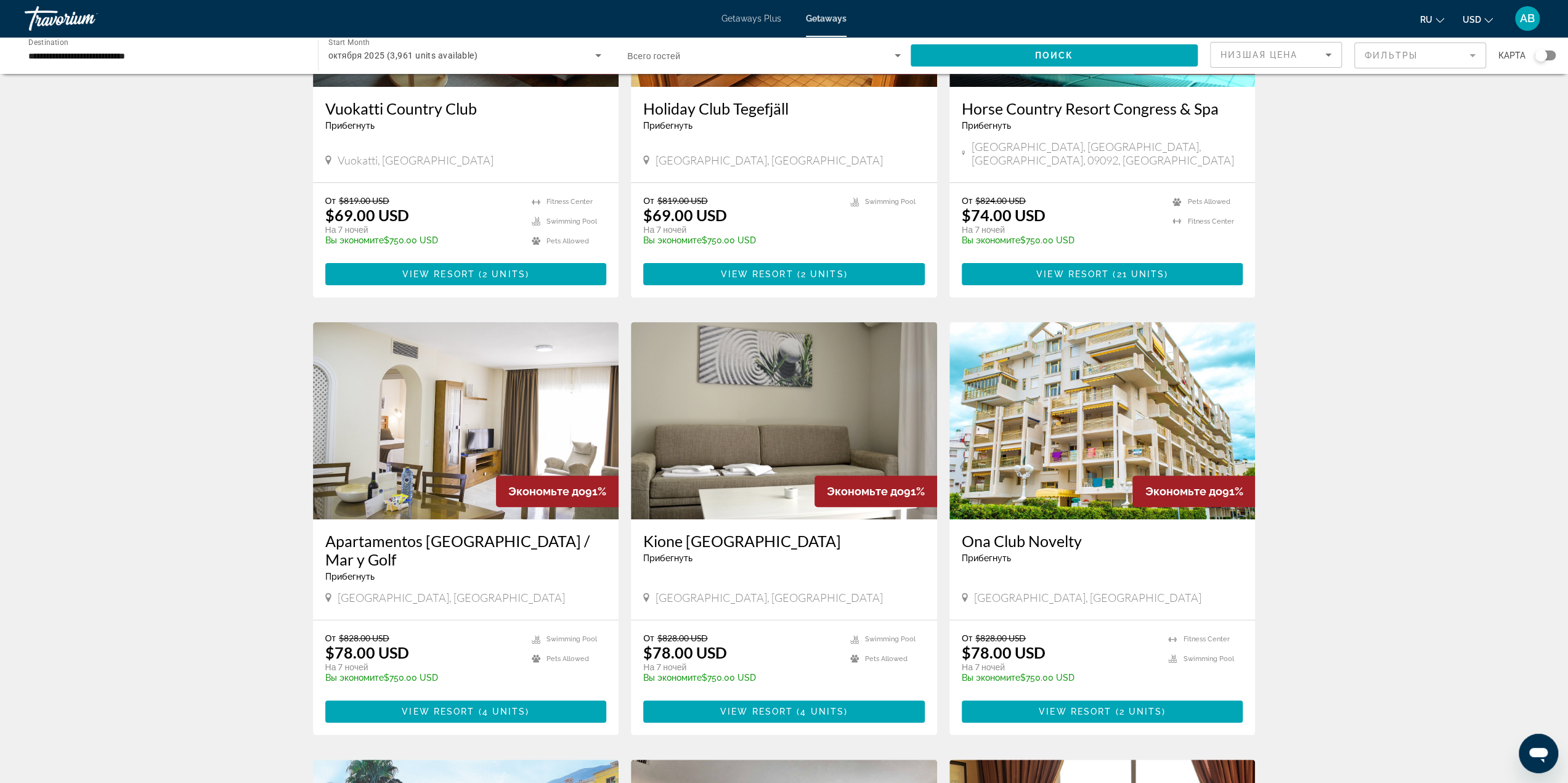
scroll to position [308, 0]
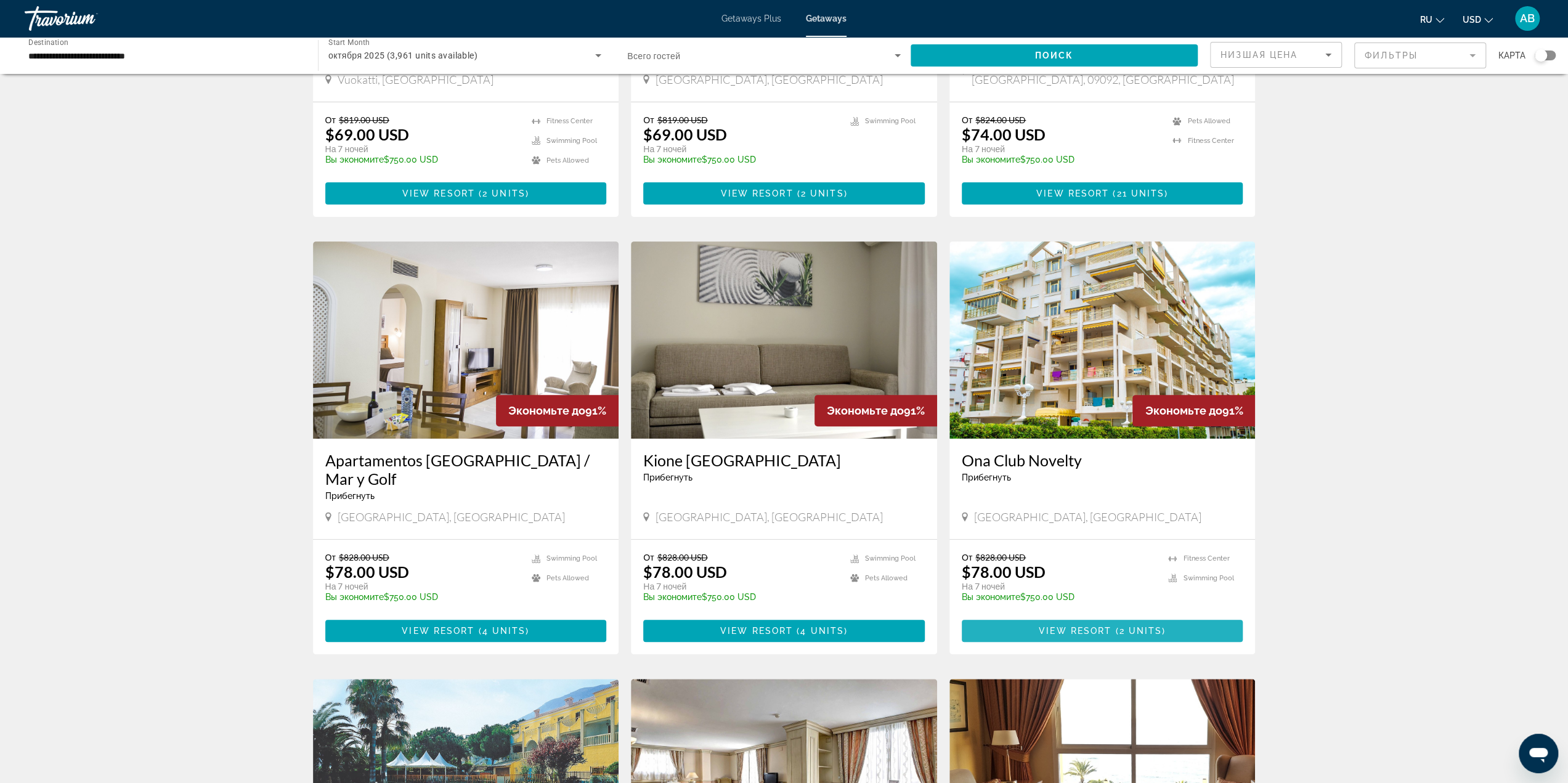
click at [1114, 616] on span "Main content" at bounding box center [1102, 630] width 281 height 30
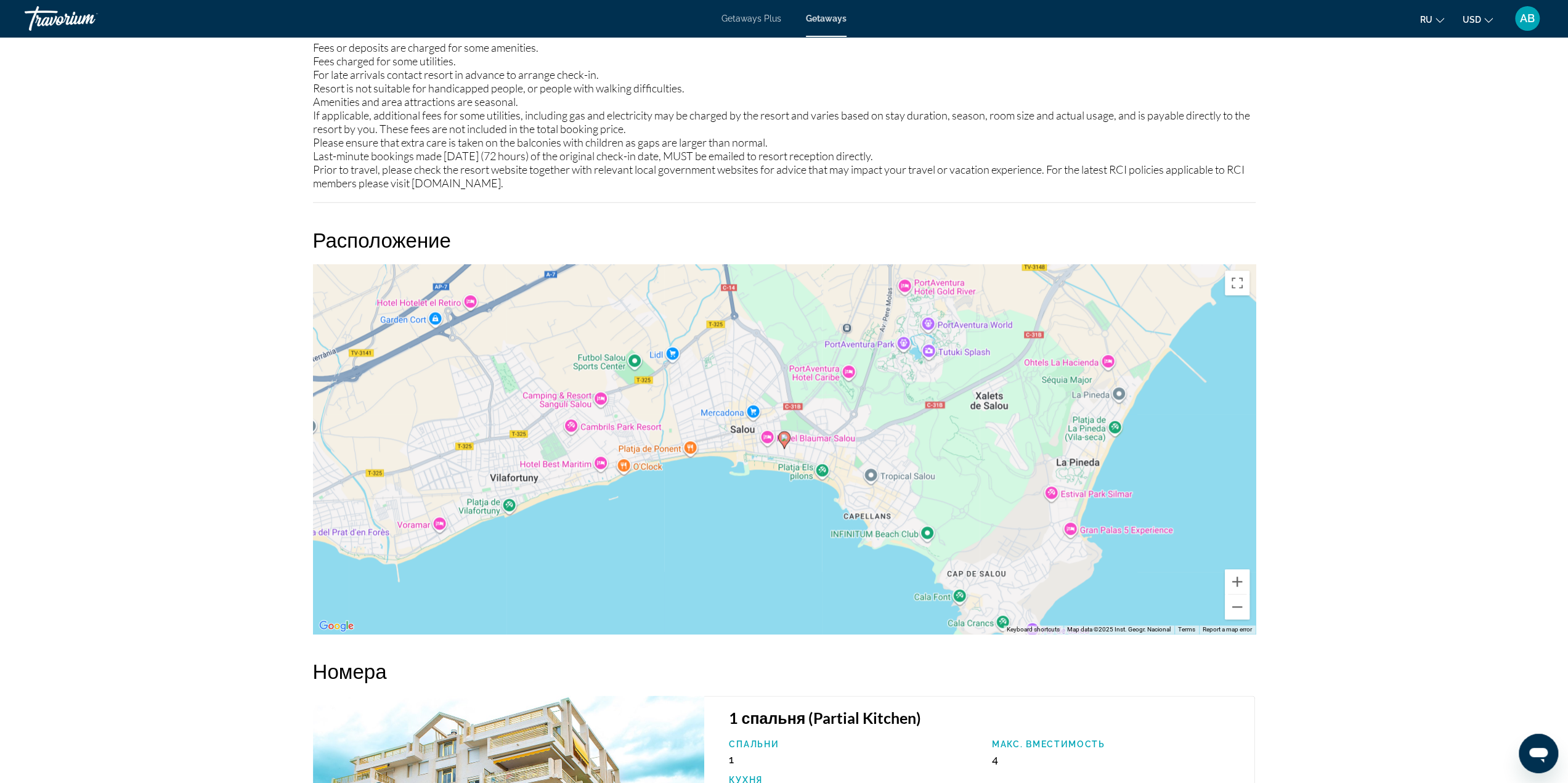
scroll to position [1473, 0]
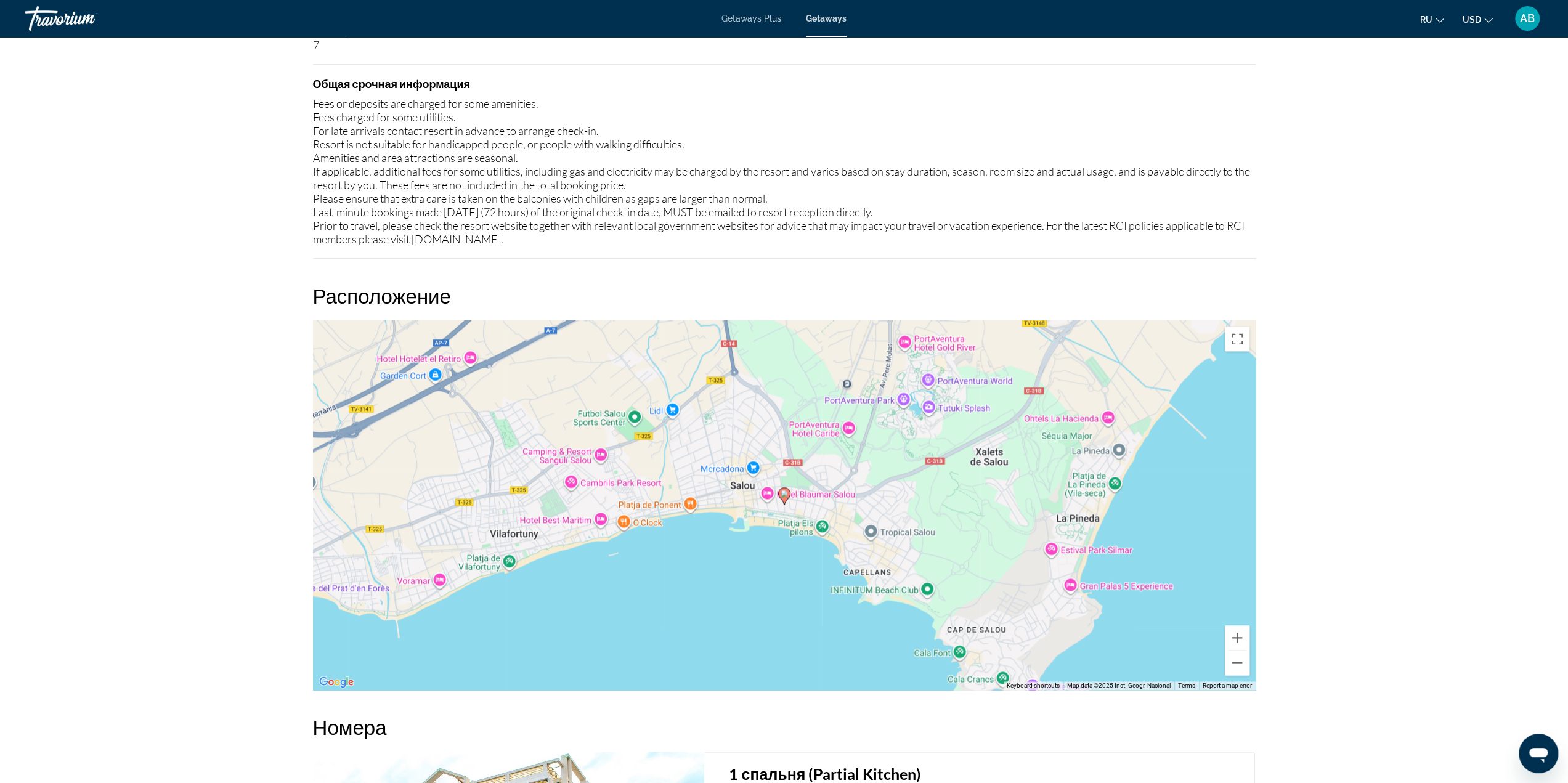
click at [1233, 664] on button "Zoom out" at bounding box center [1237, 662] width 24 height 24
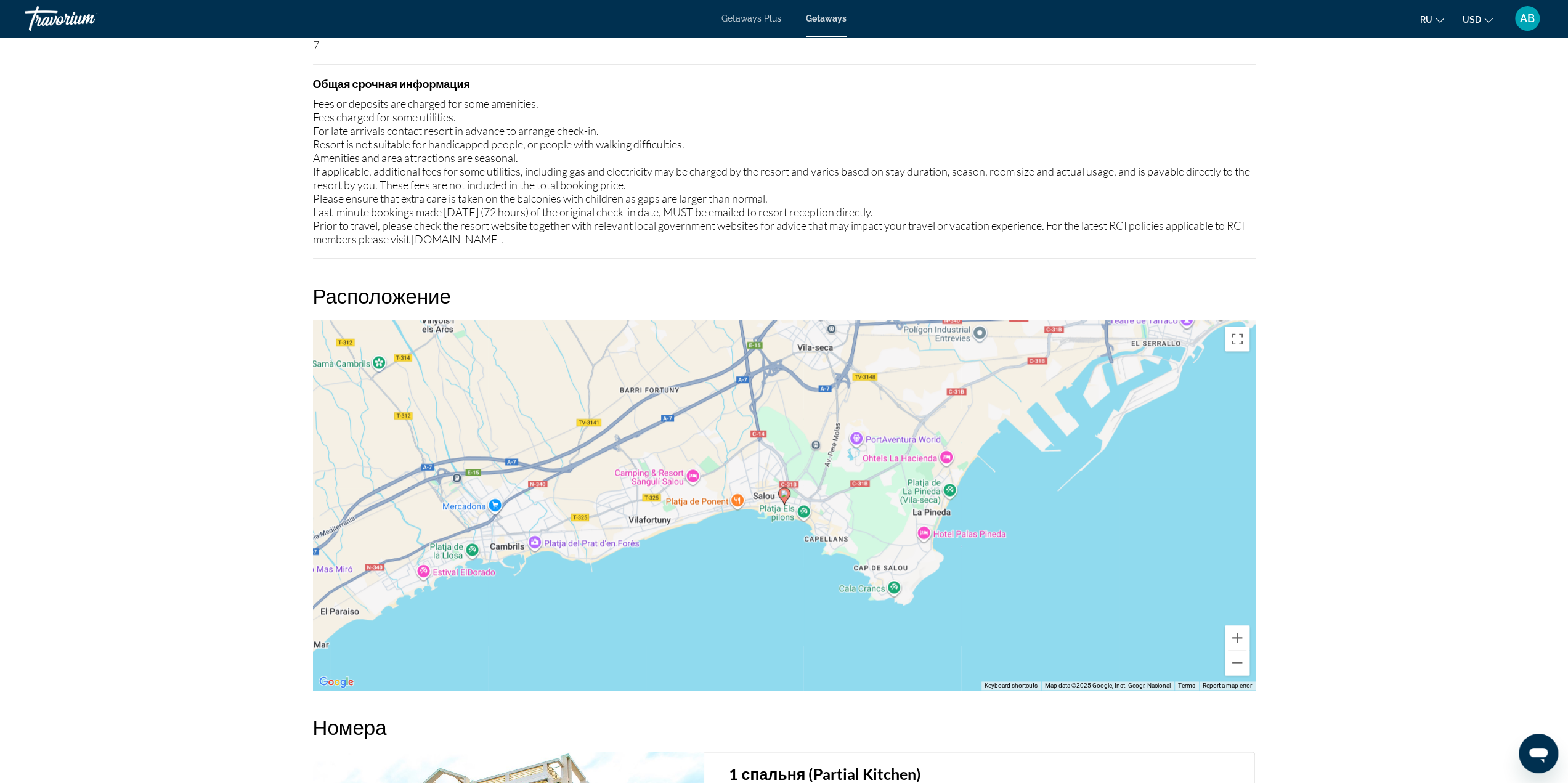
click at [1233, 664] on button "Zoom out" at bounding box center [1237, 662] width 24 height 24
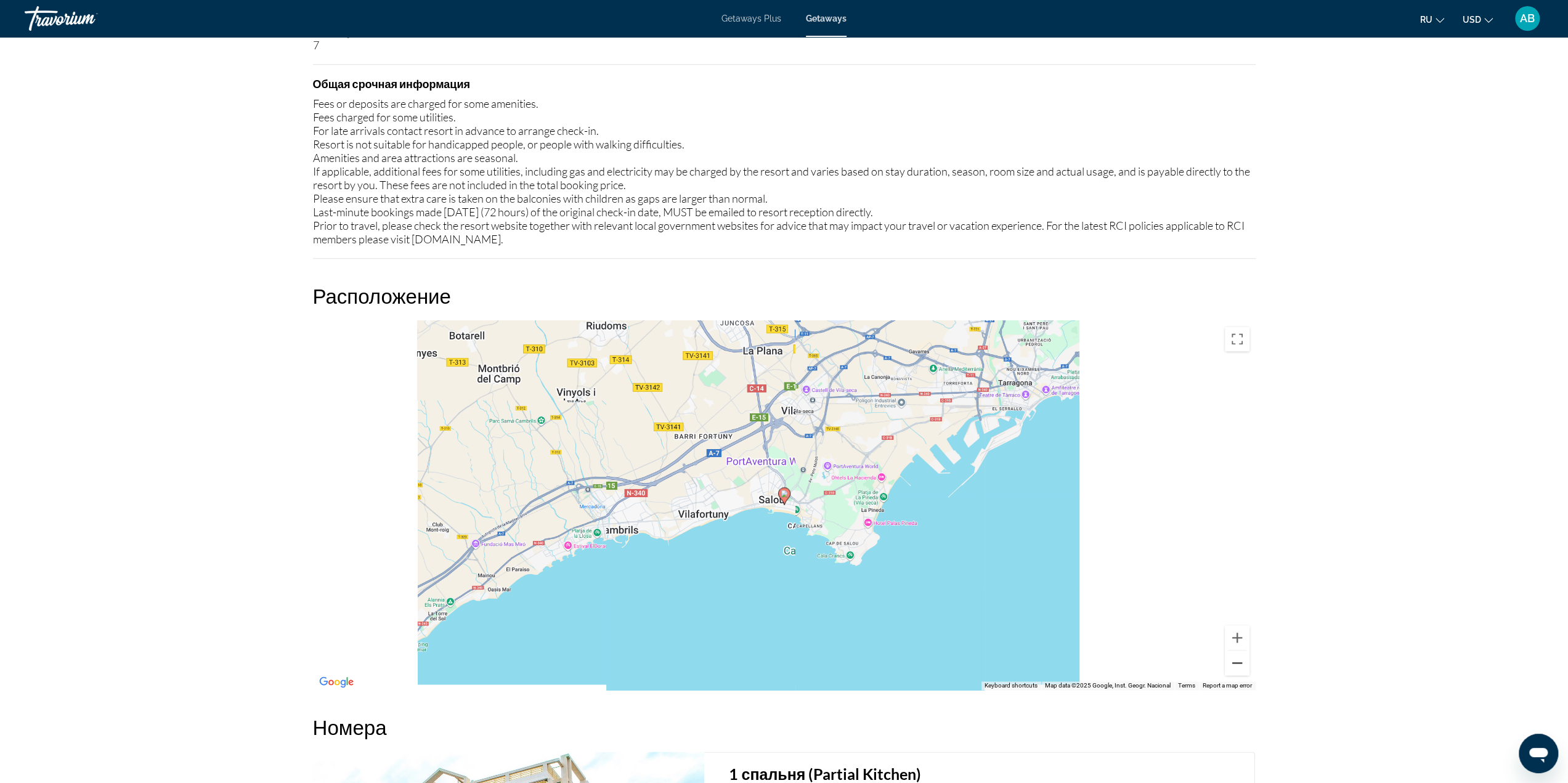
click at [1233, 664] on button "Zoom out" at bounding box center [1237, 662] width 24 height 24
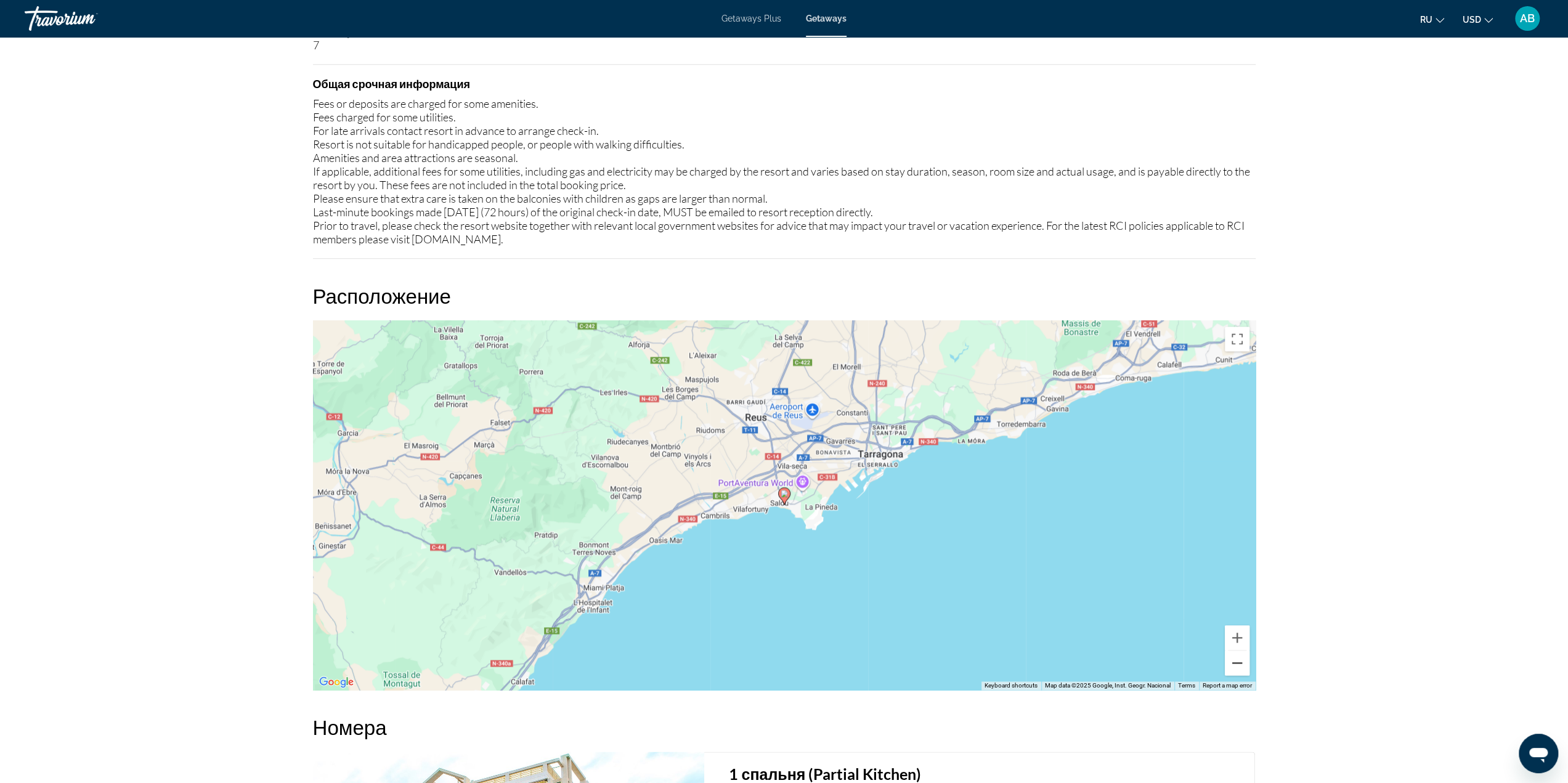
click at [1233, 664] on button "Zoom out" at bounding box center [1237, 662] width 24 height 24
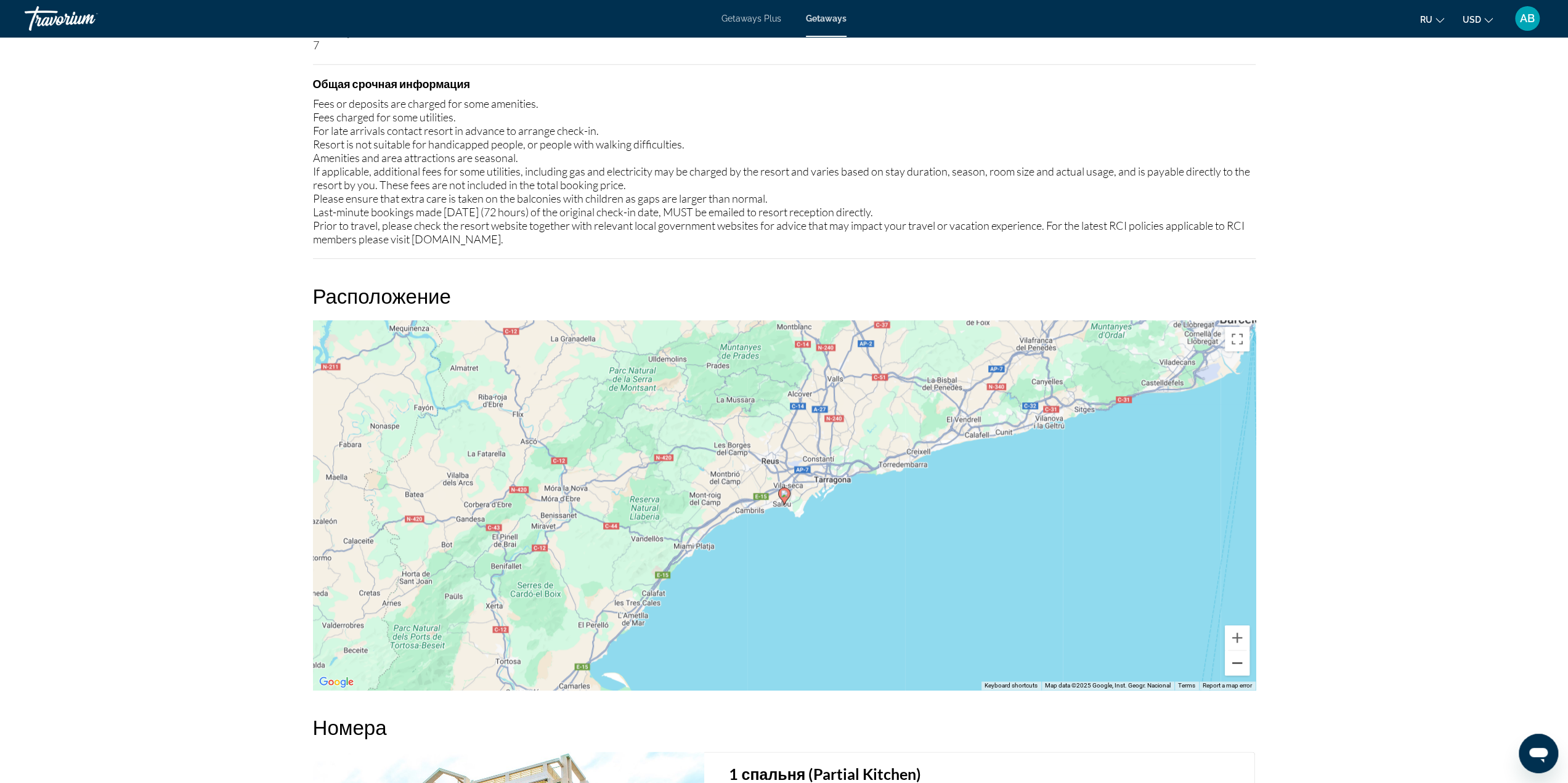
click at [1233, 664] on button "Zoom out" at bounding box center [1237, 662] width 24 height 24
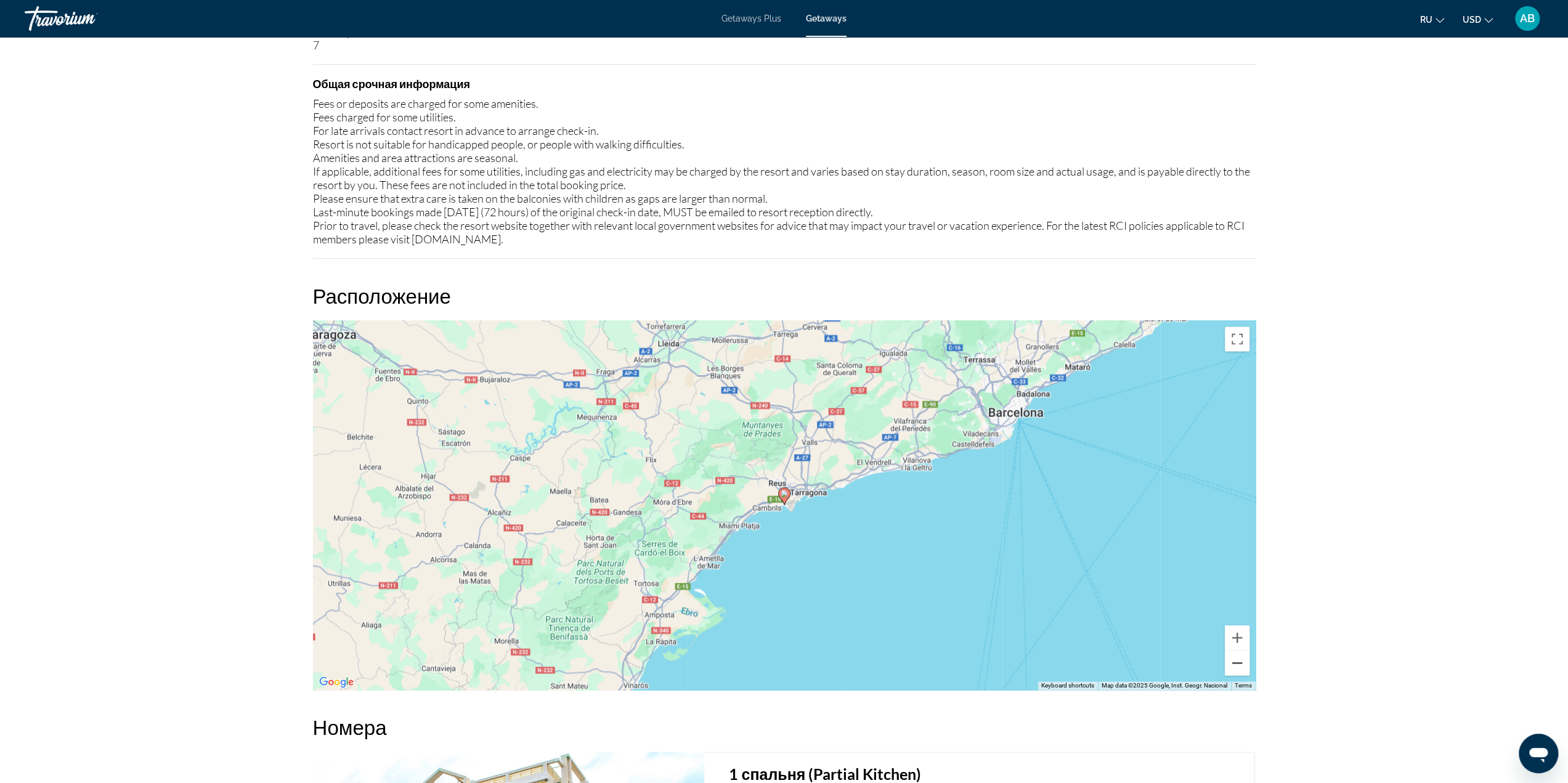
click at [1233, 664] on button "Zoom out" at bounding box center [1237, 662] width 24 height 24
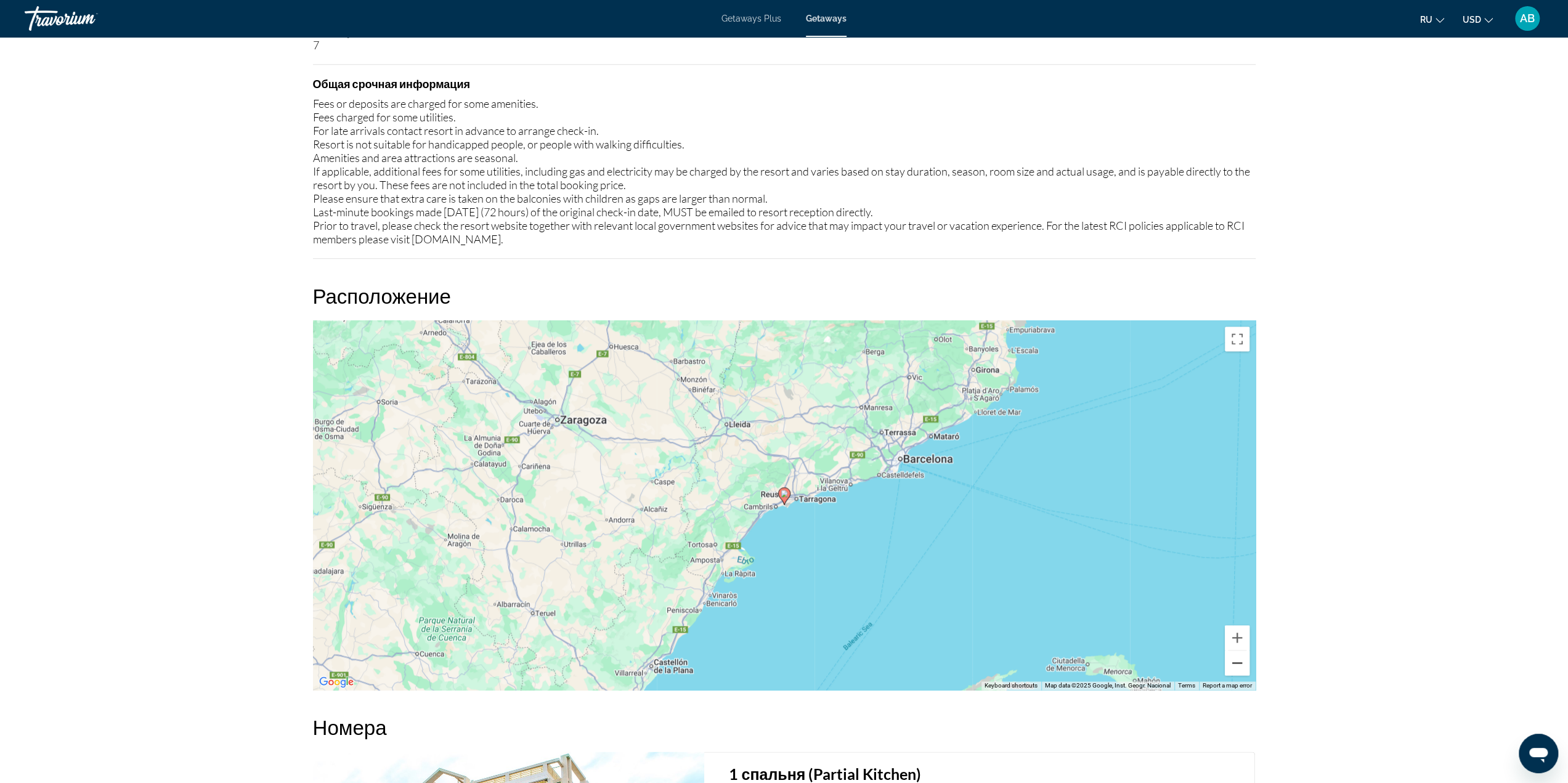
click at [1233, 664] on button "Zoom out" at bounding box center [1237, 662] width 24 height 24
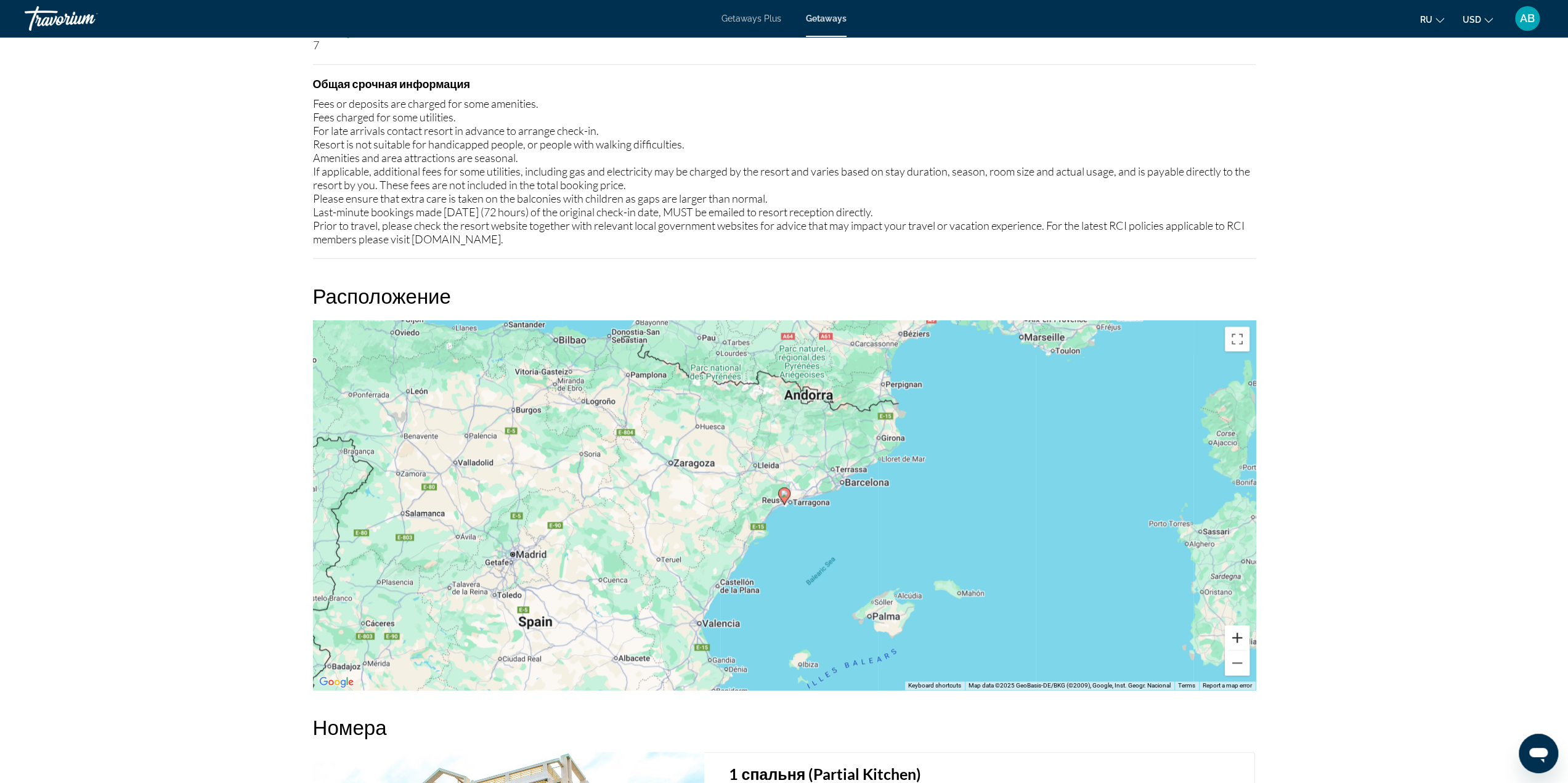
click at [1231, 636] on button "Zoom in" at bounding box center [1237, 637] width 24 height 24
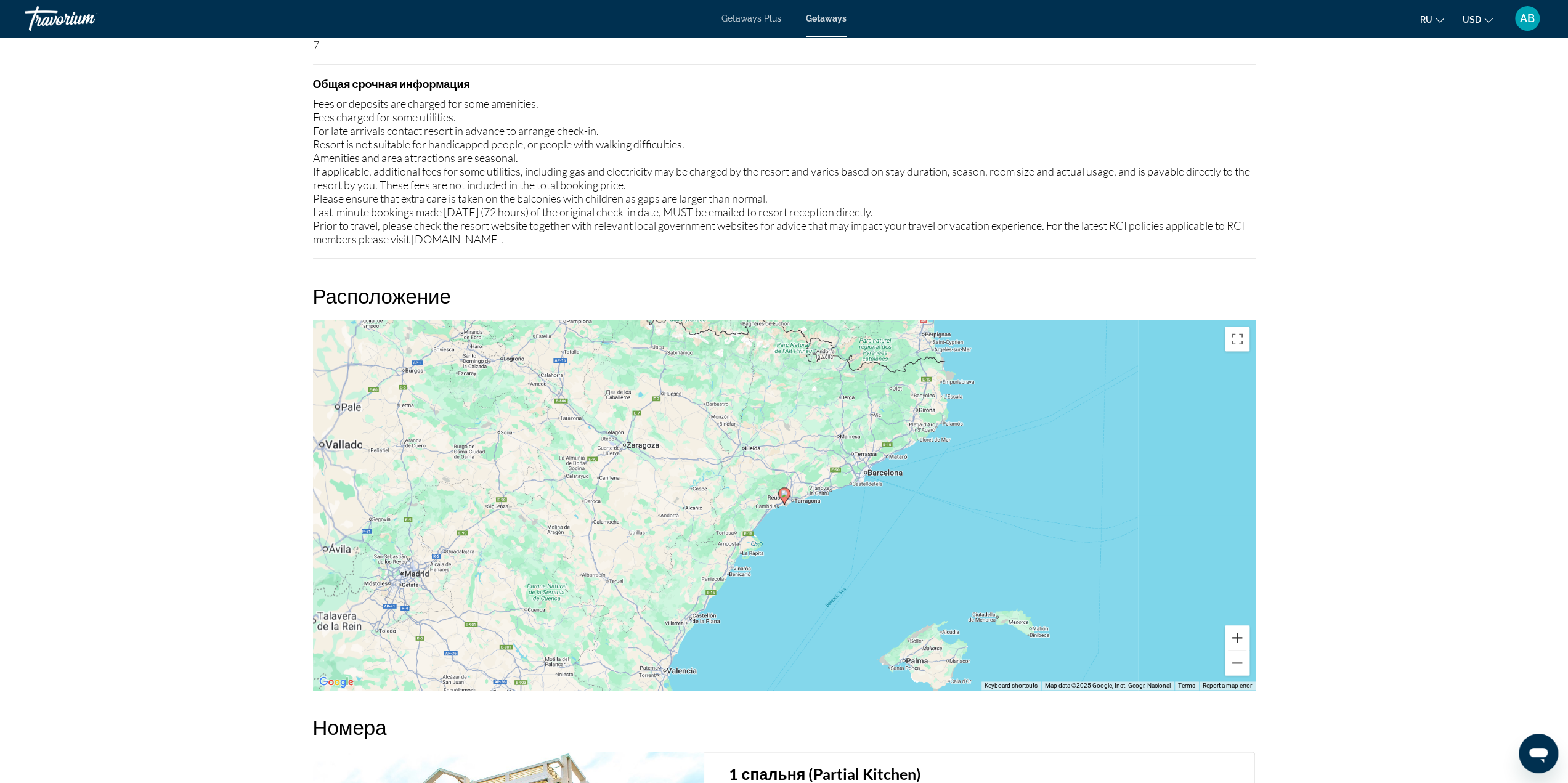
click at [1231, 636] on button "Zoom in" at bounding box center [1237, 637] width 24 height 24
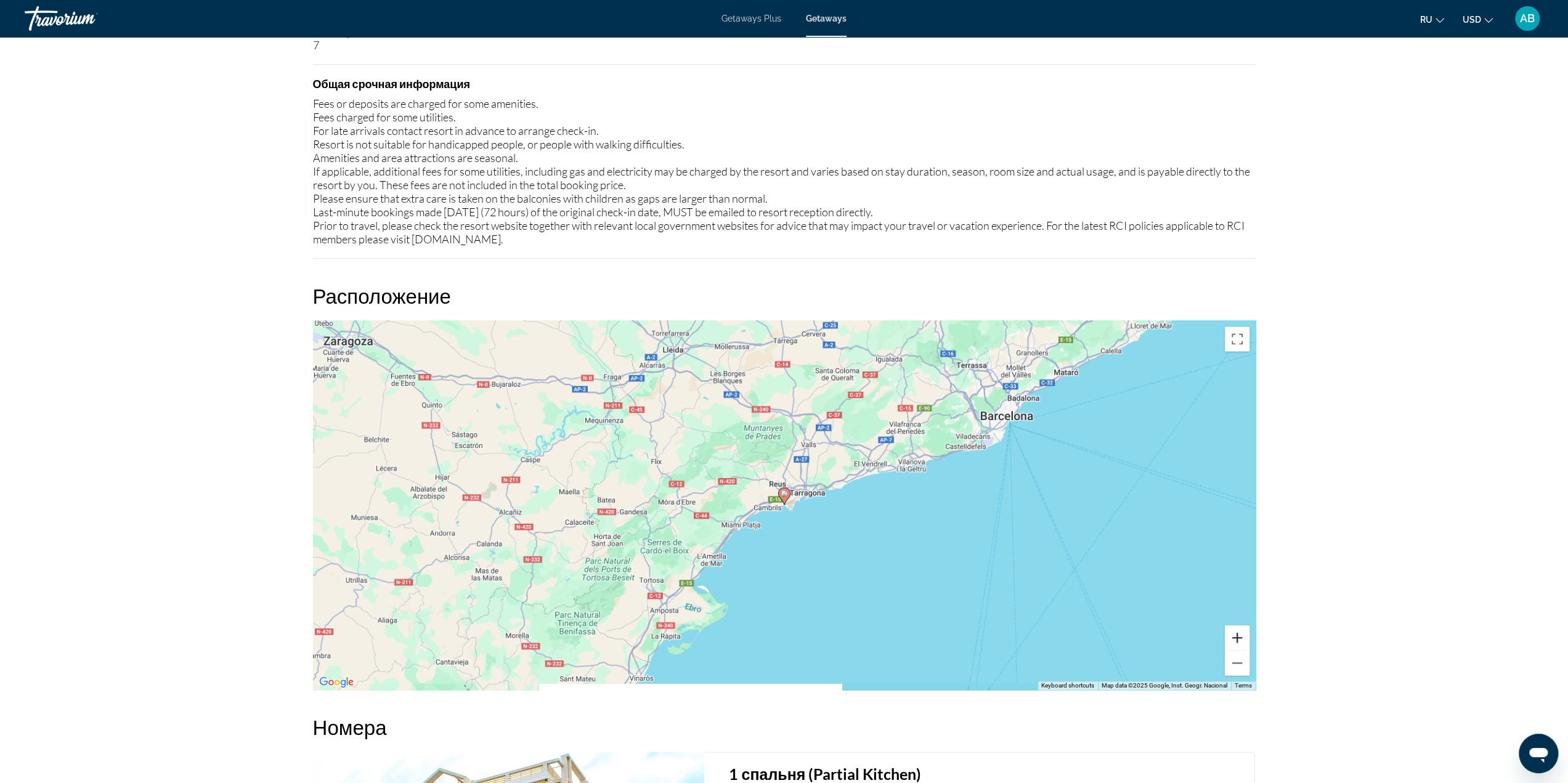
click at [1231, 636] on button "Zoom in" at bounding box center [1237, 637] width 24 height 24
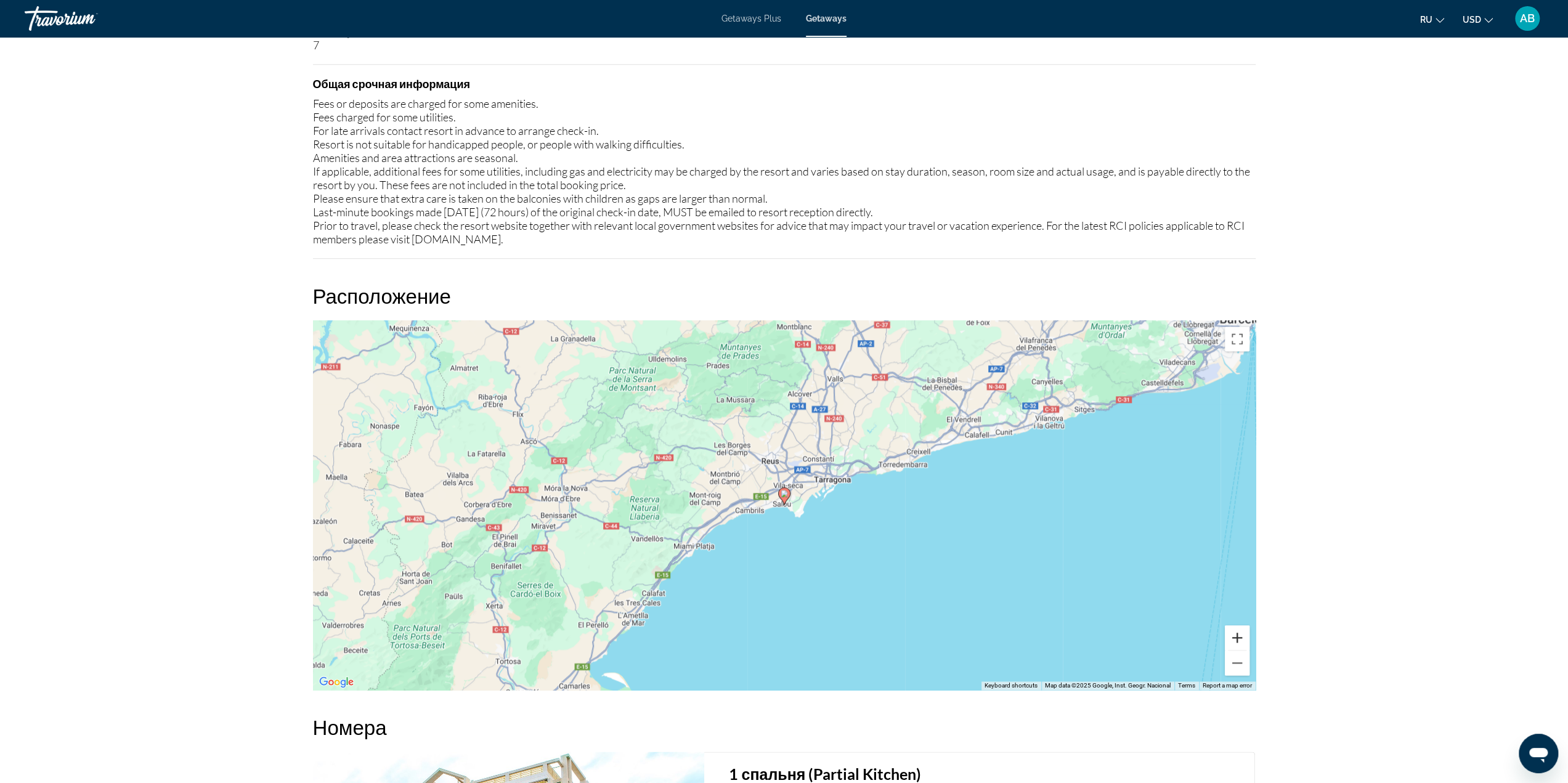
click at [1231, 636] on button "Zoom in" at bounding box center [1237, 637] width 24 height 24
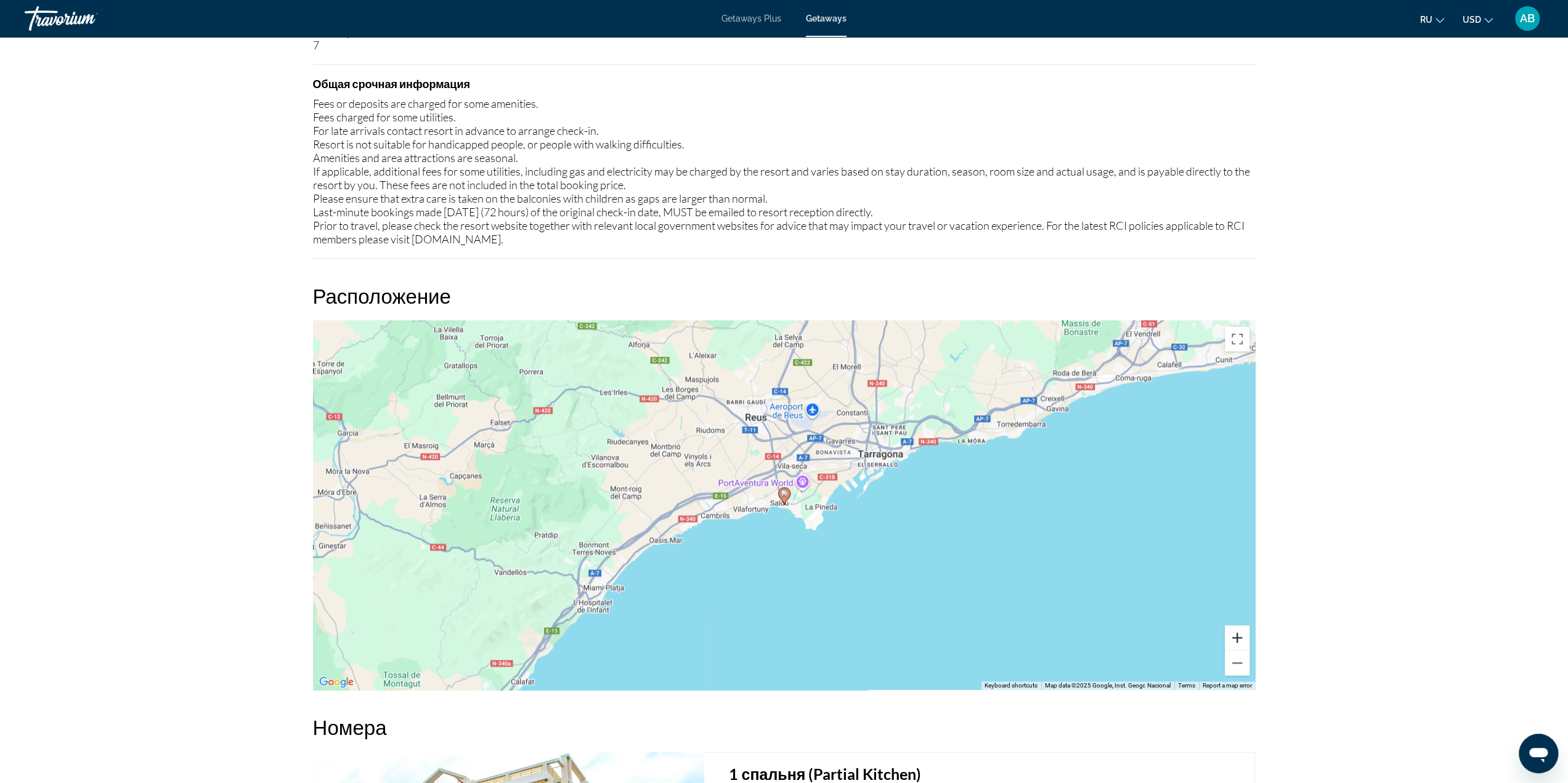
click at [1231, 636] on button "Zoom in" at bounding box center [1237, 637] width 24 height 24
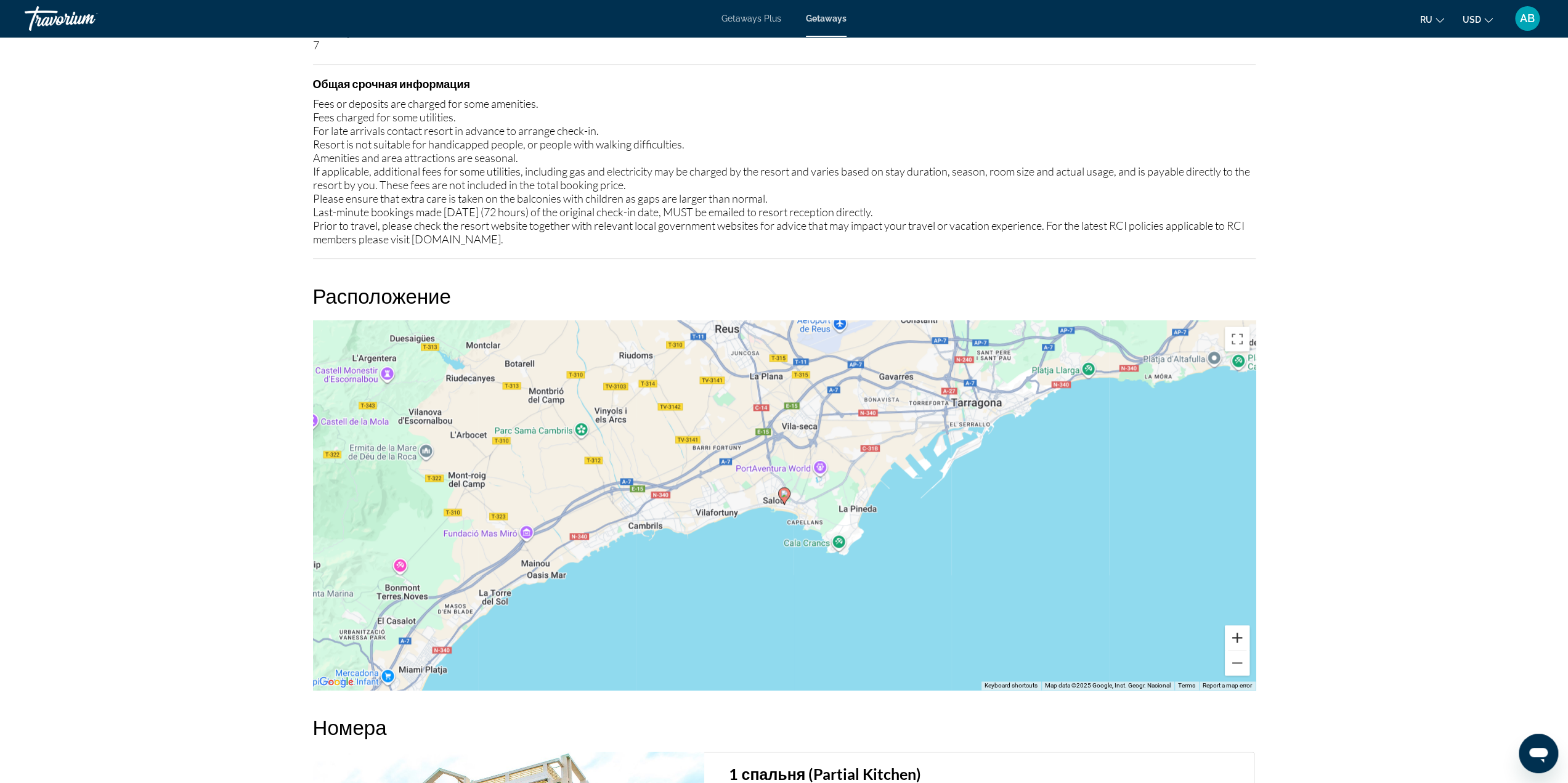
click at [1231, 636] on button "Zoom in" at bounding box center [1237, 637] width 24 height 24
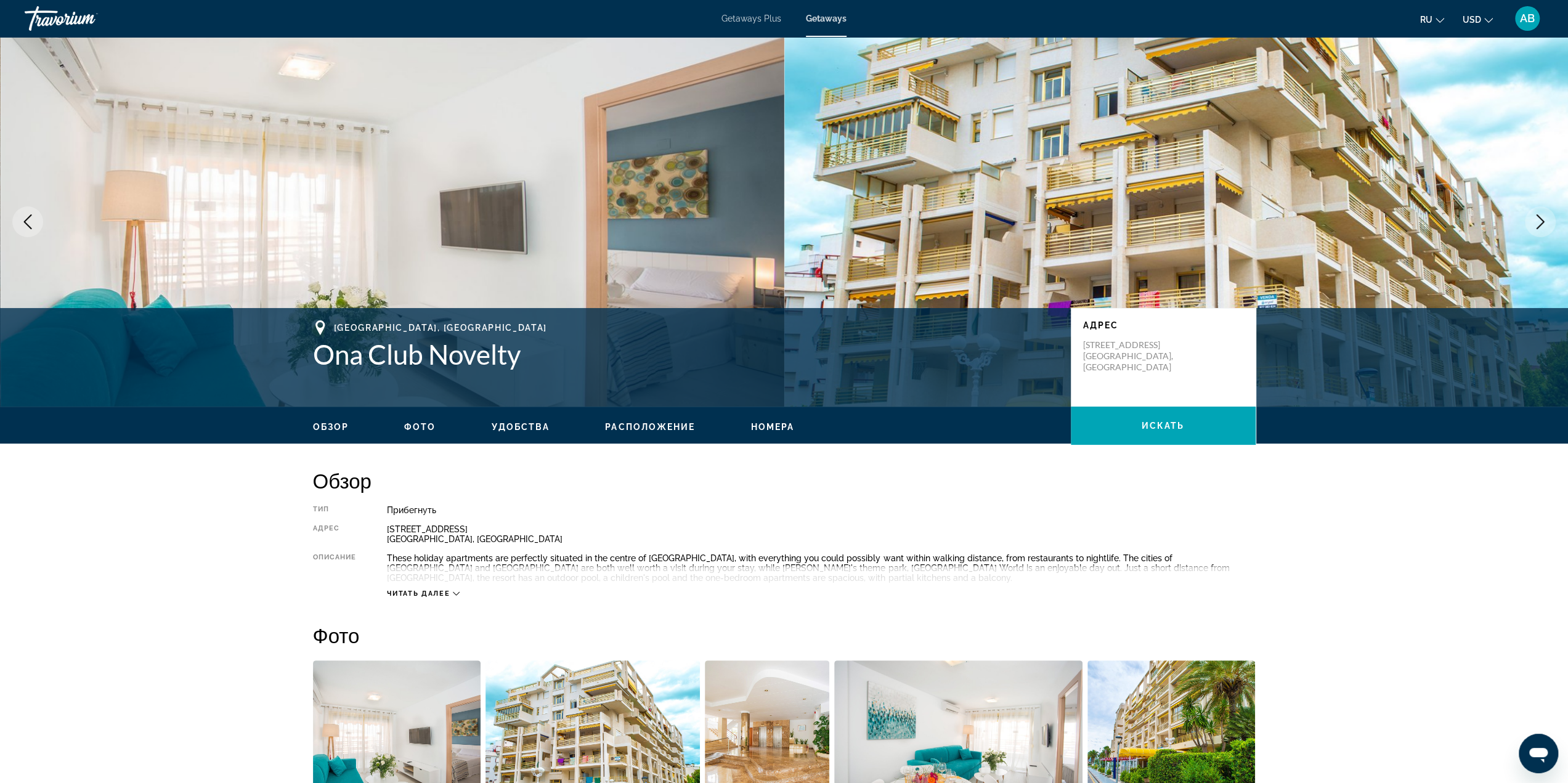
scroll to position [0, 0]
click at [334, 424] on span "Обзор" at bounding box center [331, 427] width 36 height 10
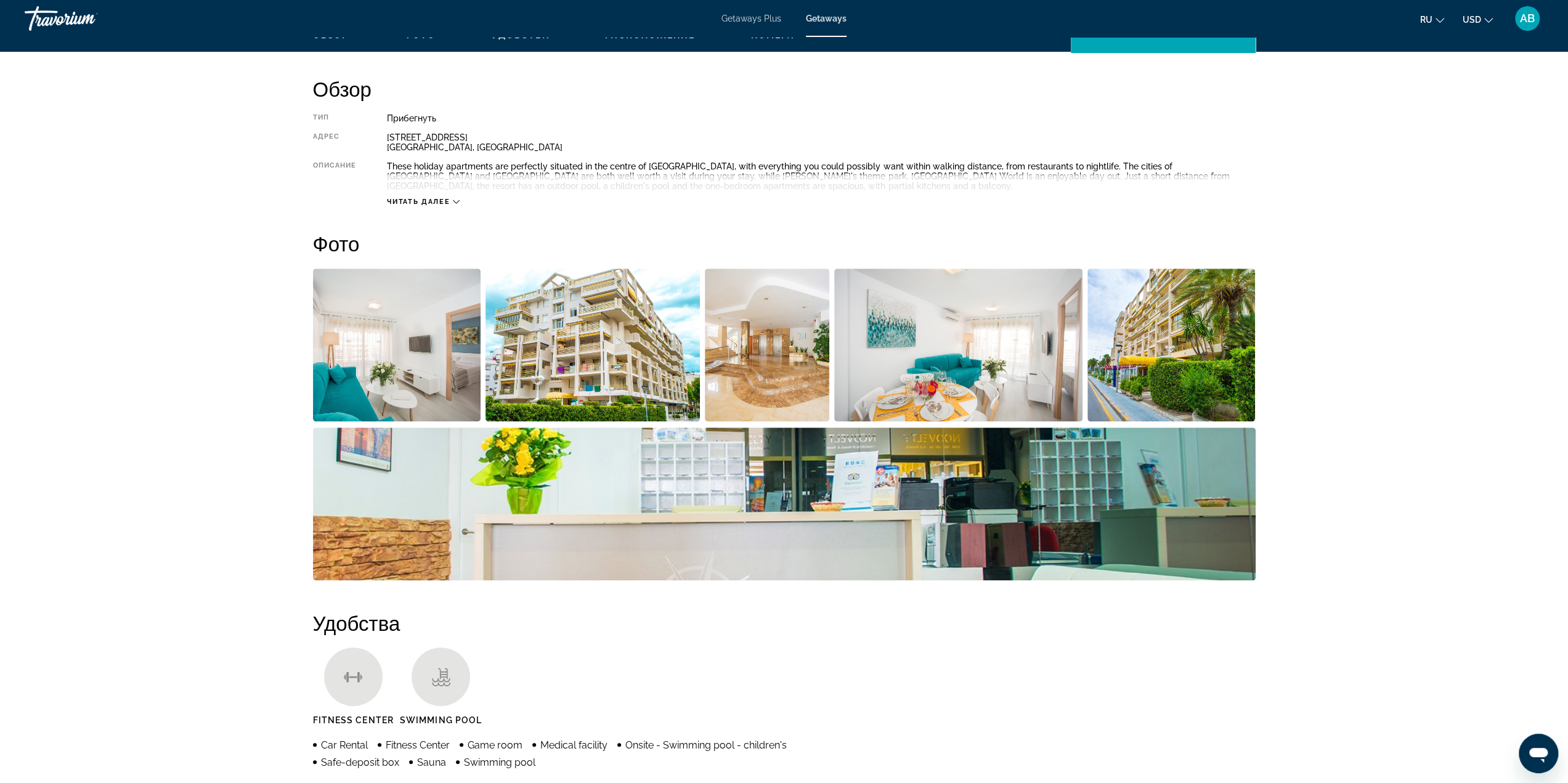
scroll to position [394, 0]
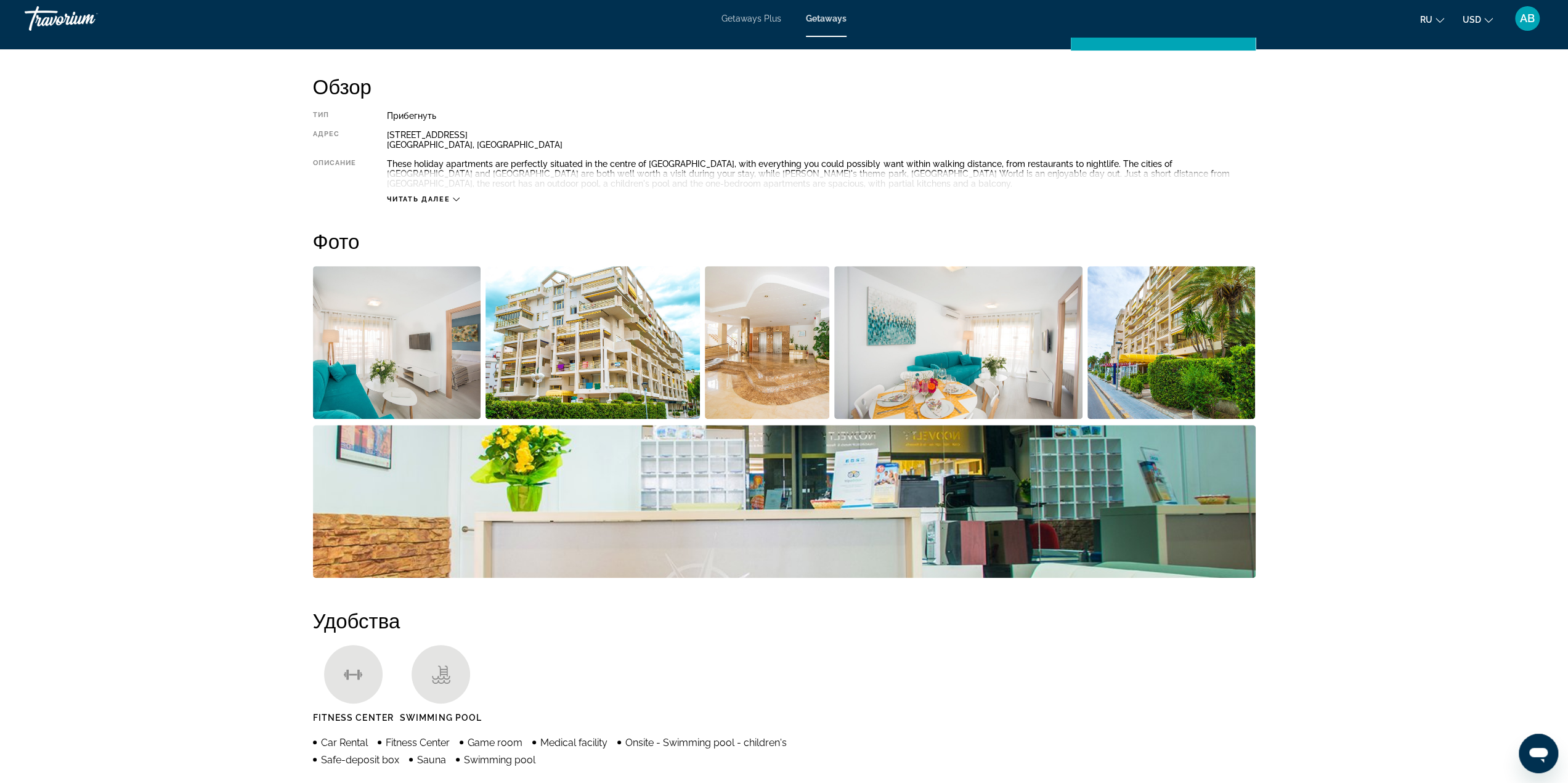
click at [1062, 121] on div "Тип Прибегнуть Все включено Нет «все включено» Адрес Calle Berlín Número 5 Tarr…" at bounding box center [784, 158] width 943 height 93
